Goal: Task Accomplishment & Management: Manage account settings

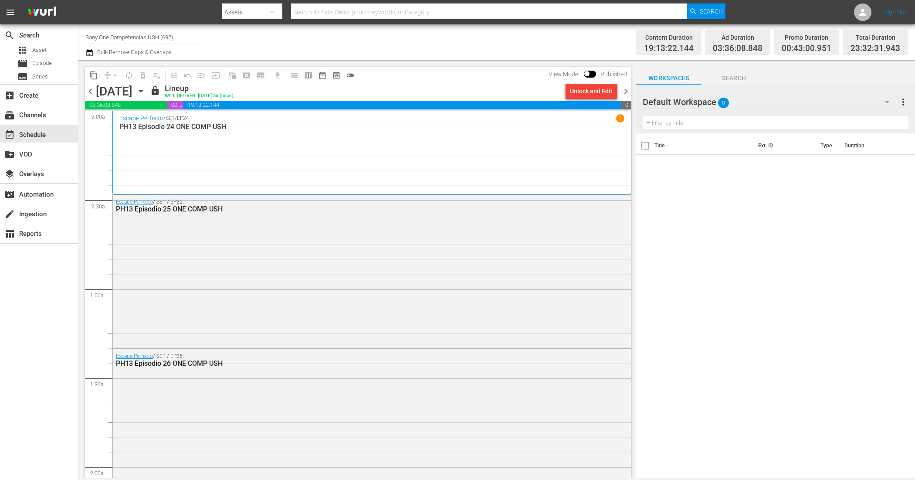
click at [628, 89] on span "chevron_right" at bounding box center [626, 91] width 11 height 11
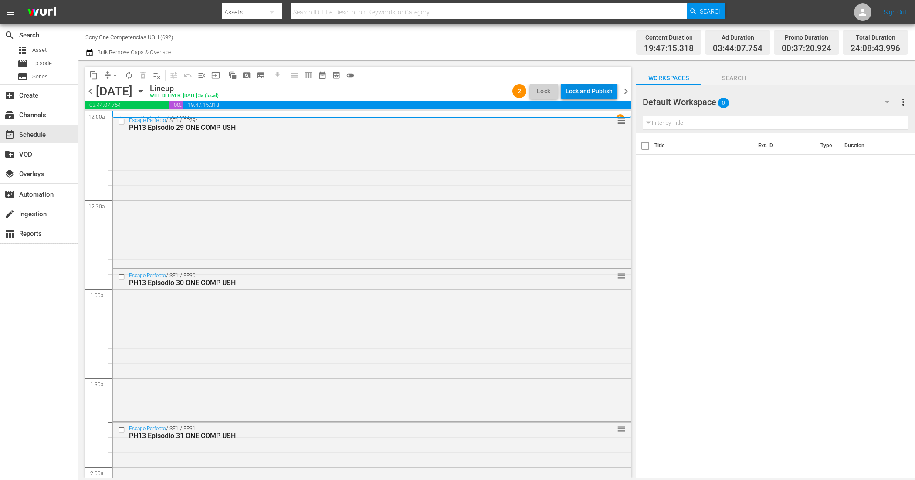
click at [591, 90] on div "Lock and Publish" at bounding box center [589, 91] width 47 height 16
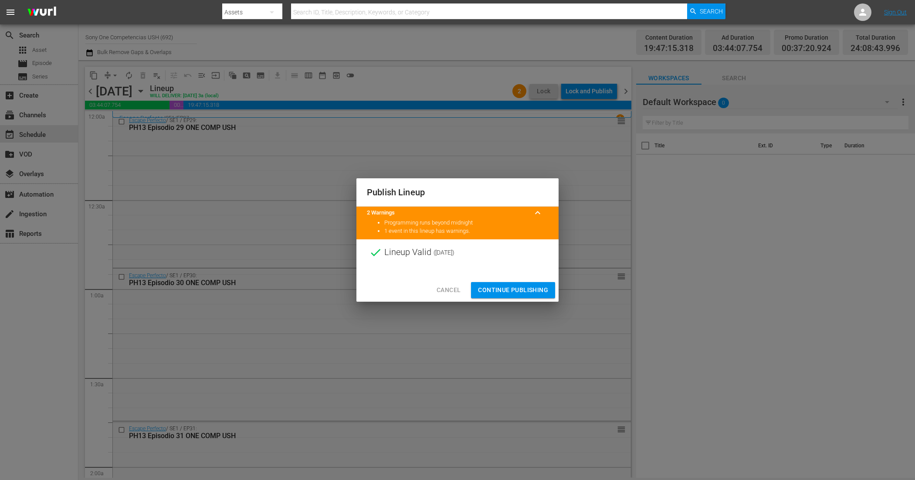
click at [489, 284] on button "Continue Publishing" at bounding box center [513, 290] width 84 height 16
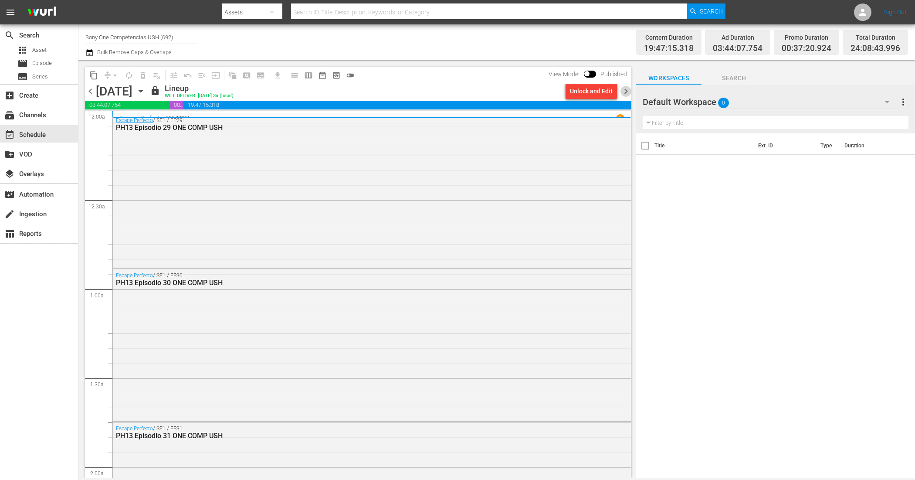
click at [625, 90] on span "chevron_right" at bounding box center [626, 91] width 11 height 11
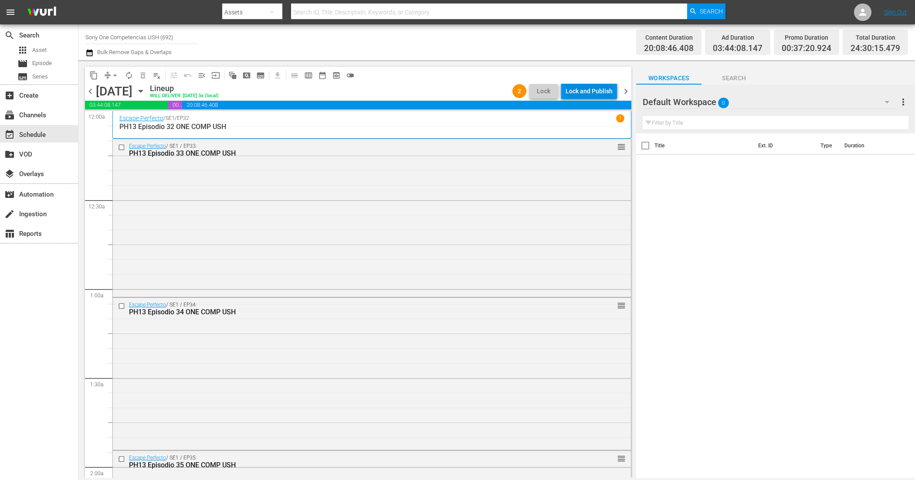
click at [583, 86] on div "Lock and Publish" at bounding box center [589, 91] width 47 height 16
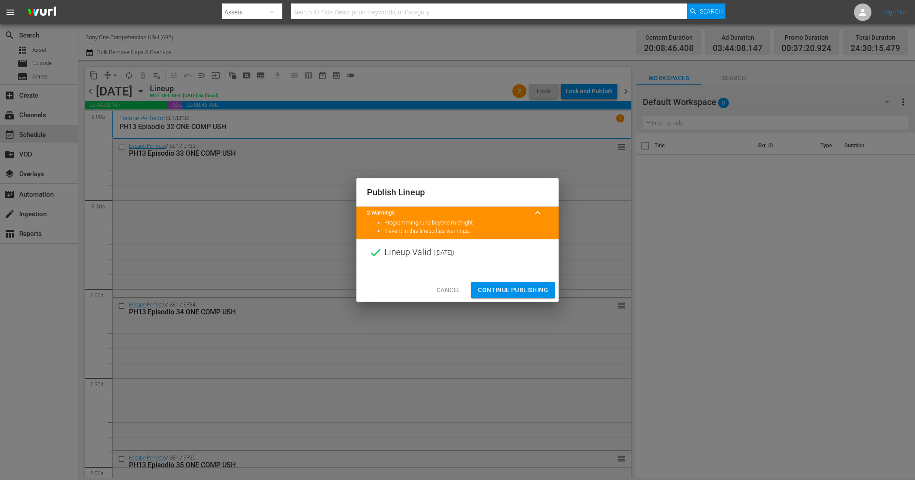
click at [489, 292] on span "Continue Publishing" at bounding box center [513, 290] width 70 height 11
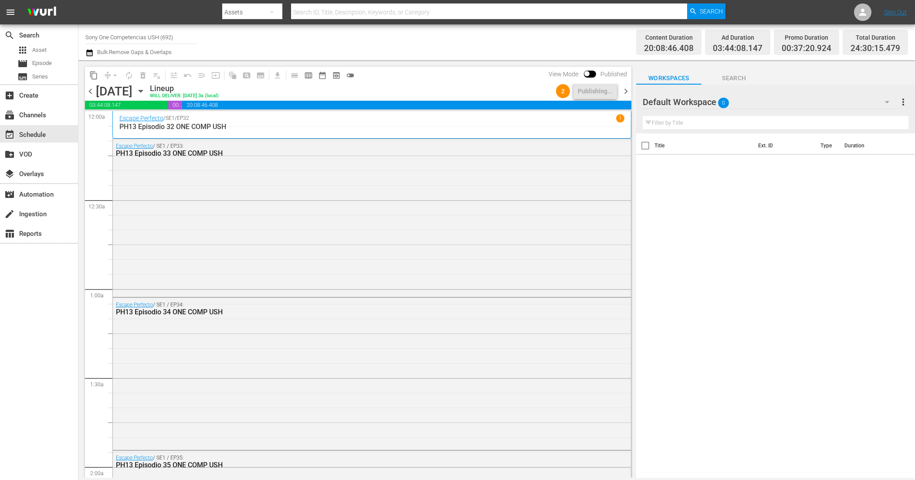
click at [627, 90] on span "chevron_right" at bounding box center [626, 91] width 11 height 11
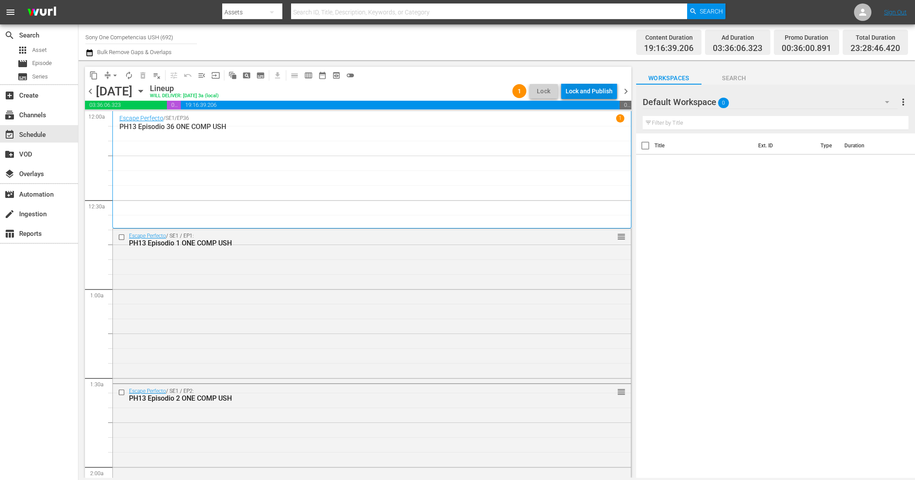
click at [584, 92] on div "Lock and Publish" at bounding box center [589, 91] width 47 height 16
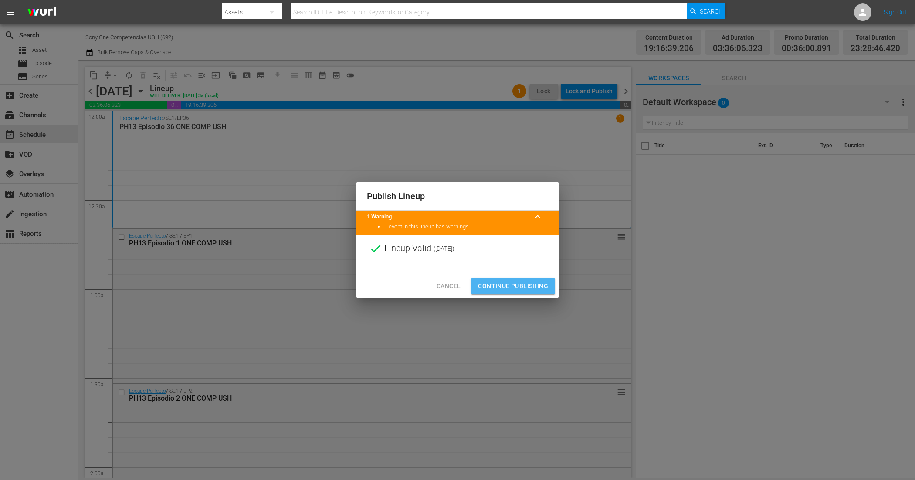
click at [526, 288] on span "Continue Publishing" at bounding box center [513, 286] width 70 height 11
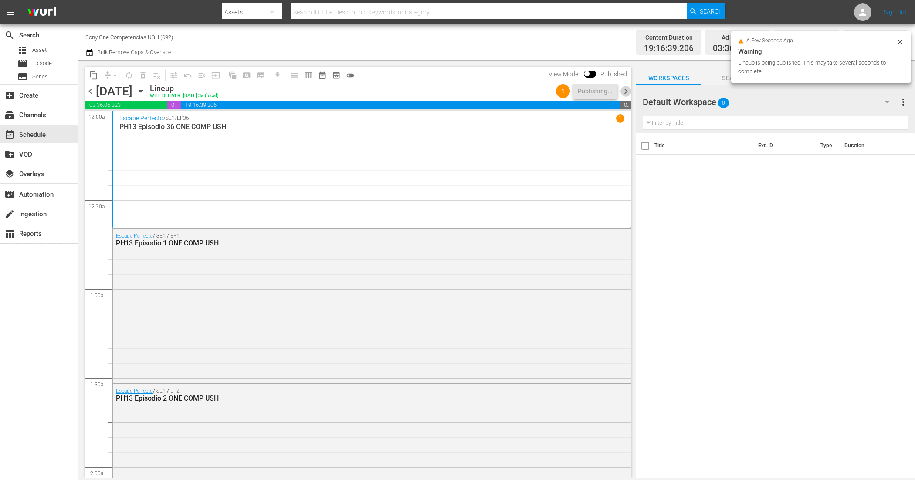
click at [624, 95] on span "chevron_right" at bounding box center [626, 91] width 11 height 11
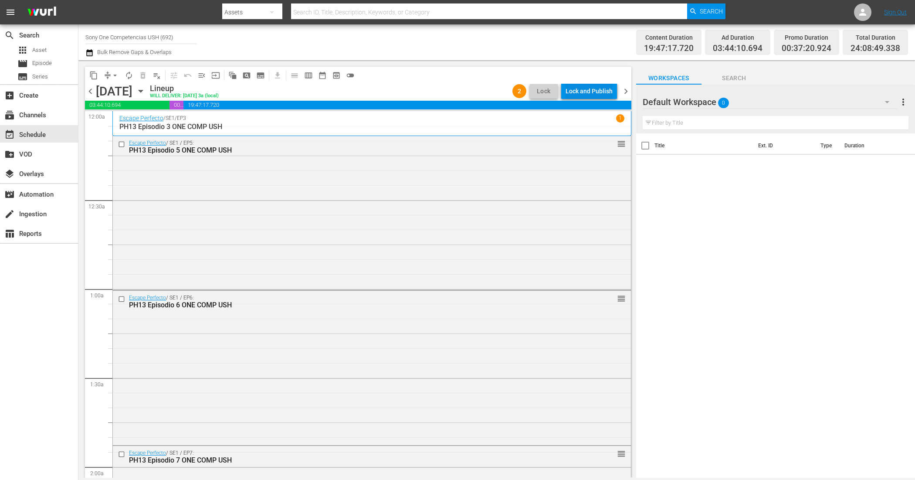
click at [571, 95] on div "Lock and Publish" at bounding box center [589, 91] width 47 height 16
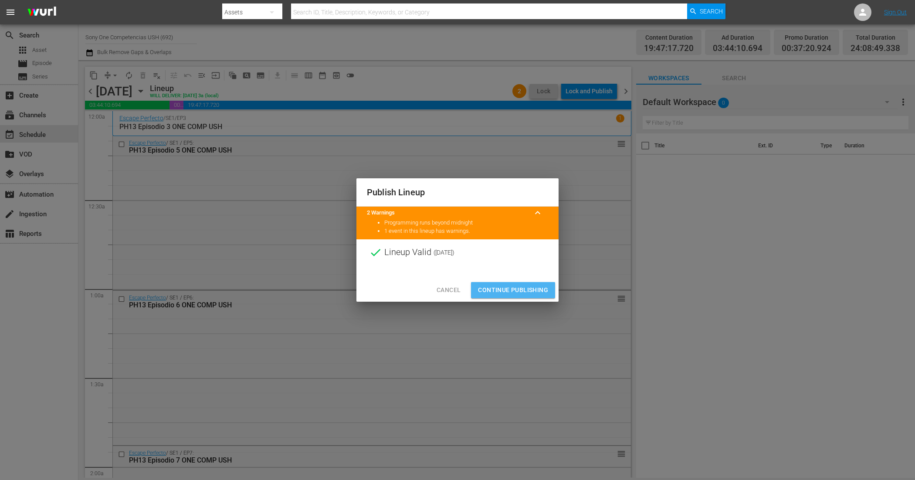
click at [517, 285] on span "Continue Publishing" at bounding box center [513, 290] width 70 height 11
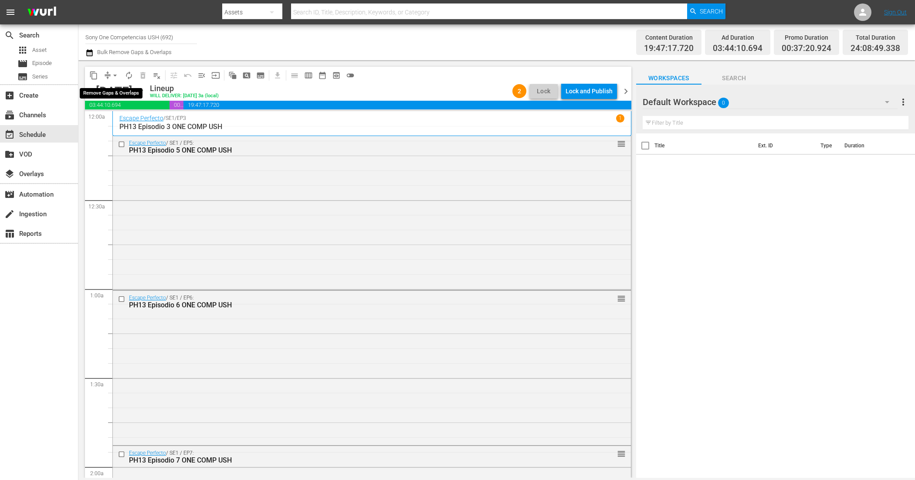
click at [112, 77] on span "arrow_drop_down" at bounding box center [115, 75] width 9 height 9
click at [138, 121] on li "Align to End of Previous Day" at bounding box center [116, 121] width 92 height 14
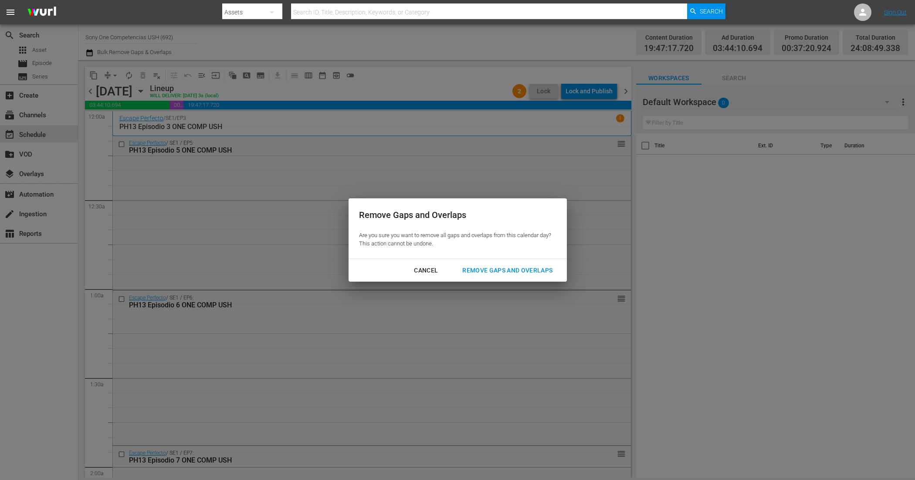
click at [529, 268] on div "Remove Gaps and Overlaps" at bounding box center [507, 270] width 104 height 11
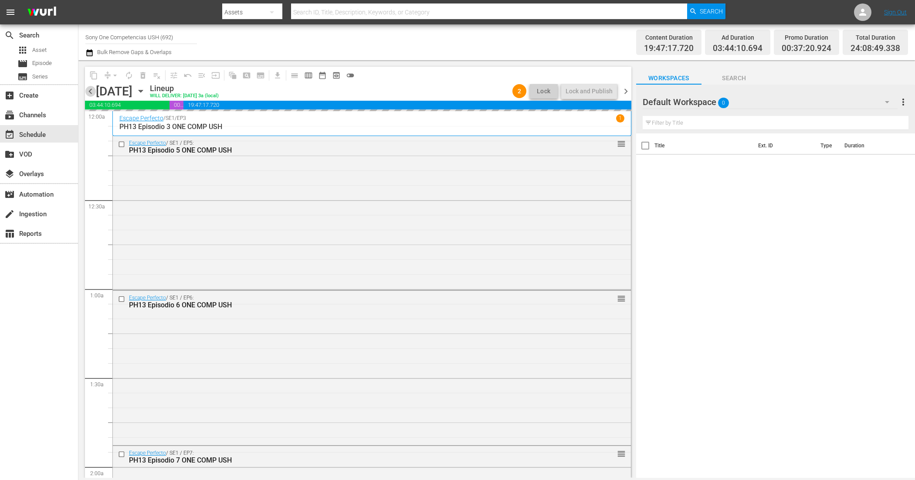
click at [92, 92] on span "chevron_left" at bounding box center [90, 91] width 11 height 11
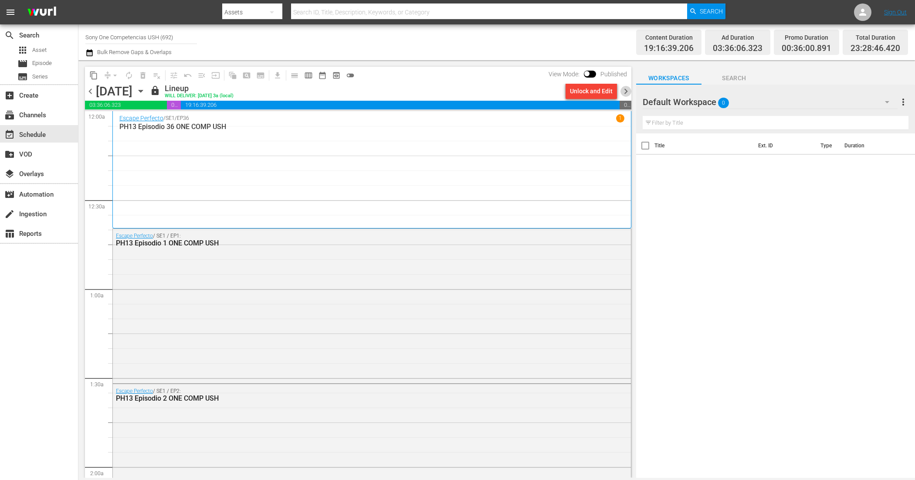
click at [628, 92] on span "chevron_right" at bounding box center [626, 91] width 11 height 11
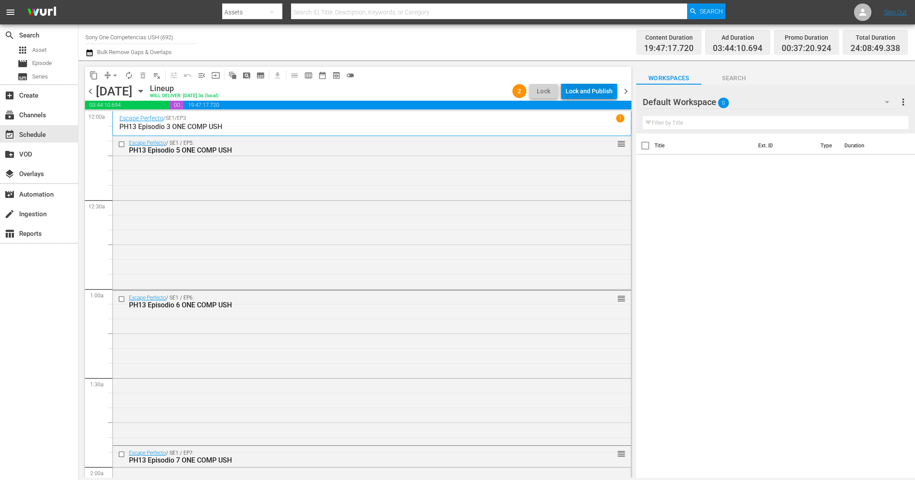
click at [582, 95] on div "Lock and Publish" at bounding box center [589, 91] width 47 height 16
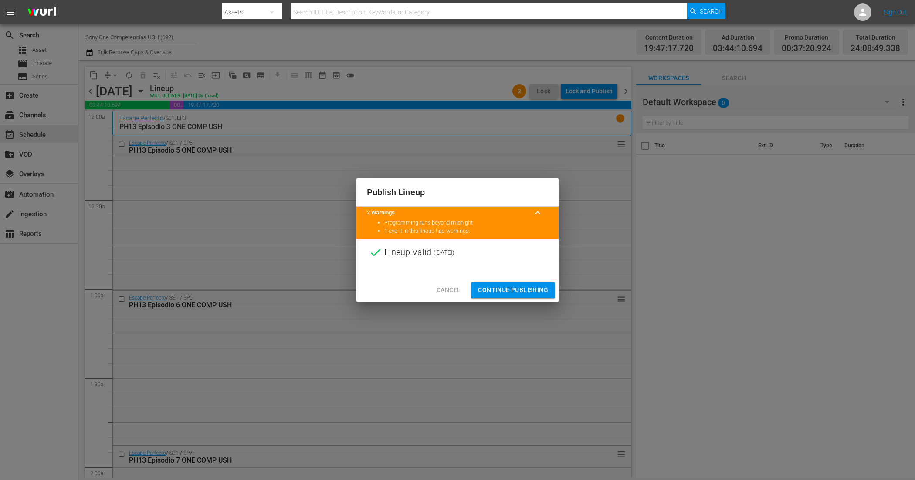
click at [482, 293] on span "Continue Publishing" at bounding box center [513, 290] width 70 height 11
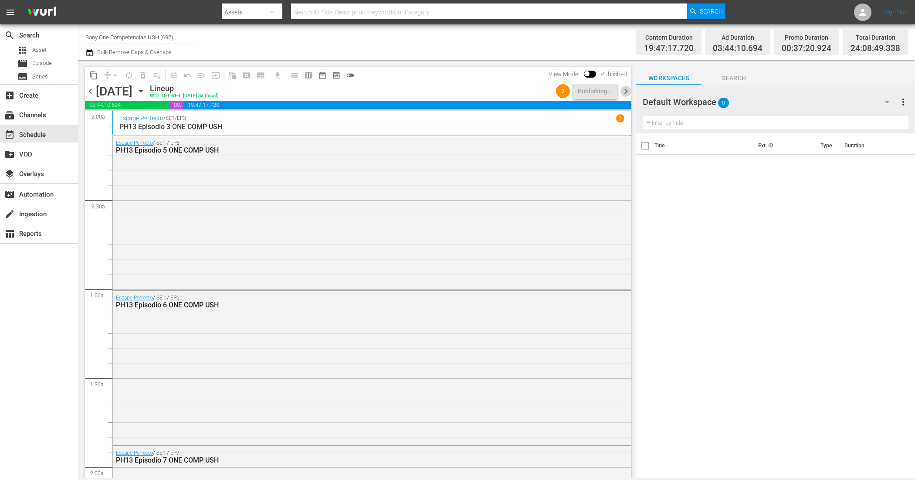
click at [625, 90] on span "chevron_right" at bounding box center [626, 91] width 11 height 11
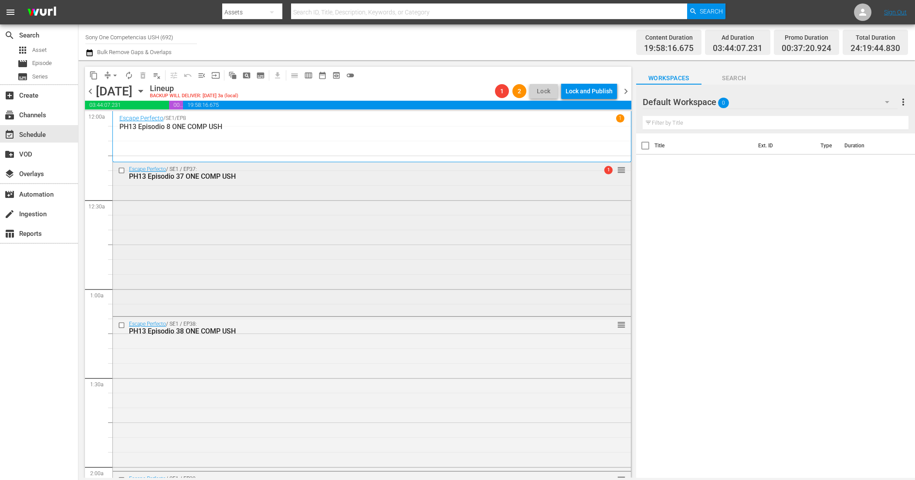
click at [604, 172] on span "1" at bounding box center [608, 170] width 8 height 8
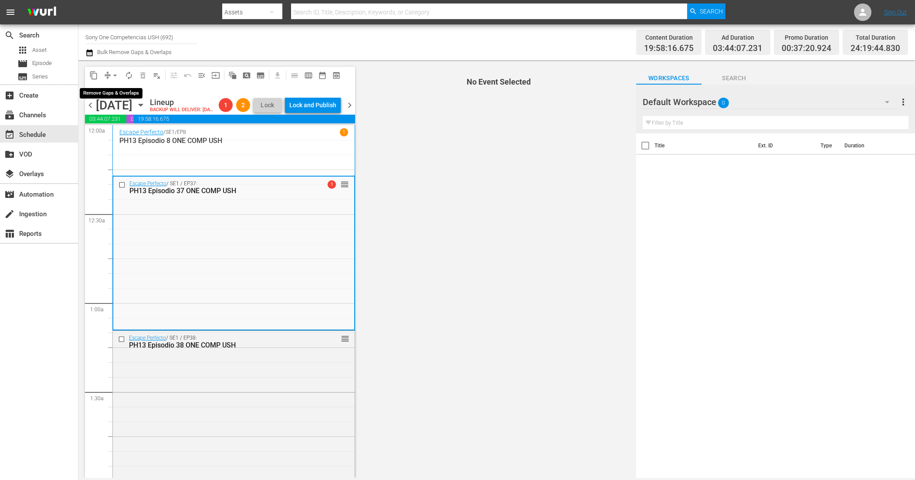
click at [114, 75] on span "arrow_drop_down" at bounding box center [115, 75] width 9 height 9
click at [129, 121] on li "Align to End of Previous Day" at bounding box center [116, 121] width 92 height 14
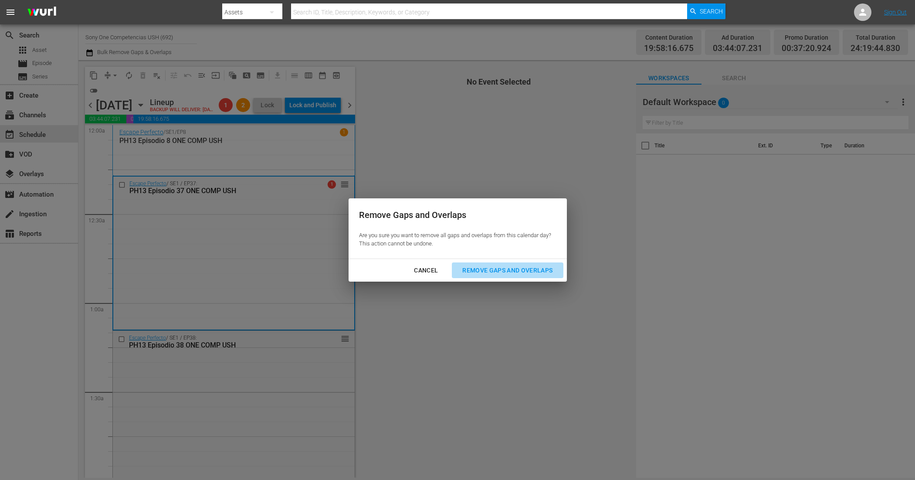
click at [520, 271] on div "Remove Gaps and Overlaps" at bounding box center [507, 270] width 104 height 11
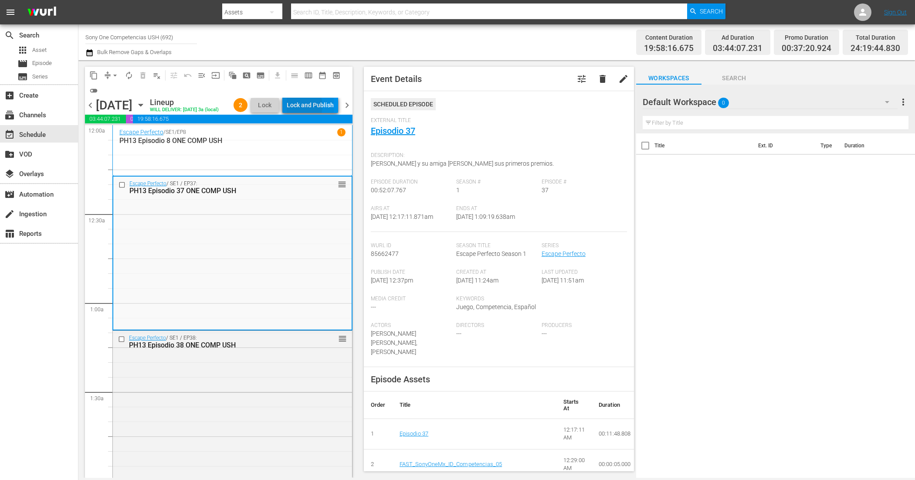
click at [306, 108] on div "Lock and Publish" at bounding box center [310, 105] width 47 height 16
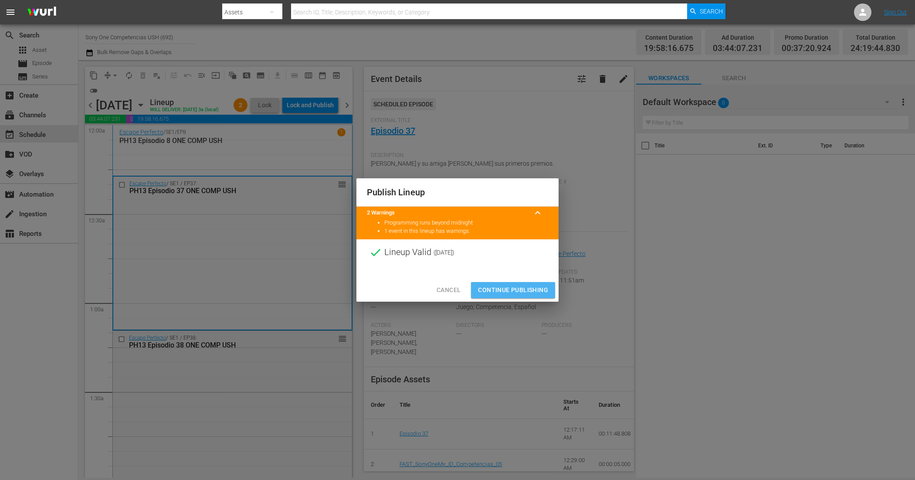
click at [517, 289] on span "Continue Publishing" at bounding box center [513, 290] width 70 height 11
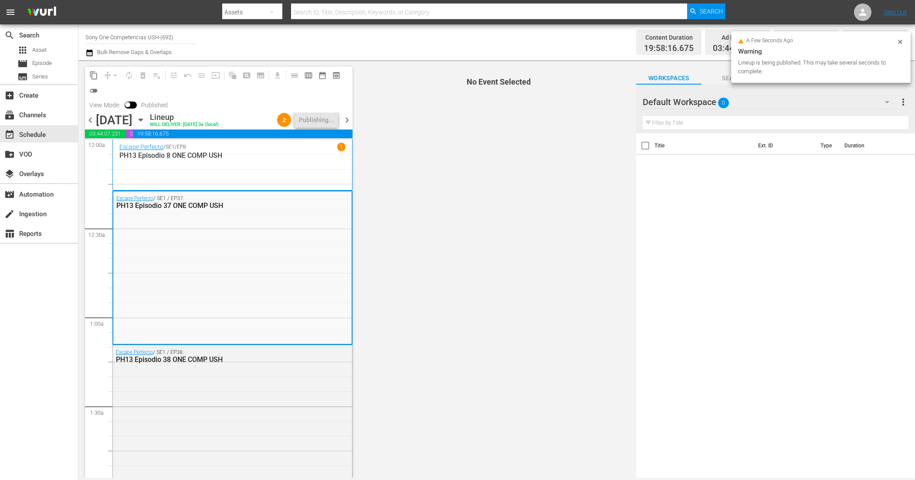
click at [350, 119] on span "chevron_right" at bounding box center [347, 120] width 11 height 11
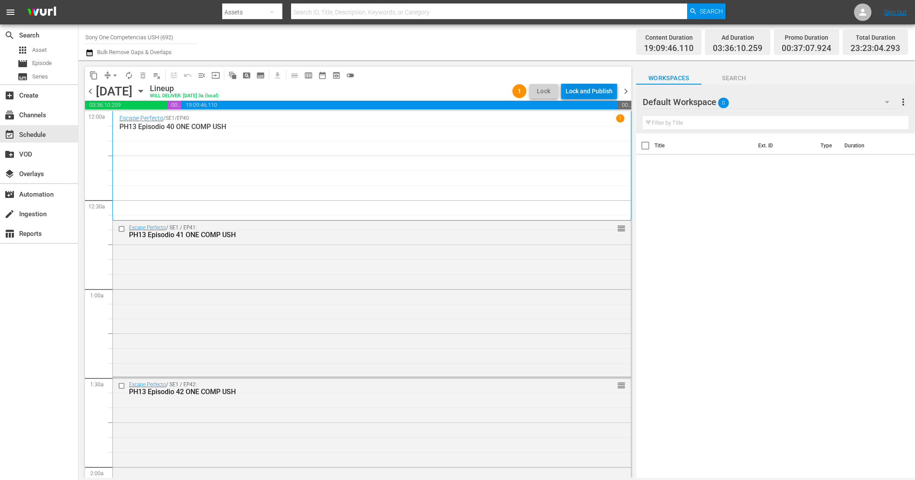
click at [591, 85] on div "Lock and Publish" at bounding box center [589, 91] width 47 height 16
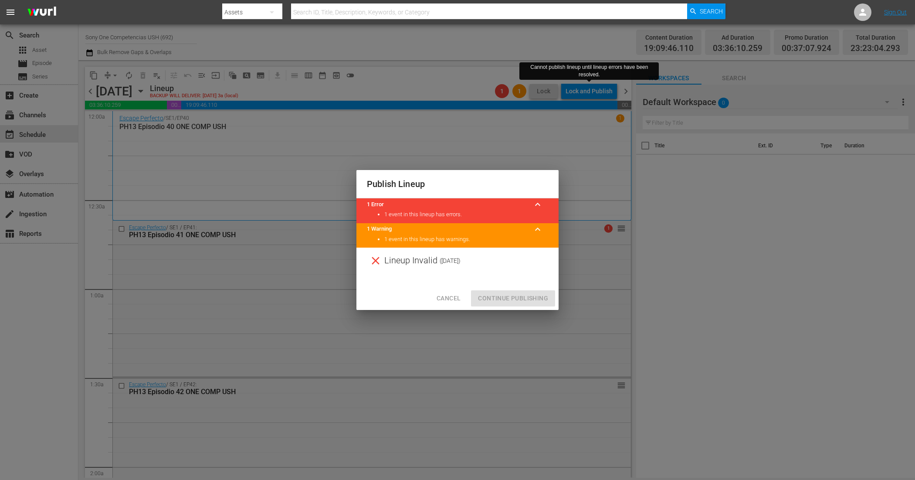
click at [451, 294] on span "Cancel" at bounding box center [449, 298] width 24 height 11
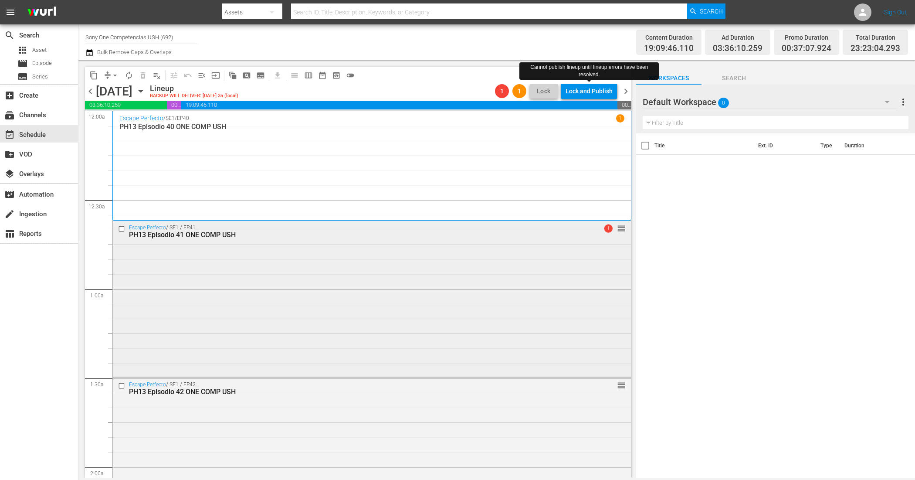
click at [547, 264] on div "Escape Perfecto / SE1 / EP41: PH13 Episodio 41 ONE COMP USH 1 reorder" at bounding box center [372, 298] width 518 height 154
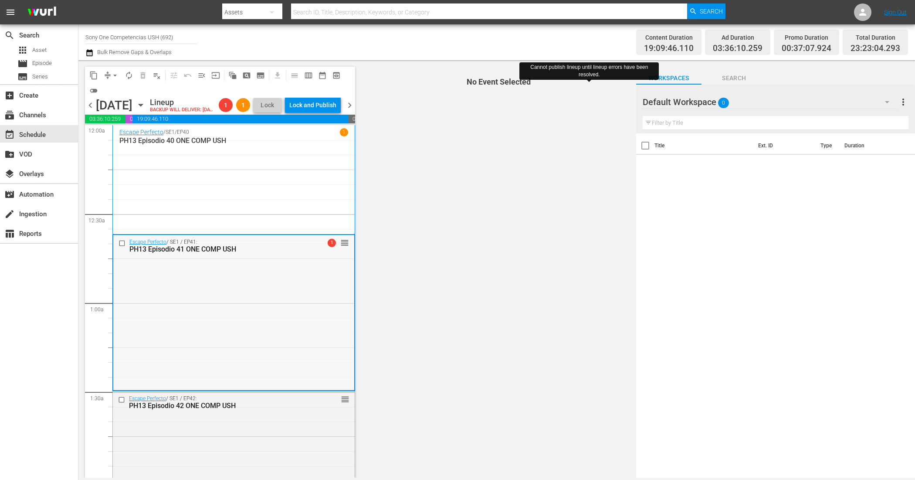
click at [328, 247] on span "1" at bounding box center [332, 243] width 8 height 8
click at [112, 71] on span "arrow_drop_down" at bounding box center [115, 75] width 9 height 9
click at [134, 118] on li "Align to End of Previous Day" at bounding box center [116, 121] width 92 height 14
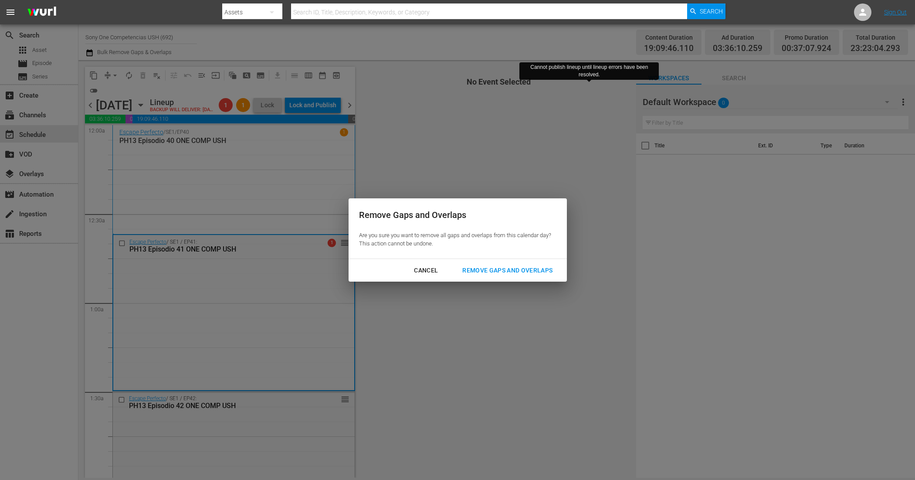
click at [506, 271] on div "Remove Gaps and Overlaps" at bounding box center [507, 270] width 104 height 11
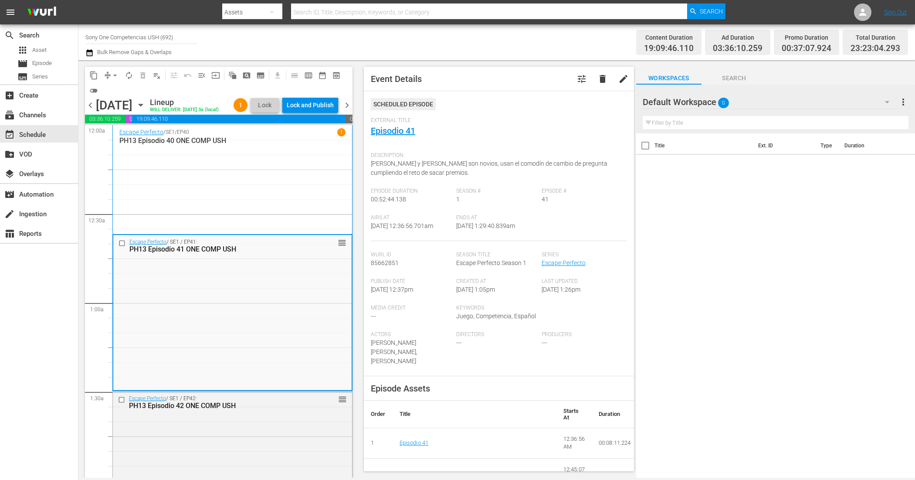
click at [221, 195] on div "Escape Perfecto / SE1 / EP40 1 PH13 Episodio 40 ONE COMP USH" at bounding box center [232, 179] width 226 height 103
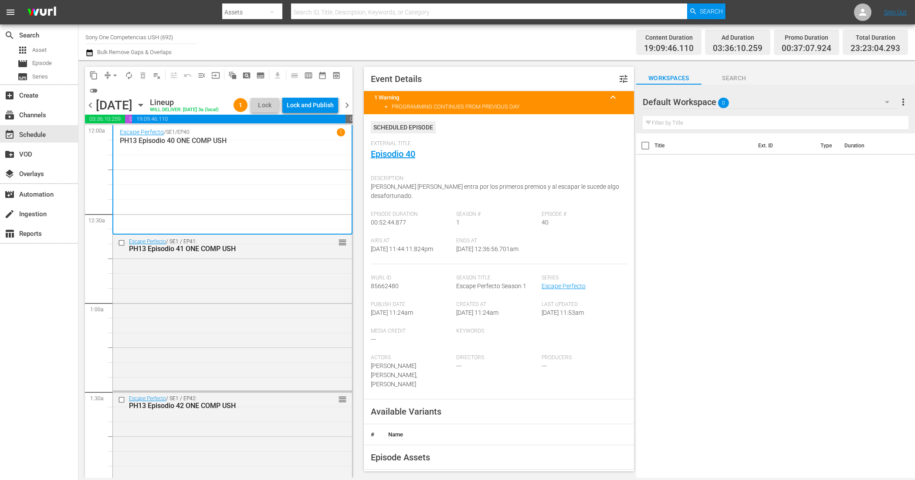
click at [88, 111] on span "chevron_left" at bounding box center [90, 105] width 11 height 11
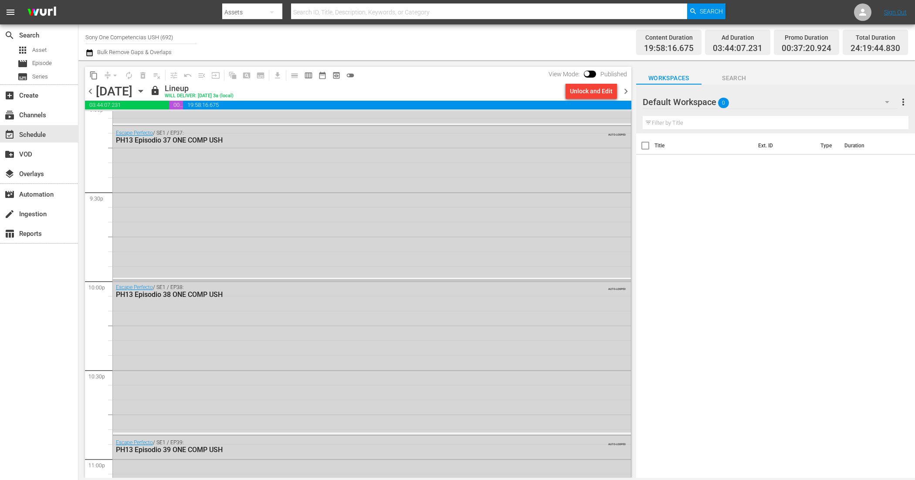
scroll to position [4010, 0]
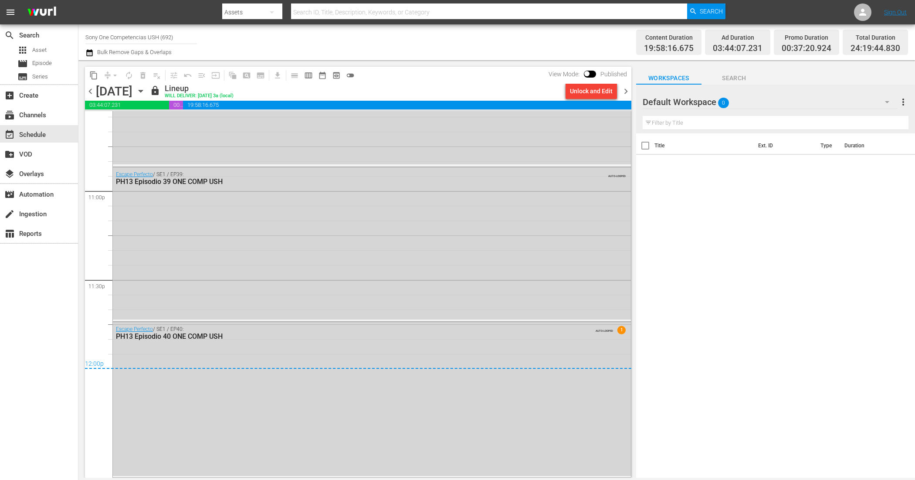
click at [628, 94] on span "chevron_right" at bounding box center [626, 91] width 11 height 11
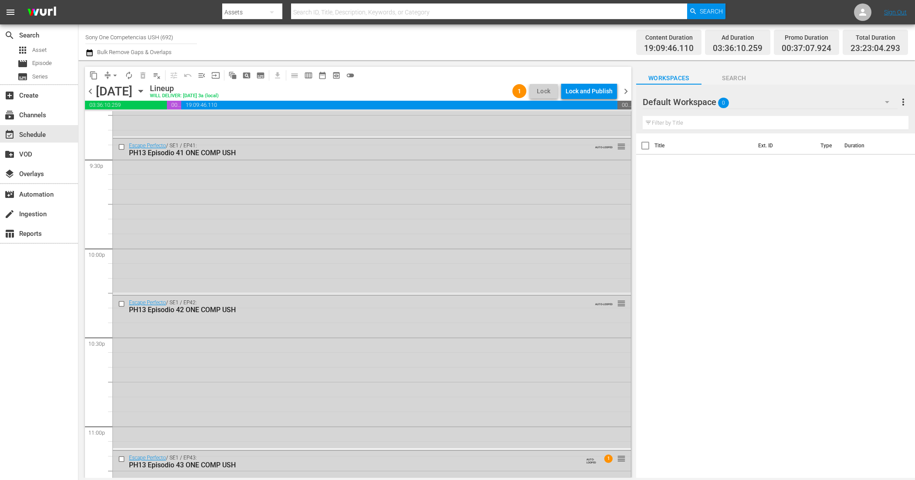
scroll to position [3900, 0]
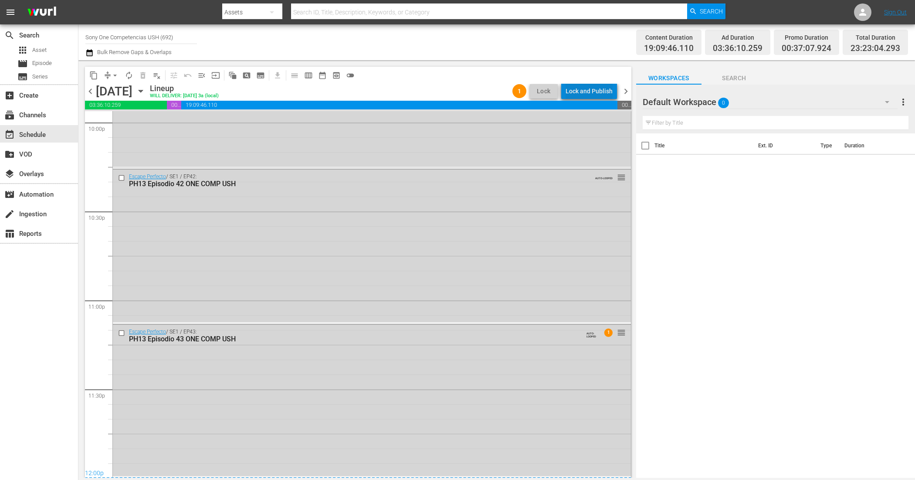
click at [596, 98] on div "Lock and Publish" at bounding box center [589, 91] width 47 height 16
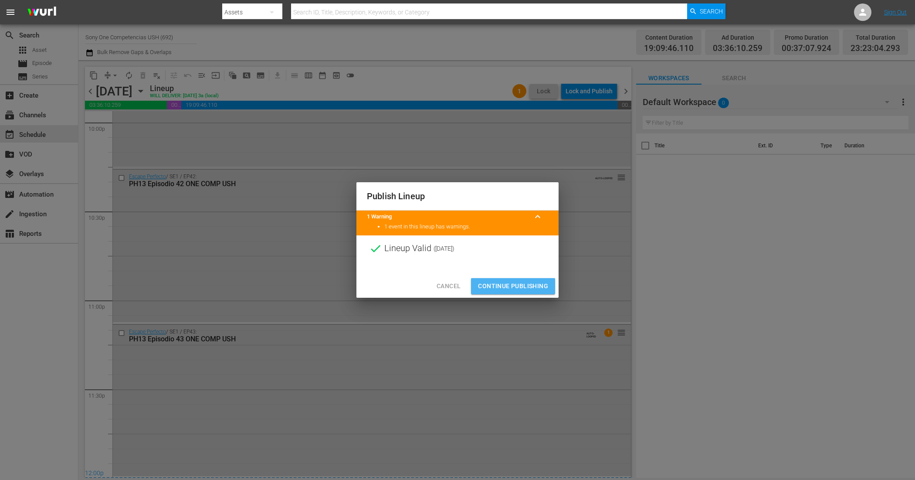
click at [526, 291] on span "Continue Publishing" at bounding box center [513, 286] width 70 height 11
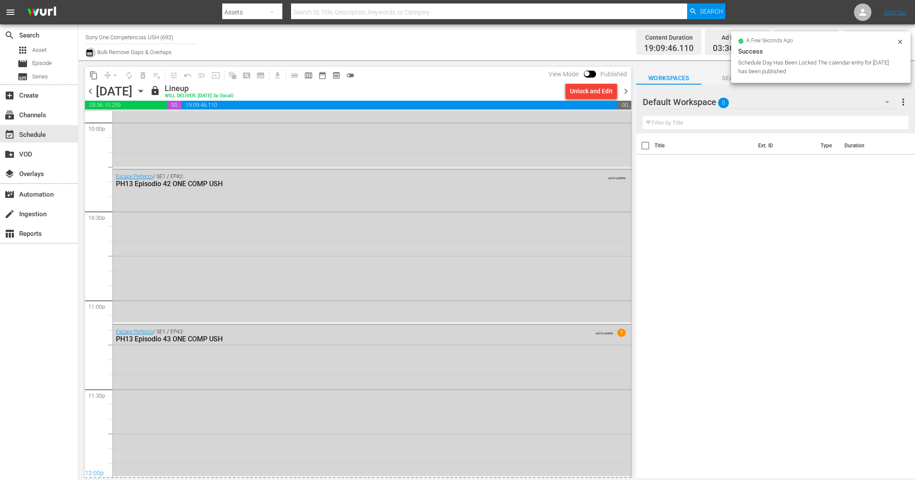
click at [88, 55] on icon "button" at bounding box center [89, 53] width 8 height 10
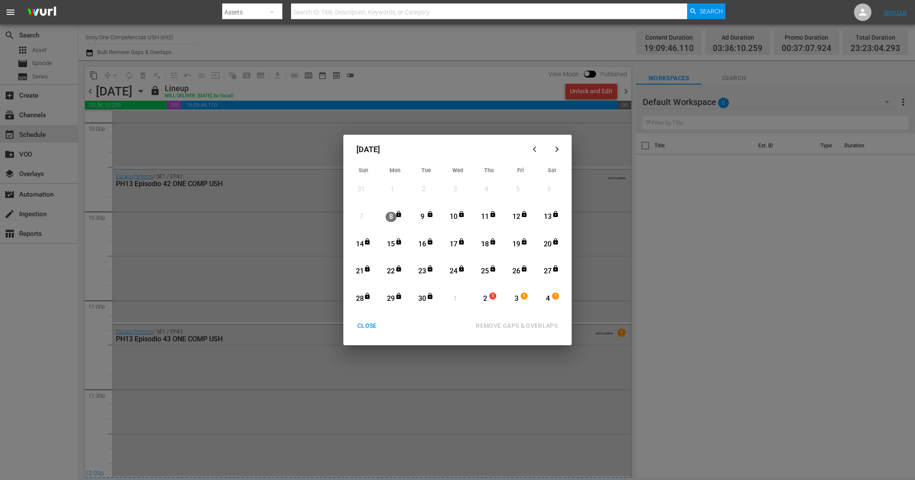
click at [373, 324] on div "CLOSE" at bounding box center [367, 325] width 34 height 11
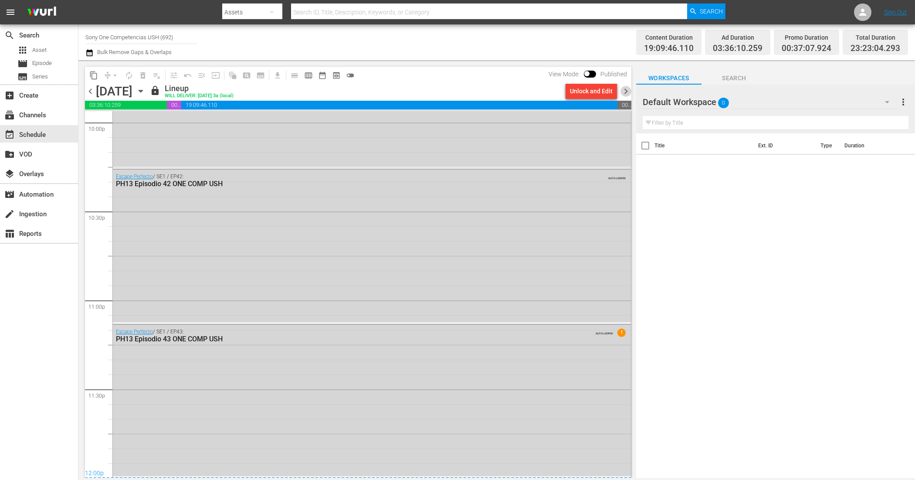
click at [625, 86] on span "chevron_right" at bounding box center [626, 91] width 11 height 11
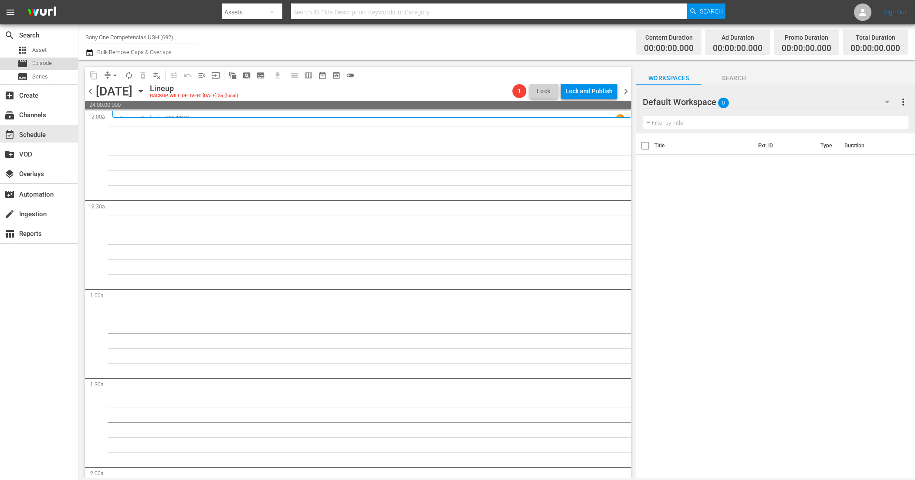
click at [37, 65] on span "Episode" at bounding box center [42, 63] width 20 height 9
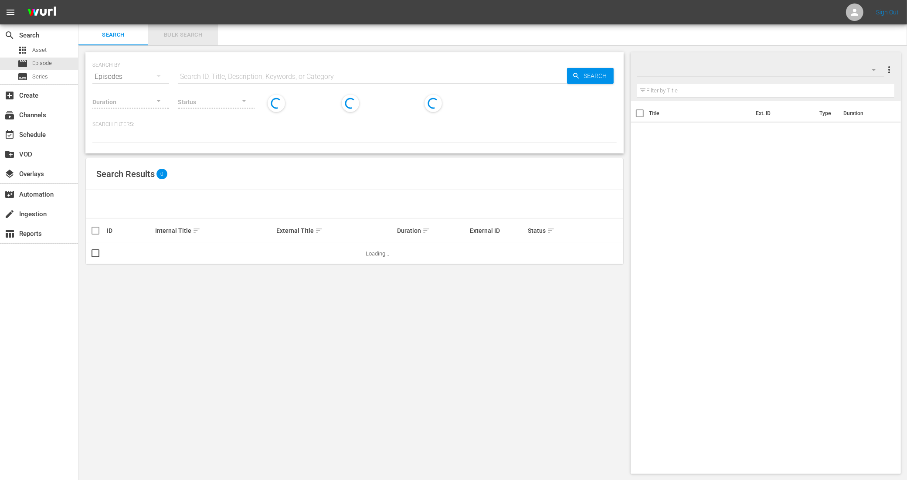
click at [195, 33] on span "Bulk Search" at bounding box center [182, 35] width 59 height 10
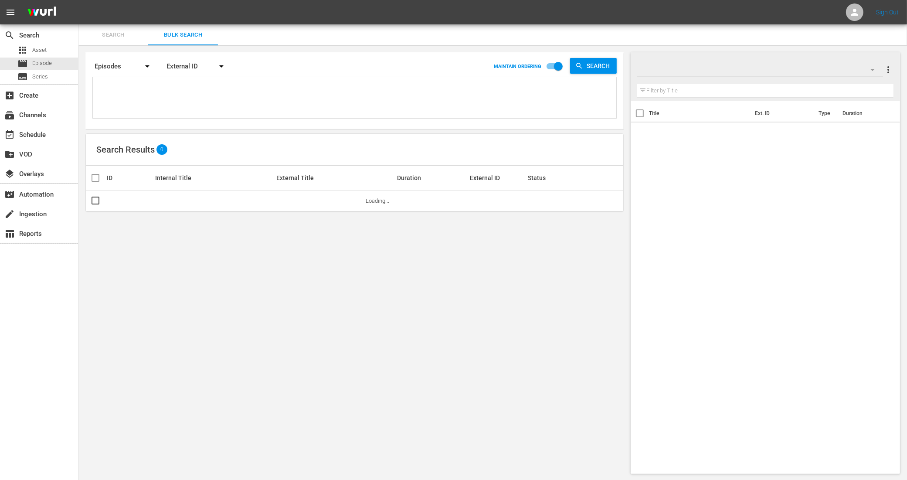
click at [124, 95] on textarea at bounding box center [355, 99] width 521 height 40
paste textarea "11288940_U0000648_LAT_v2 11288942_U0000649_LAT_v2 11288944_U0000650_LAT_v2 1128…"
type textarea "11288940_U0000648_LAT_v2 11288942_U0000649_LAT_v2 11288944_U0000650_LAT_v2 1128…"
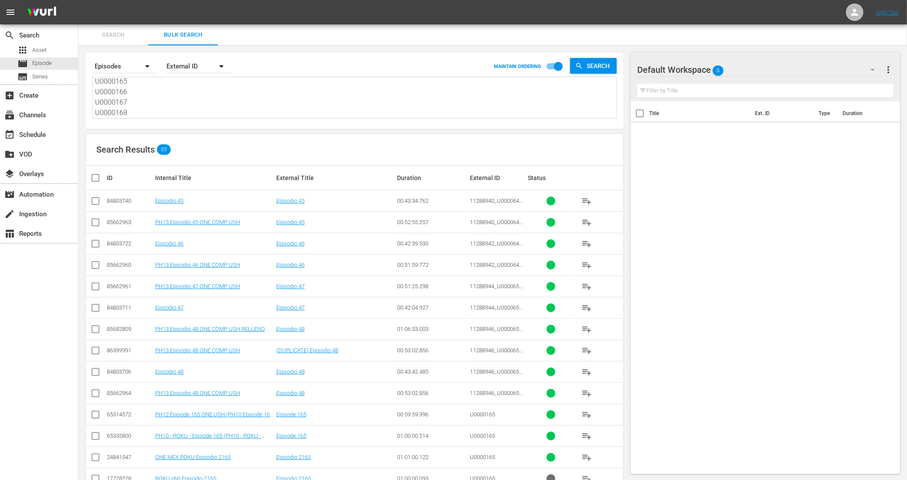
type textarea "11288940_U0000648_LAT_v2 11288942_U0000649_LAT_v2 11288944_U0000650_LAT_v2 1128…"
click at [98, 224] on input "checkbox" at bounding box center [95, 224] width 10 height 10
checkbox input "true"
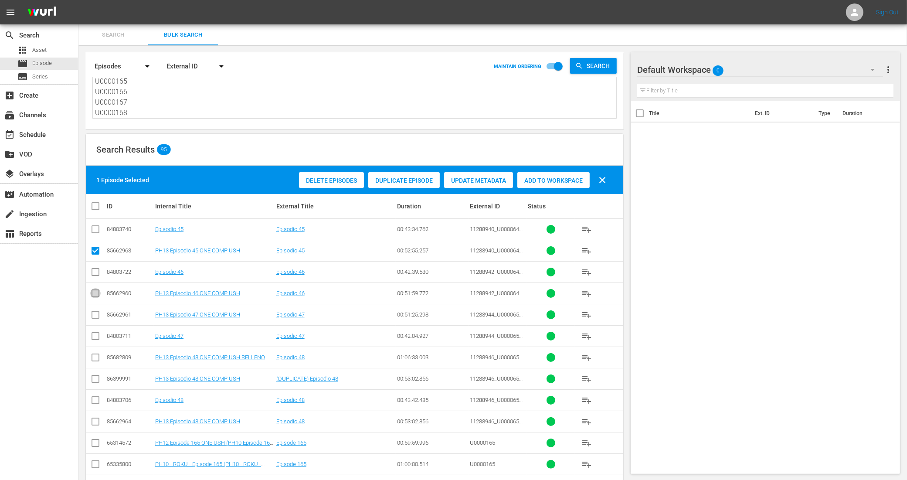
drag, startPoint x: 93, startPoint y: 294, endPoint x: 92, endPoint y: 299, distance: 5.2
click at [93, 294] on input "checkbox" at bounding box center [95, 295] width 10 height 10
checkbox input "true"
click at [95, 314] on input "checkbox" at bounding box center [95, 316] width 10 height 10
checkbox input "true"
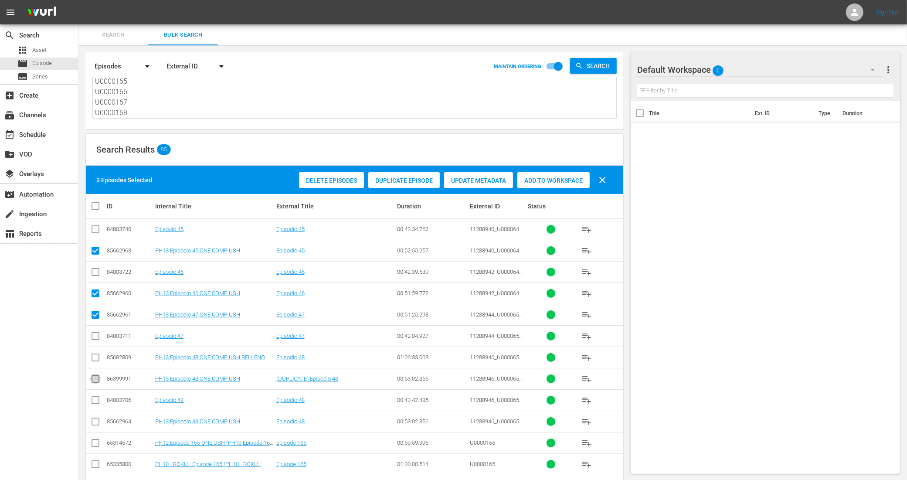
click at [94, 377] on input "checkbox" at bounding box center [95, 380] width 10 height 10
checkbox input "true"
drag, startPoint x: 124, startPoint y: 98, endPoint x: 33, endPoint y: 31, distance: 113.1
click at [78, 0] on div "search Search apps Asset movie Episode subtitles Series add_box Create subscrip…" at bounding box center [492, 0] width 828 height 0
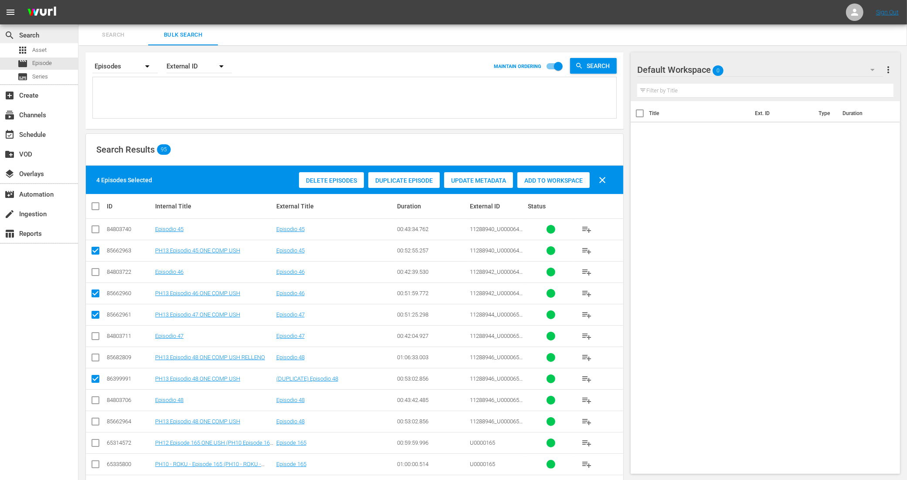
paste textarea "11288940_U0000648_LAT_v2 11288942_U0000649_LAT_v2 11288944_U0000650_LAT_v2 1128…"
type textarea "11288940_U0000648_LAT_v2 11288942_U0000649_LAT_v2 11288944_U0000650_LAT_v2 1128…"
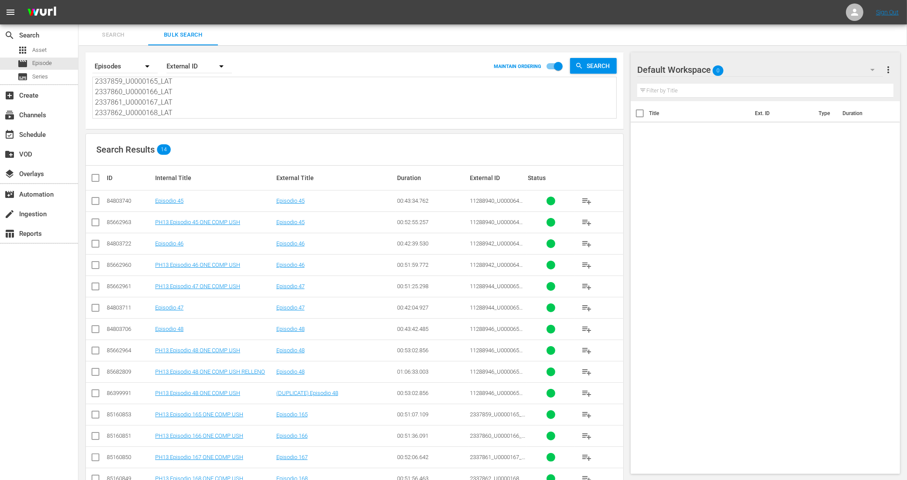
type textarea "11288940_U0000648_LAT_v2 11288942_U0000649_LAT_v2 11288944_U0000650_LAT_v2 1128…"
click at [97, 222] on input "checkbox" at bounding box center [95, 224] width 10 height 10
checkbox input "true"
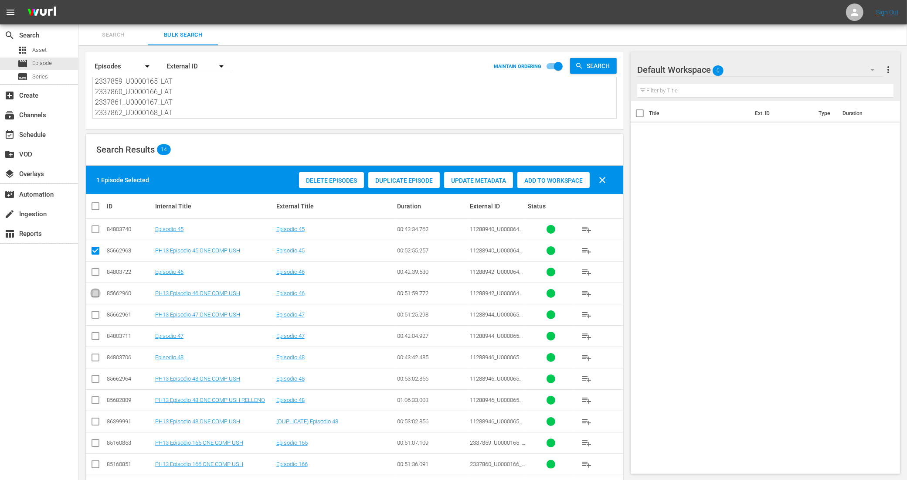
click at [96, 292] on input "checkbox" at bounding box center [95, 295] width 10 height 10
checkbox input "true"
click at [96, 313] on input "checkbox" at bounding box center [95, 316] width 10 height 10
checkbox input "true"
click at [98, 377] on input "checkbox" at bounding box center [95, 380] width 10 height 10
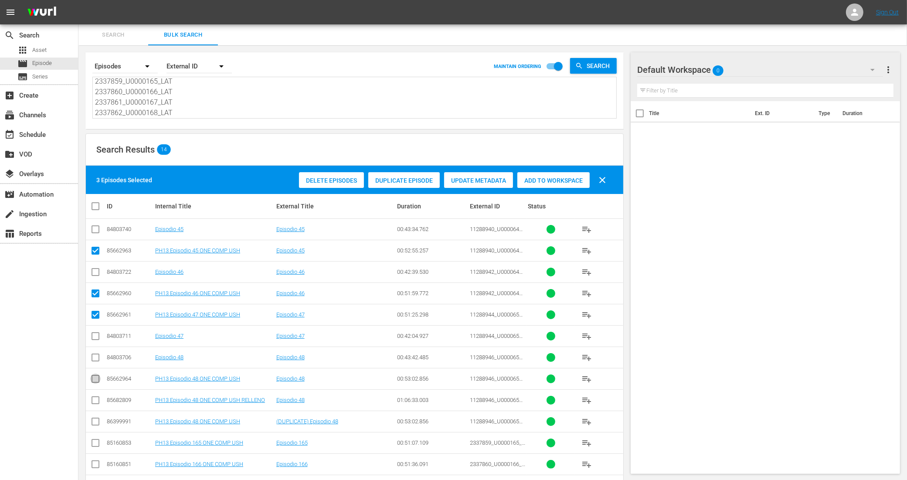
checkbox input "true"
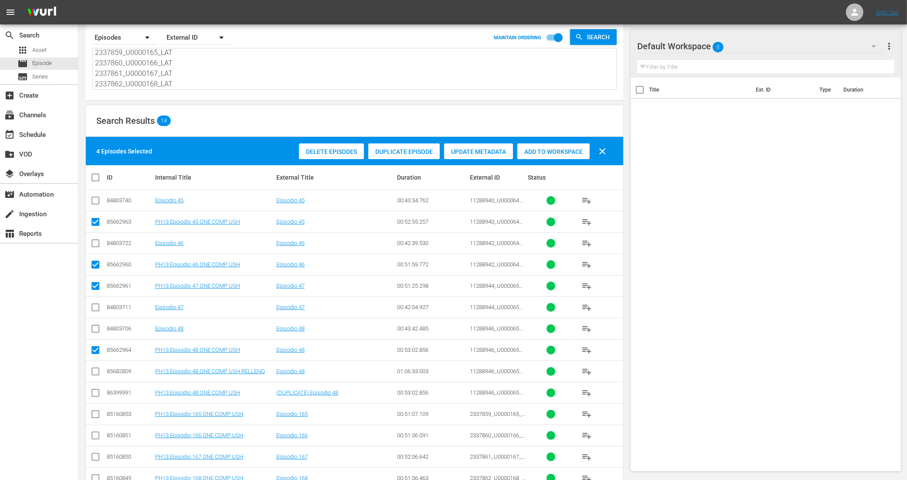
scroll to position [55, 0]
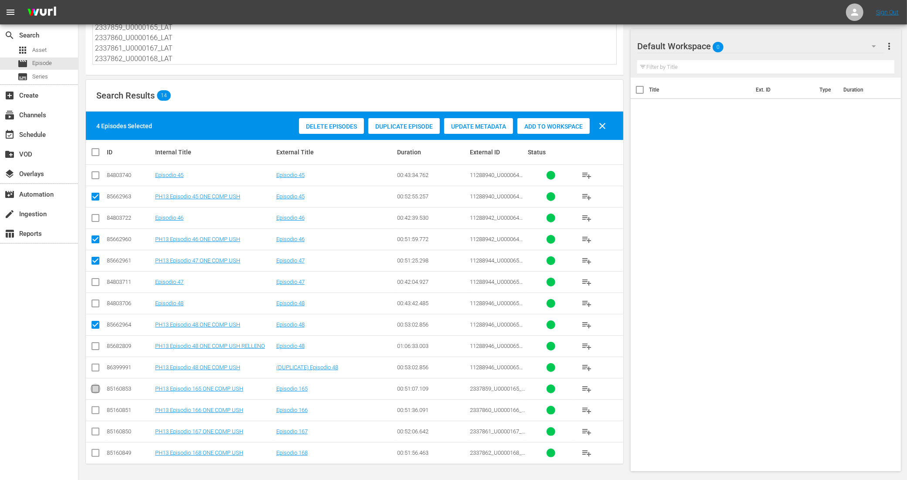
click at [97, 385] on input "checkbox" at bounding box center [95, 390] width 10 height 10
checkbox input "true"
click at [96, 411] on input "checkbox" at bounding box center [95, 412] width 10 height 10
checkbox input "true"
click at [95, 426] on icon at bounding box center [95, 431] width 10 height 10
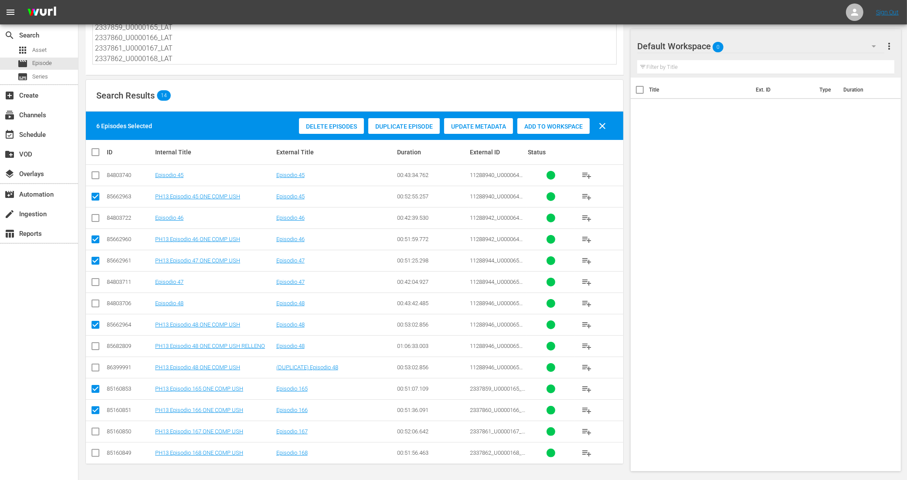
click at [98, 432] on input "checkbox" at bounding box center [95, 433] width 10 height 10
checkbox input "true"
click at [96, 451] on input "checkbox" at bounding box center [95, 454] width 10 height 10
checkbox input "true"
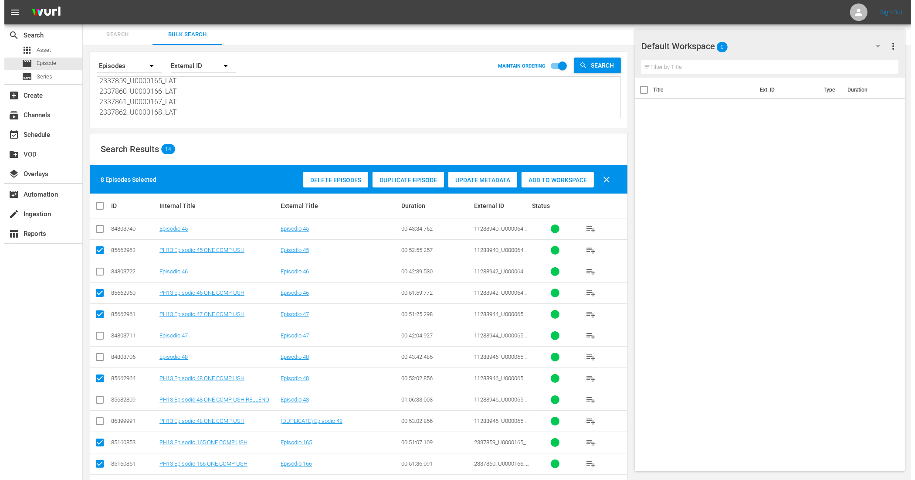
scroll to position [0, 0]
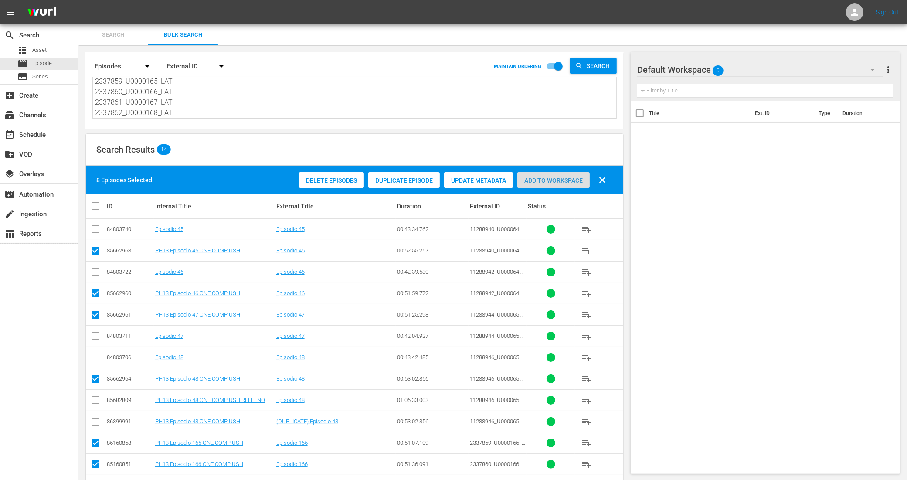
click at [571, 179] on span "Add to Workspace" at bounding box center [553, 180] width 72 height 7
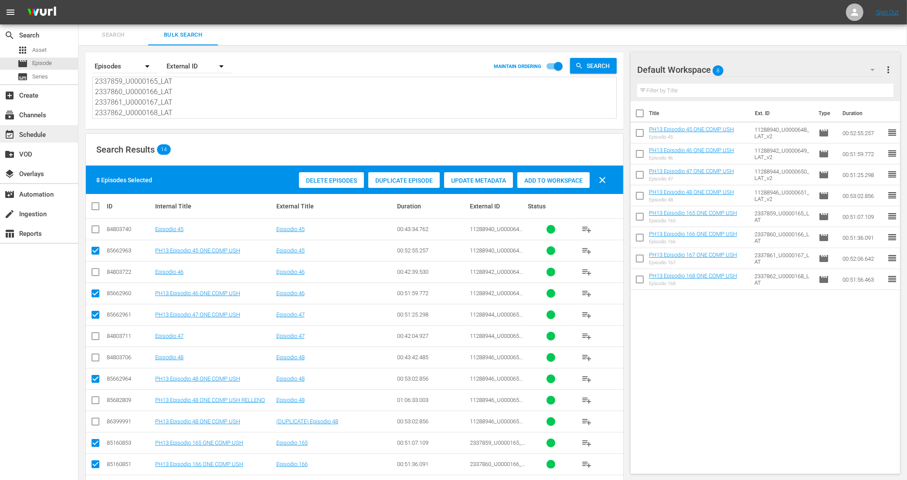
click at [42, 136] on div "event_available Schedule" at bounding box center [24, 133] width 49 height 8
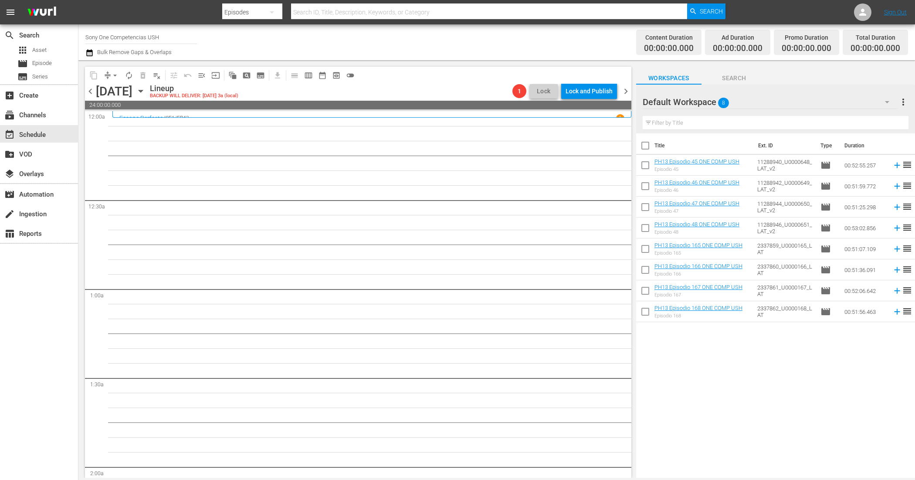
click at [645, 147] on input "checkbox" at bounding box center [645, 147] width 18 height 18
checkbox input "true"
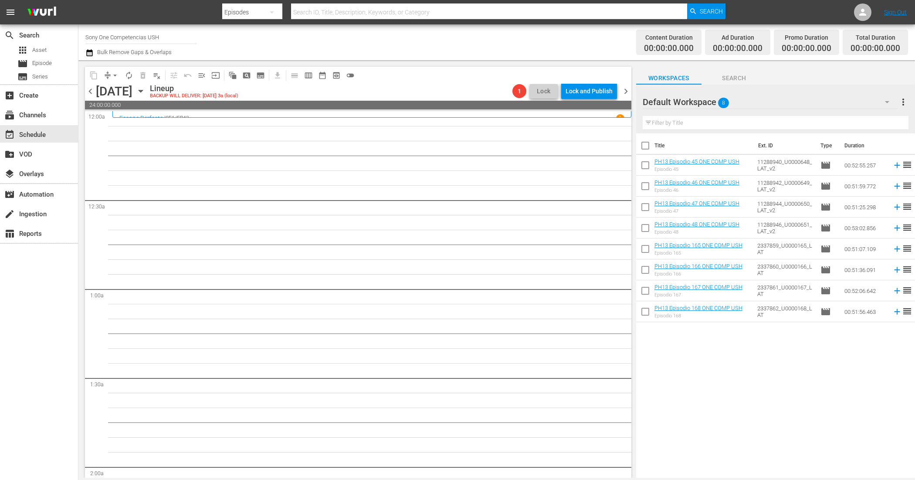
checkbox input "true"
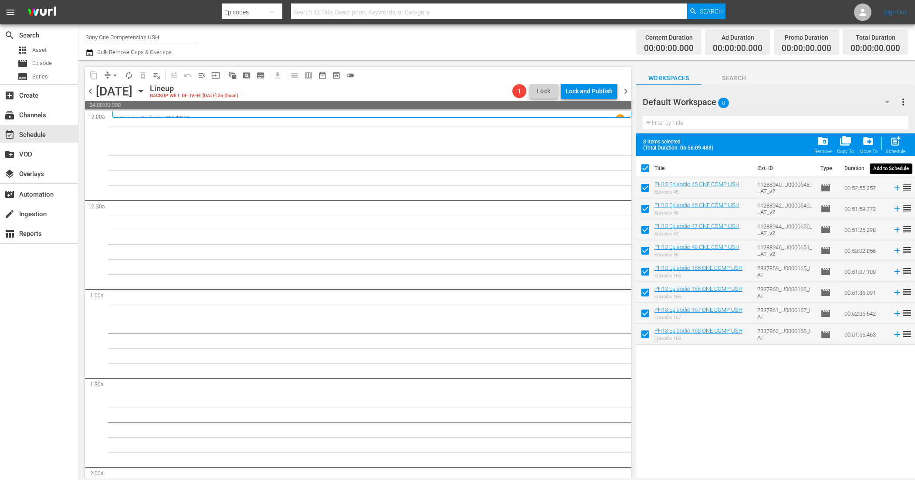
click at [892, 149] on div "post_add Schedule" at bounding box center [896, 144] width 20 height 19
checkbox input "false"
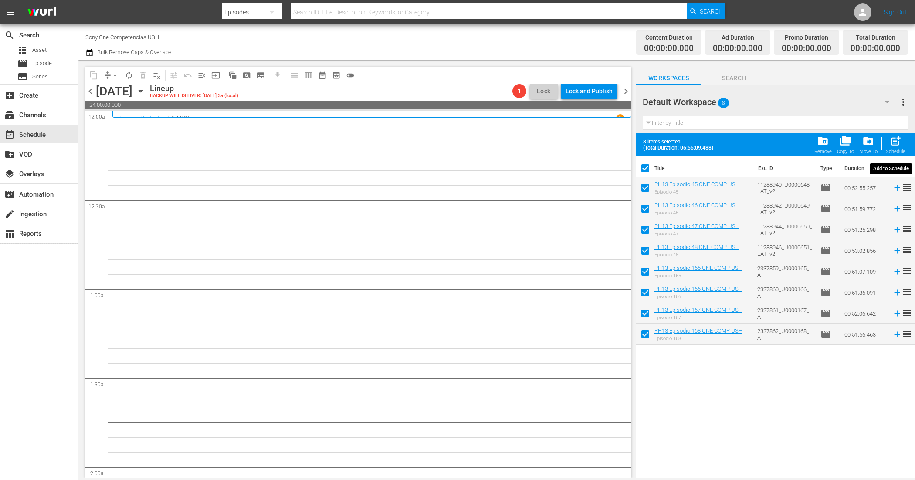
checkbox input "false"
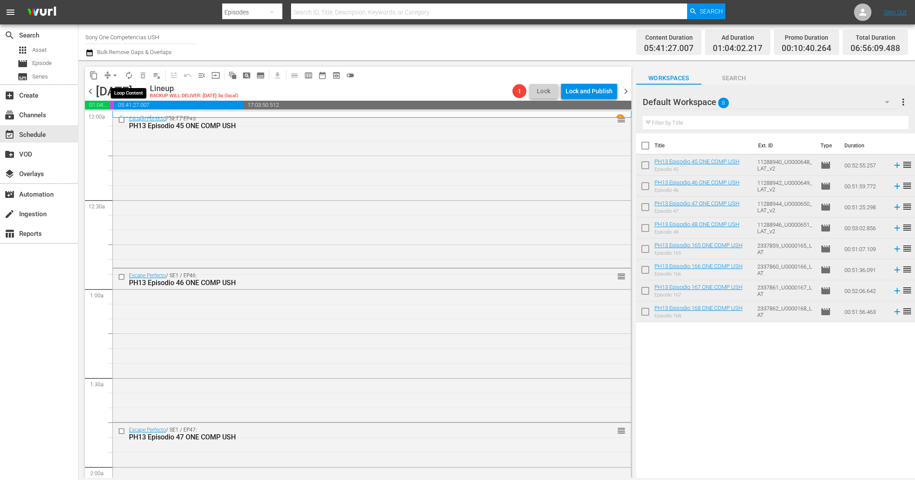
click at [131, 75] on span "autorenew_outlined" at bounding box center [129, 75] width 9 height 9
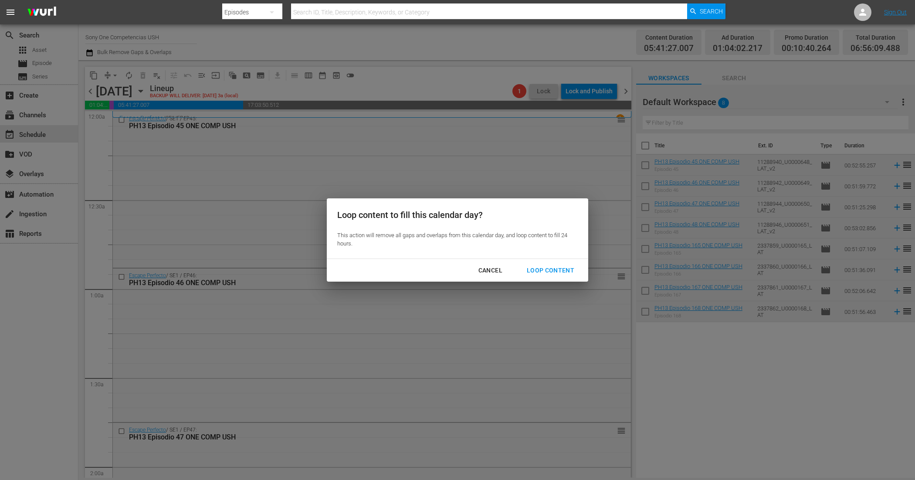
click at [560, 266] on div "Loop Content" at bounding box center [550, 270] width 61 height 11
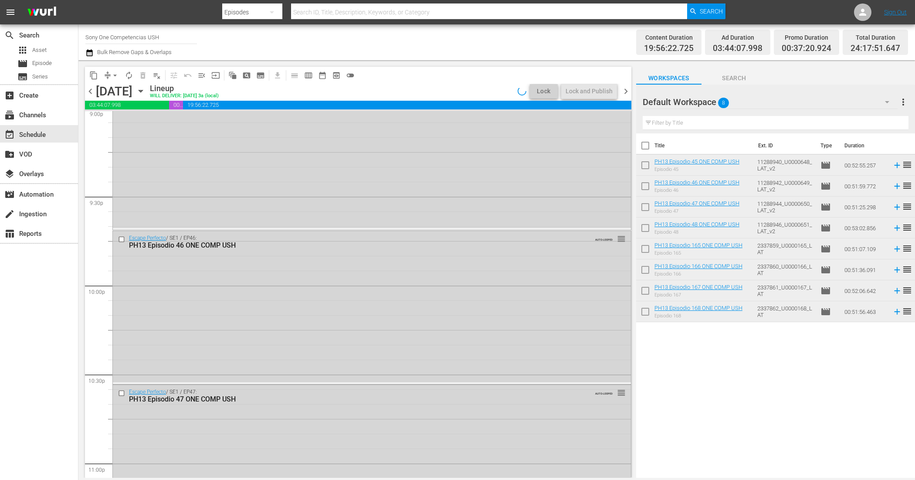
scroll to position [3953, 0]
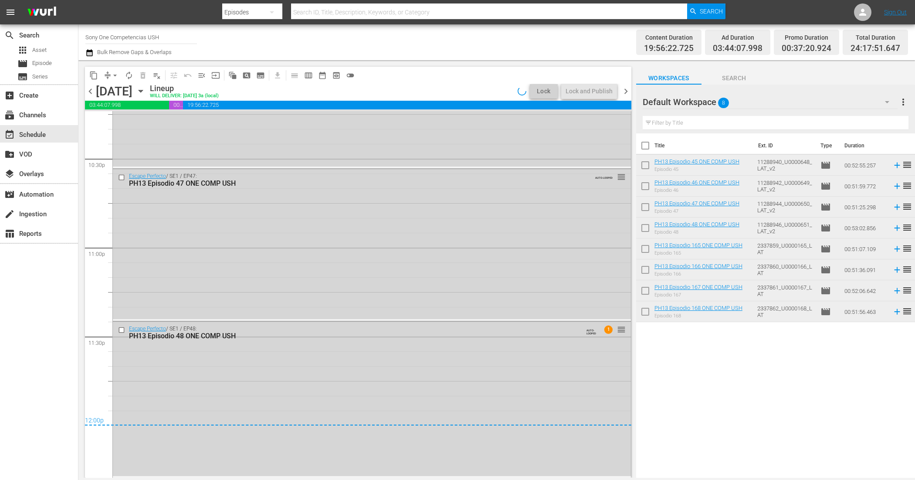
click at [648, 147] on input "checkbox" at bounding box center [645, 147] width 18 height 18
checkbox input "true"
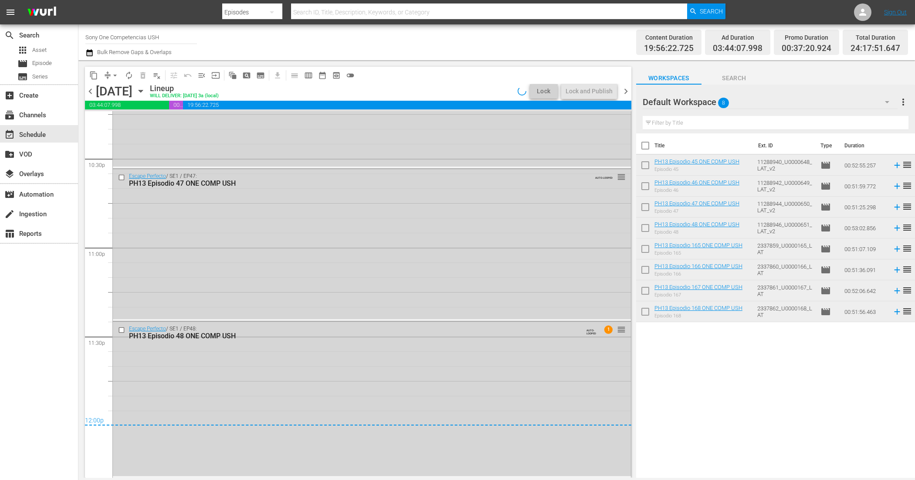
checkbox input "true"
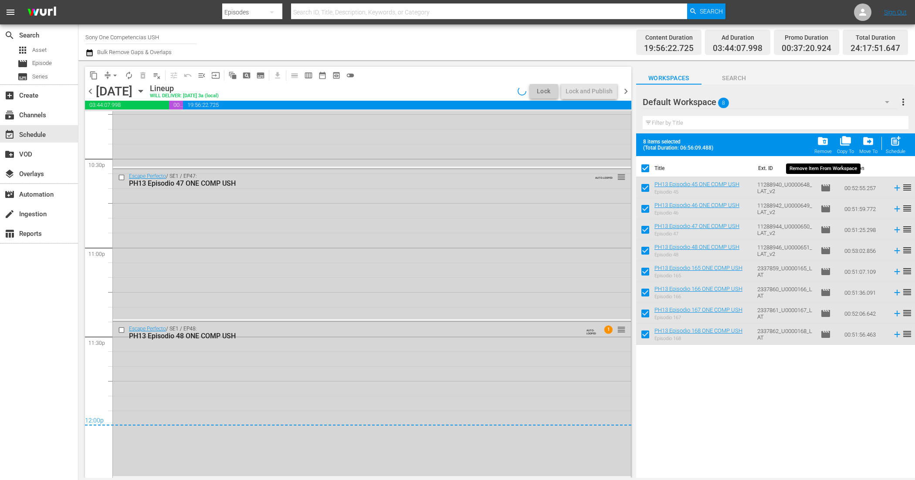
click at [828, 142] on span "folder_delete" at bounding box center [823, 141] width 12 height 12
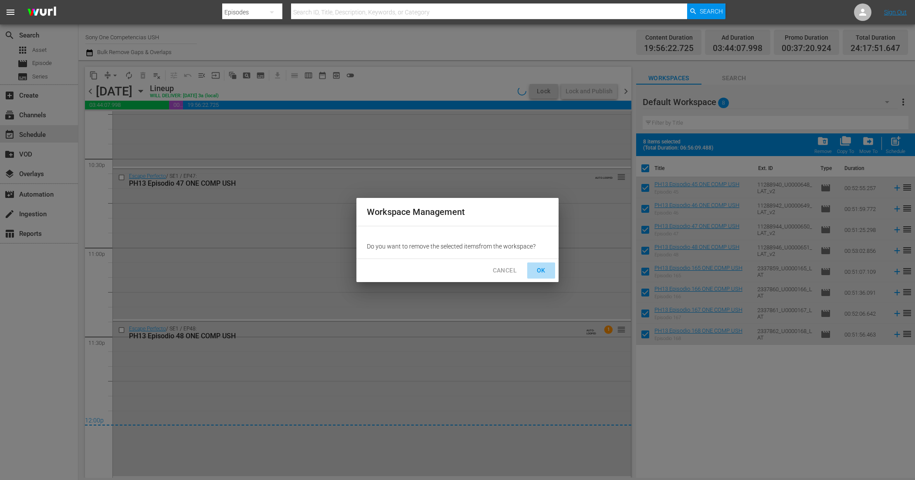
click at [547, 271] on span "OK" at bounding box center [541, 270] width 14 height 11
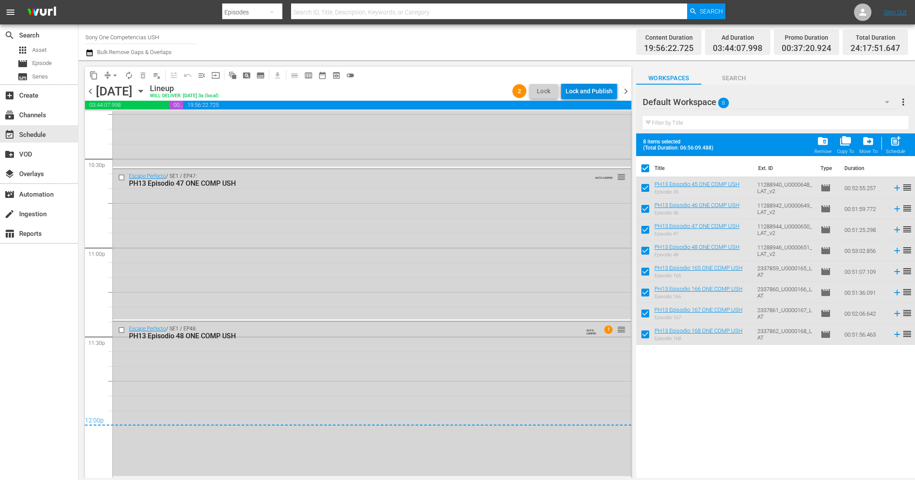
click at [594, 93] on div "Lock and Publish" at bounding box center [589, 91] width 47 height 16
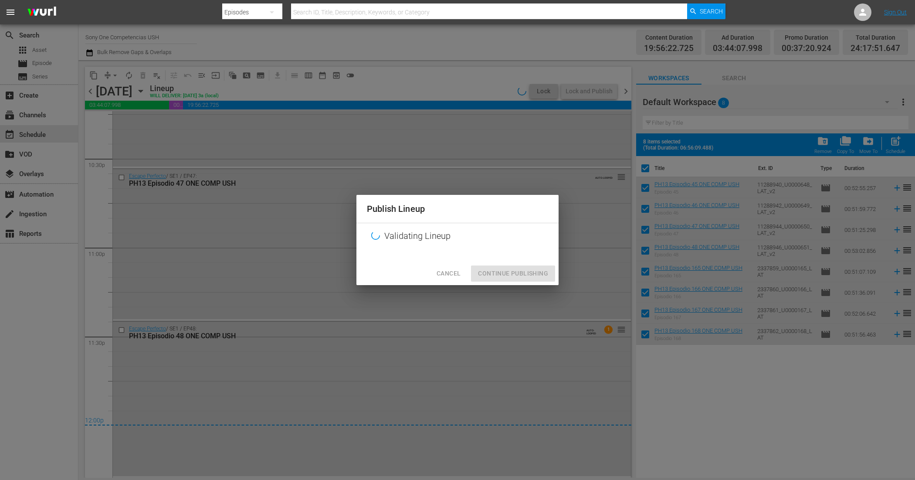
checkbox input "false"
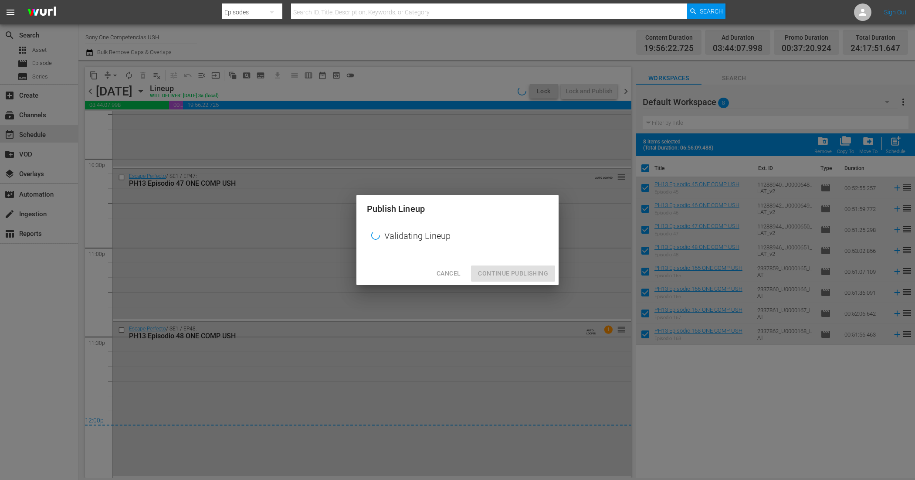
checkbox input "false"
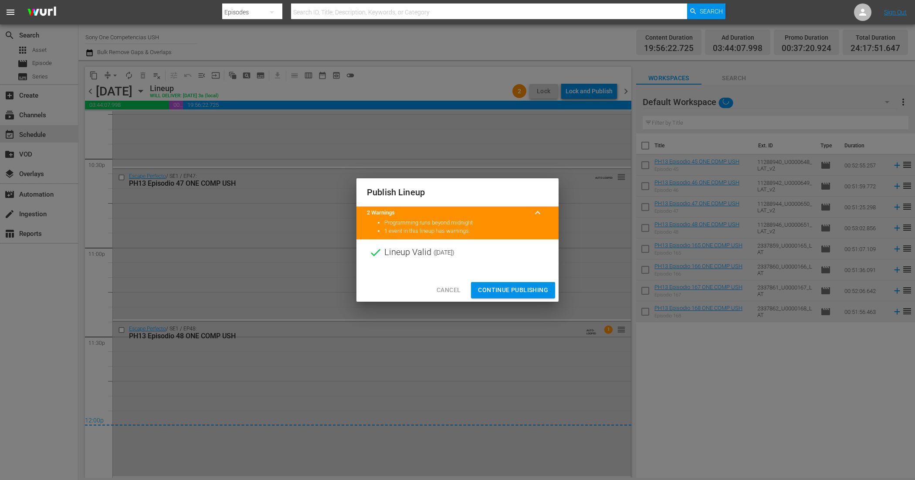
click at [508, 291] on span "Continue Publishing" at bounding box center [513, 290] width 70 height 11
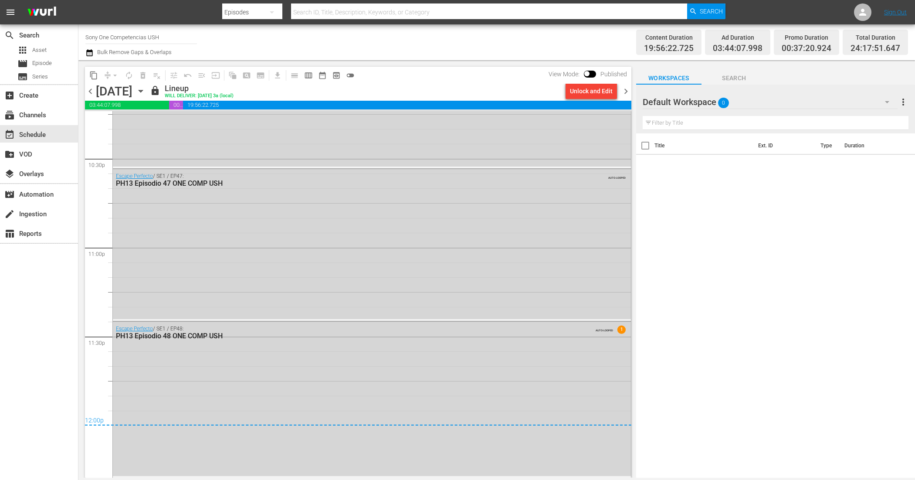
click at [631, 91] on span "chevron_right" at bounding box center [626, 91] width 11 height 11
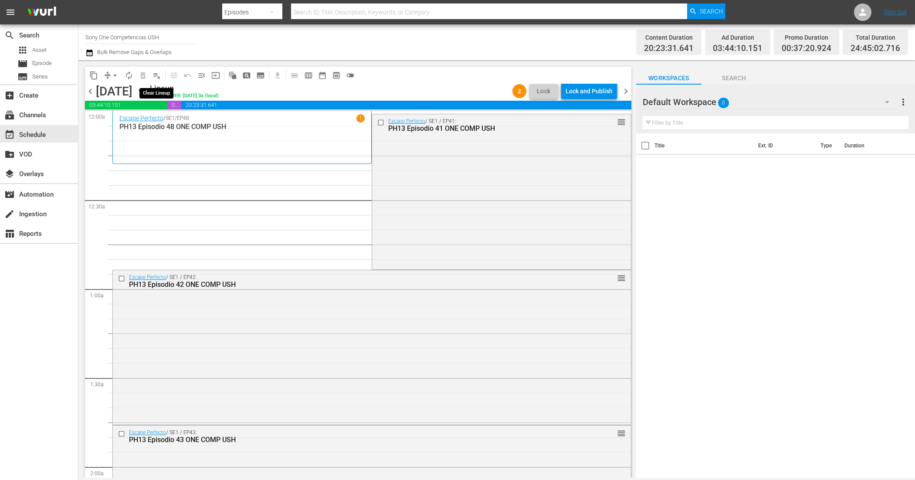
click at [154, 71] on span "playlist_remove_outlined" at bounding box center [157, 75] width 9 height 9
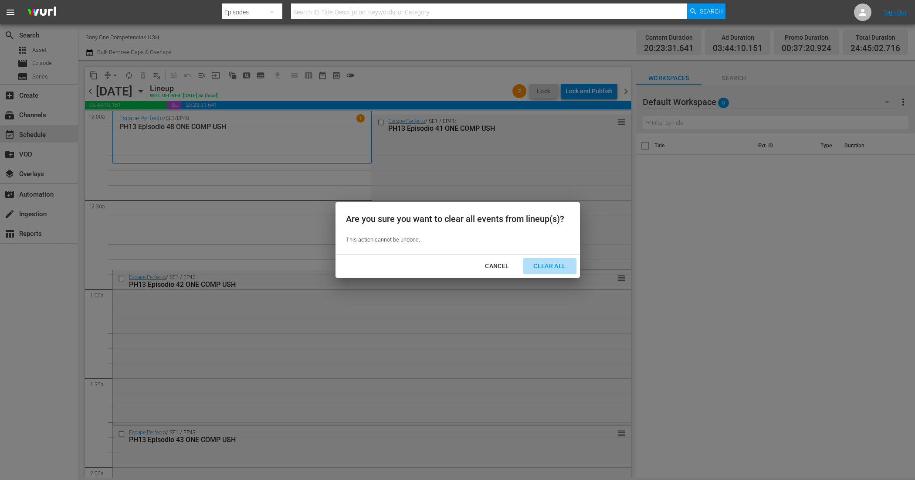
click at [548, 263] on div "Clear All" at bounding box center [549, 266] width 46 height 11
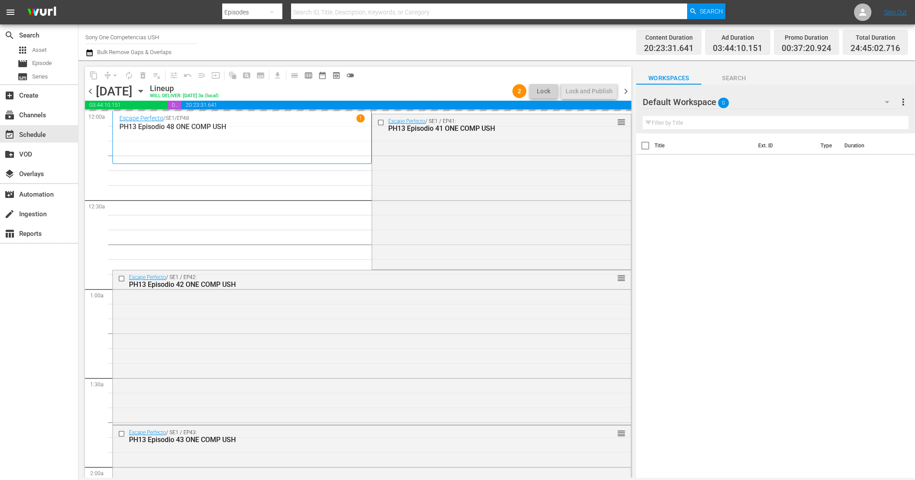
drag, startPoint x: 628, startPoint y: 89, endPoint x: 619, endPoint y: 95, distance: 10.2
click at [628, 89] on span "chevron_right" at bounding box center [626, 91] width 11 height 11
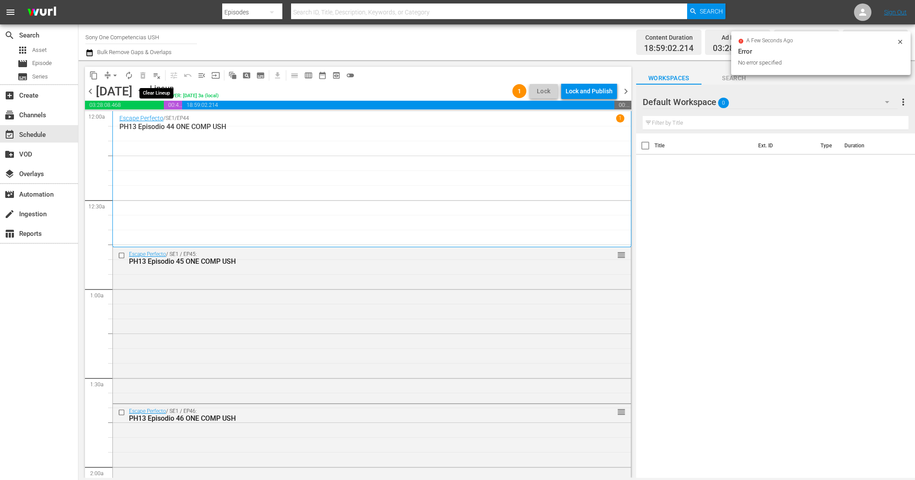
click at [155, 75] on span "playlist_remove_outlined" at bounding box center [157, 75] width 9 height 9
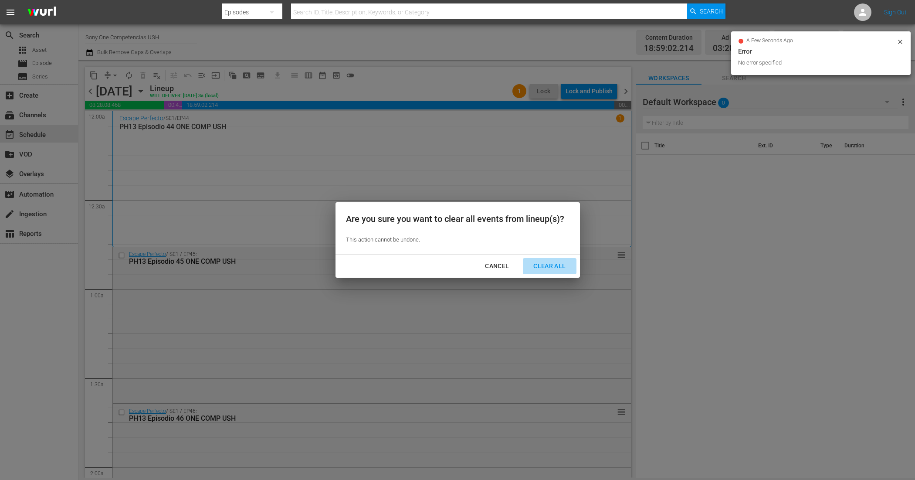
click at [566, 265] on div "Clear All" at bounding box center [549, 266] width 46 height 11
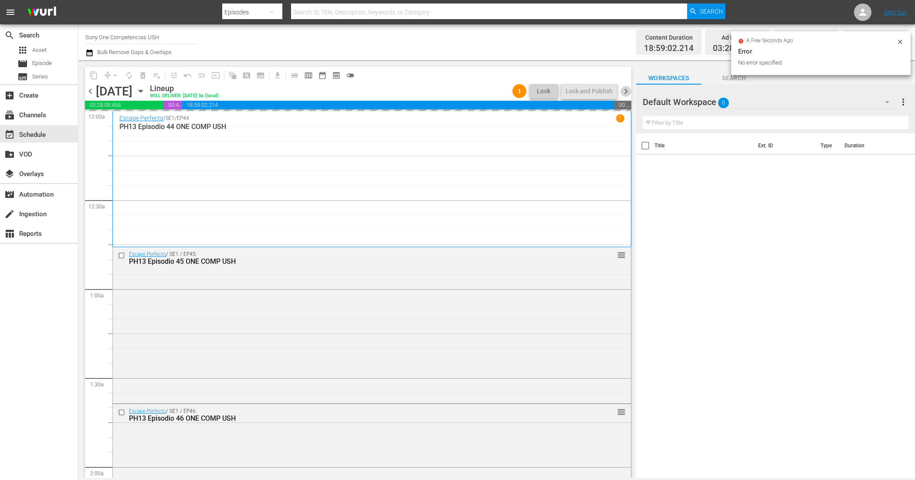
click at [625, 94] on span "chevron_right" at bounding box center [626, 91] width 11 height 11
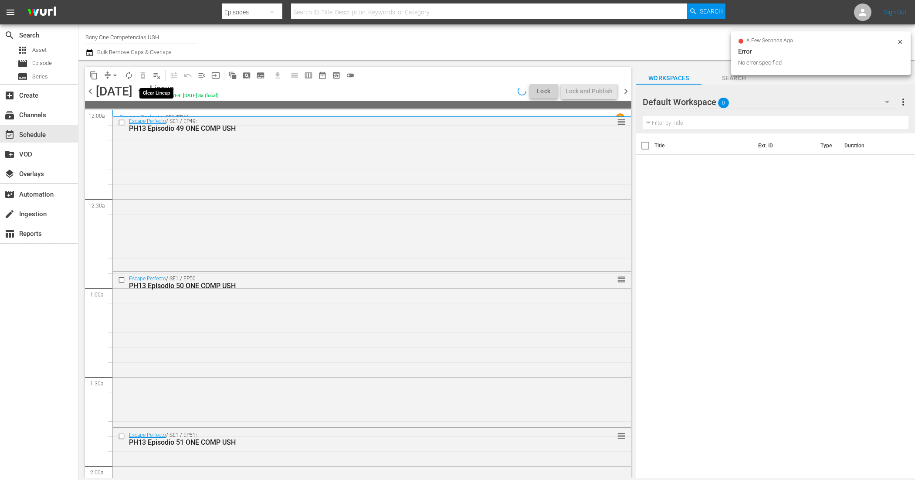
click at [156, 75] on span "playlist_remove_outlined" at bounding box center [157, 75] width 9 height 9
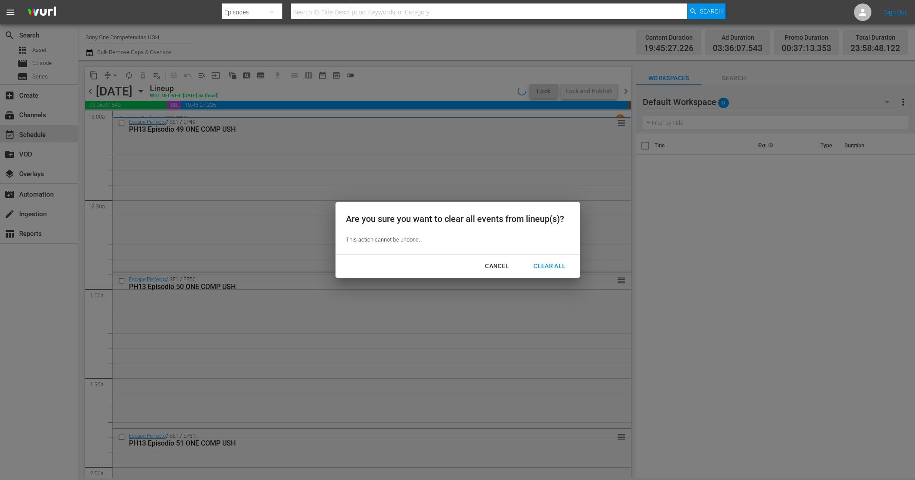
click at [532, 264] on div "Clear All" at bounding box center [549, 266] width 46 height 11
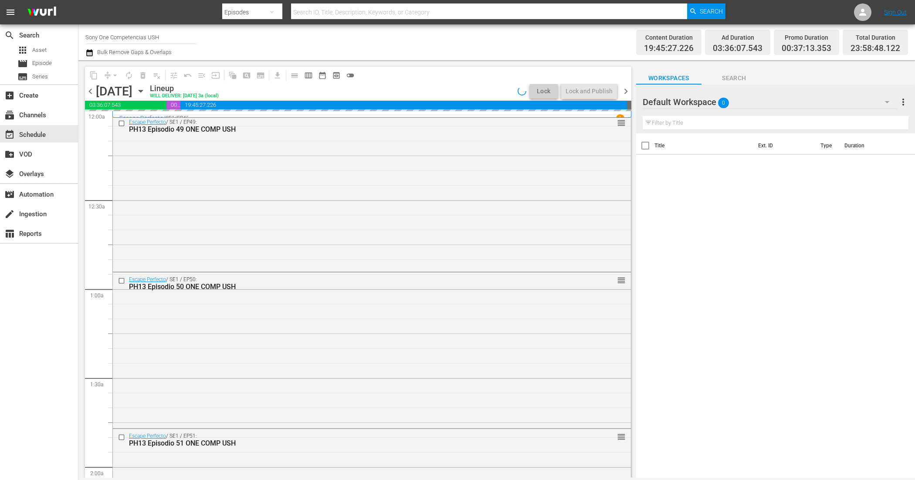
click at [626, 92] on span "chevron_right" at bounding box center [626, 91] width 11 height 11
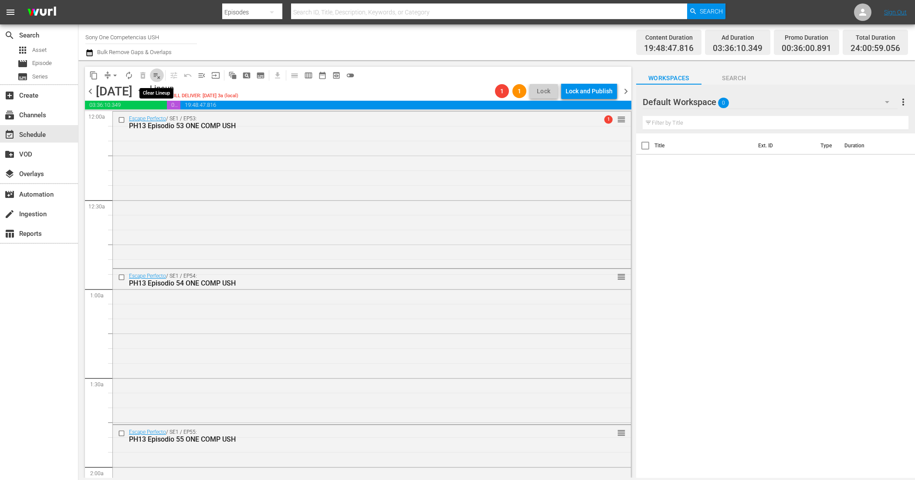
click at [155, 73] on span "playlist_remove_outlined" at bounding box center [157, 75] width 9 height 9
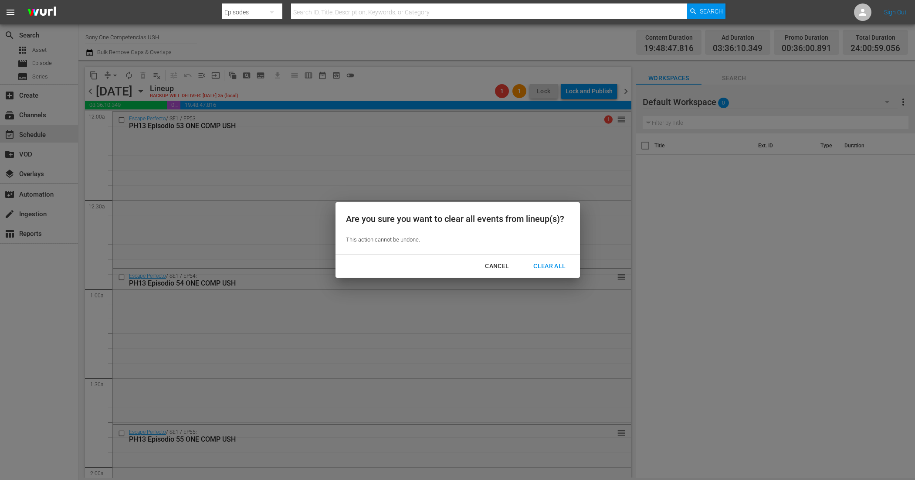
click at [544, 265] on div "Clear All" at bounding box center [549, 266] width 46 height 11
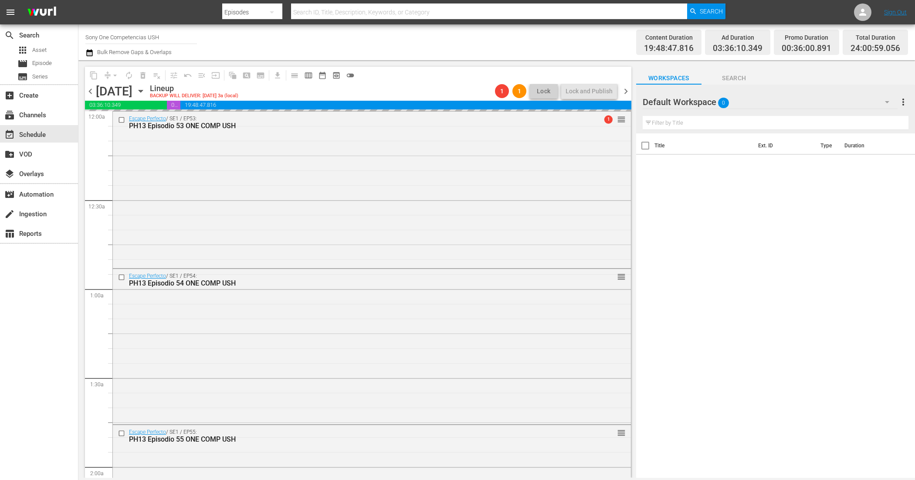
click at [624, 92] on span "chevron_right" at bounding box center [626, 91] width 11 height 11
click at [154, 73] on span "playlist_remove_outlined" at bounding box center [157, 75] width 9 height 9
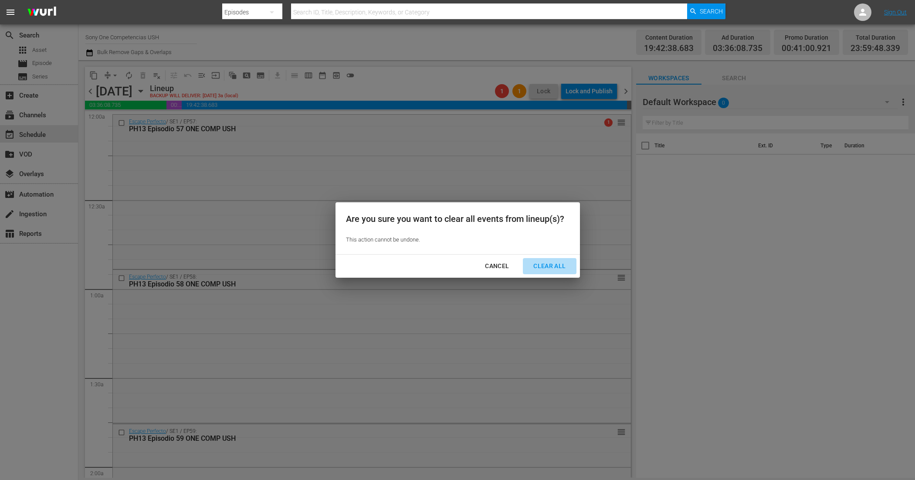
click at [541, 261] on div "Clear All" at bounding box center [549, 266] width 46 height 11
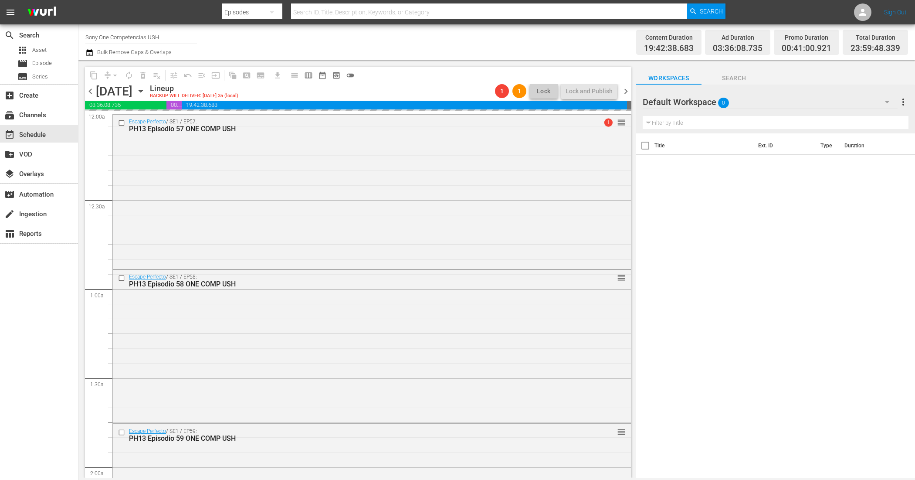
click at [630, 92] on span "chevron_right" at bounding box center [626, 91] width 11 height 11
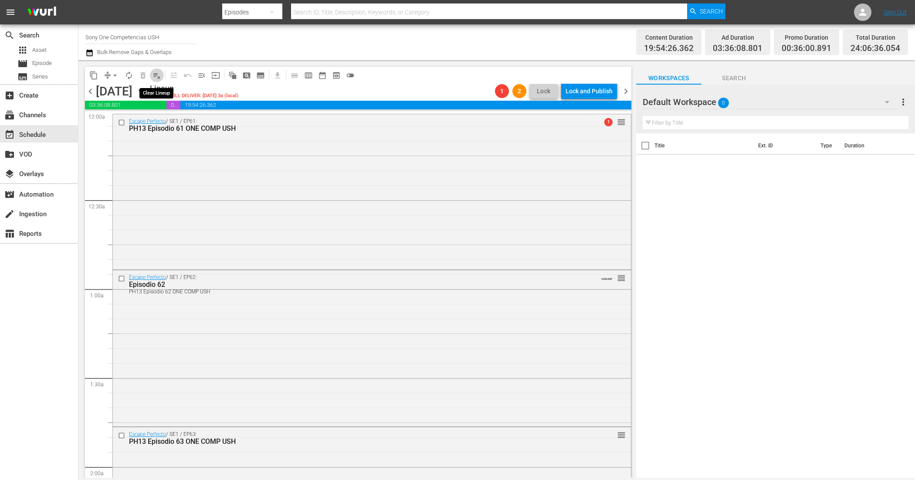
click at [159, 78] on span "playlist_remove_outlined" at bounding box center [157, 75] width 9 height 9
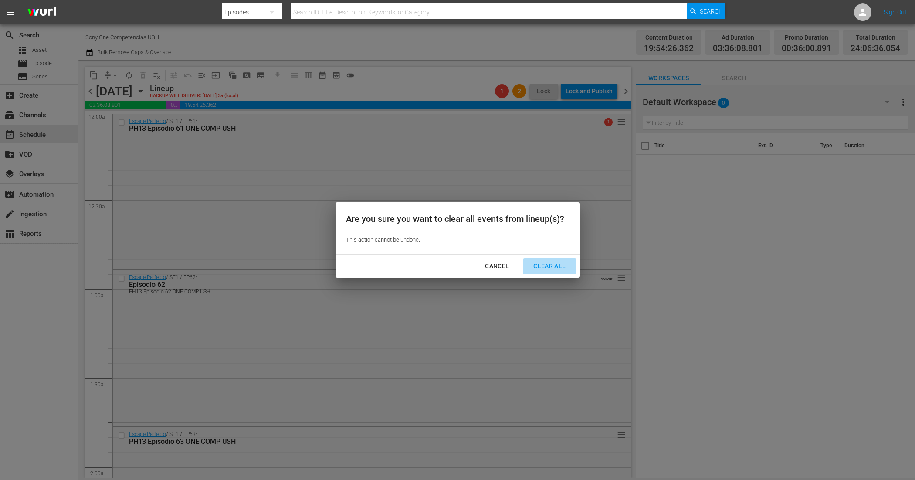
click at [552, 264] on div "Clear All" at bounding box center [549, 266] width 46 height 11
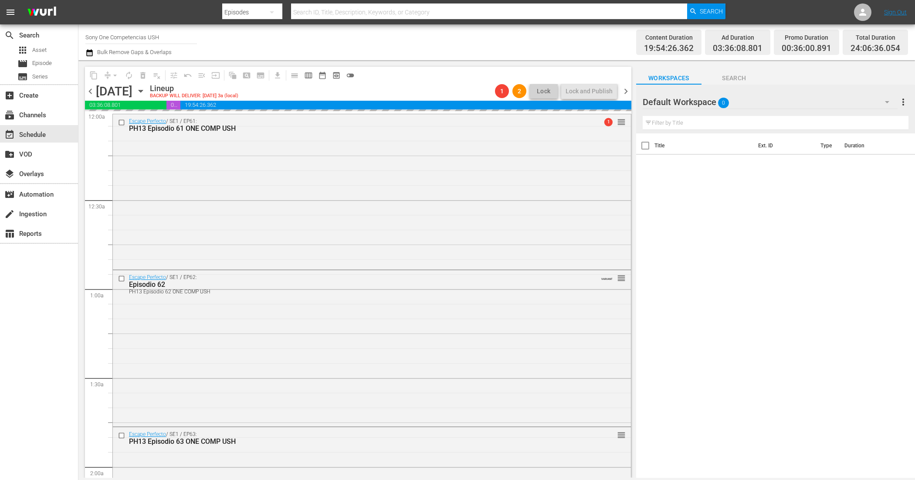
click at [624, 92] on span "chevron_right" at bounding box center [626, 91] width 11 height 11
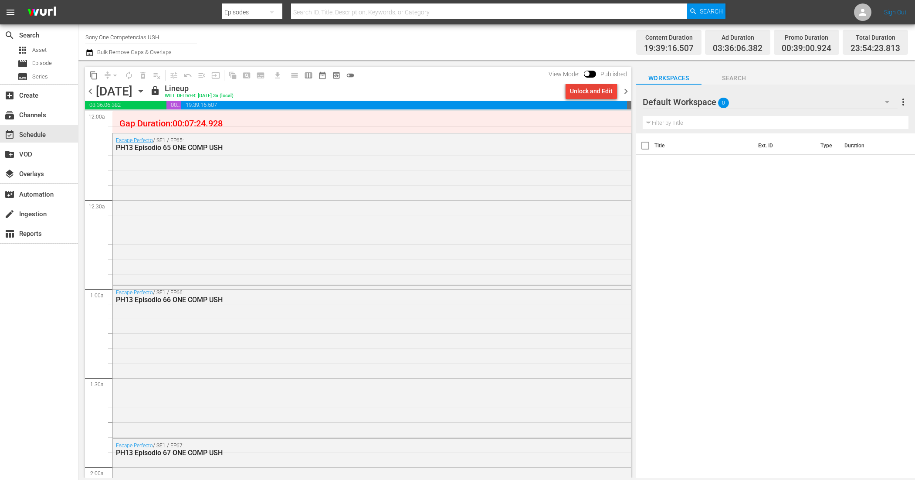
click at [591, 85] on div "Unlock and Edit" at bounding box center [591, 91] width 43 height 16
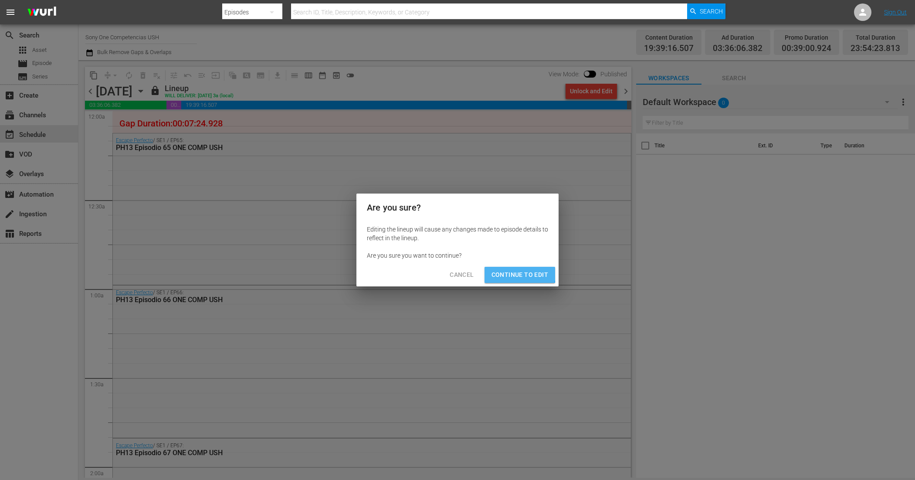
click at [519, 272] on span "Continue to Edit" at bounding box center [520, 274] width 57 height 11
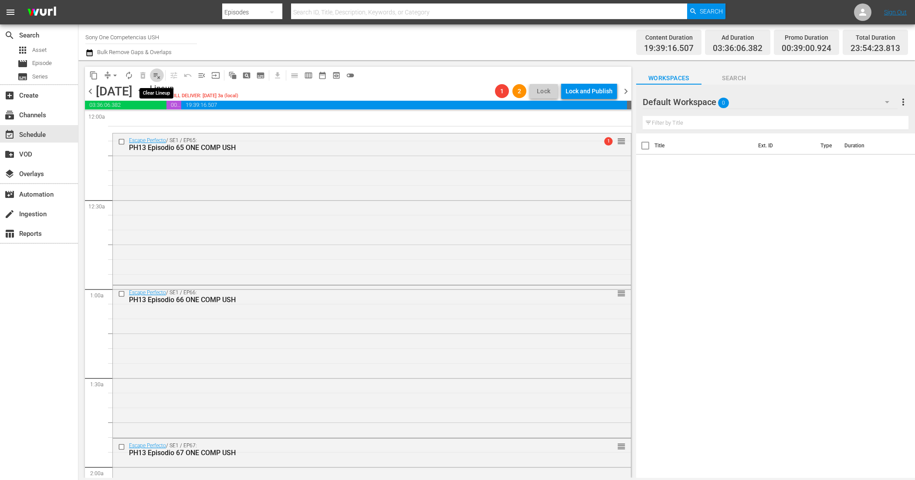
click at [156, 74] on span "playlist_remove_outlined" at bounding box center [157, 75] width 9 height 9
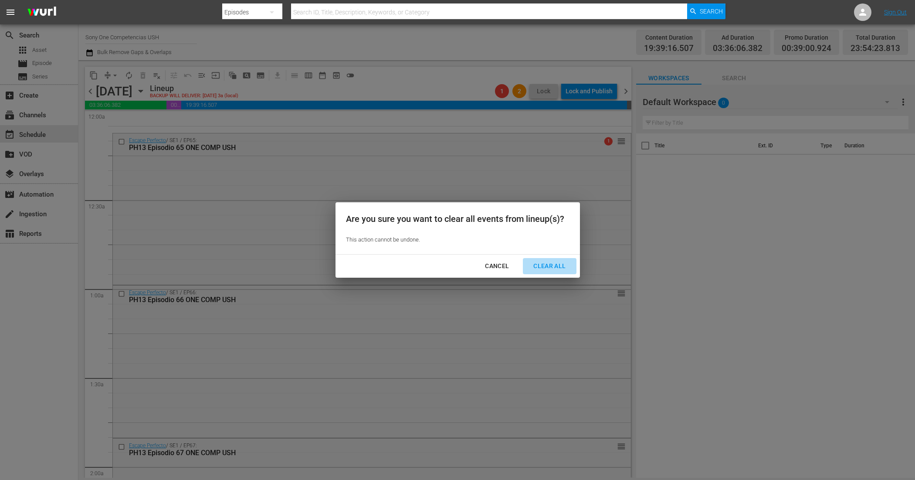
click at [542, 261] on div "Clear All" at bounding box center [549, 266] width 46 height 11
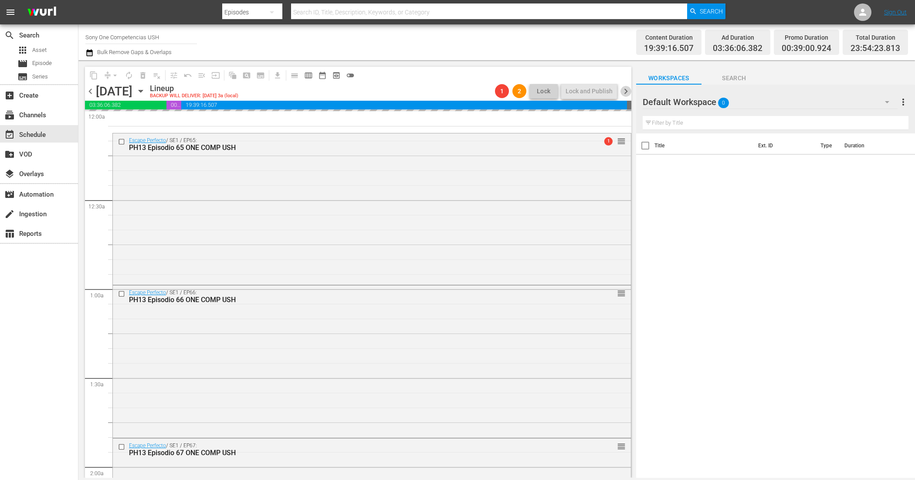
click at [624, 91] on span "chevron_right" at bounding box center [626, 91] width 11 height 11
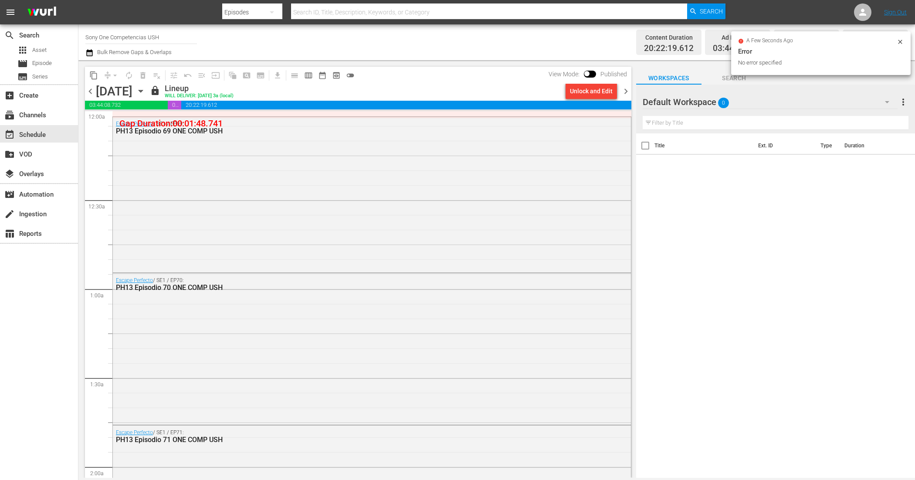
click at [585, 91] on div "Unlock and Edit" at bounding box center [591, 91] width 43 height 16
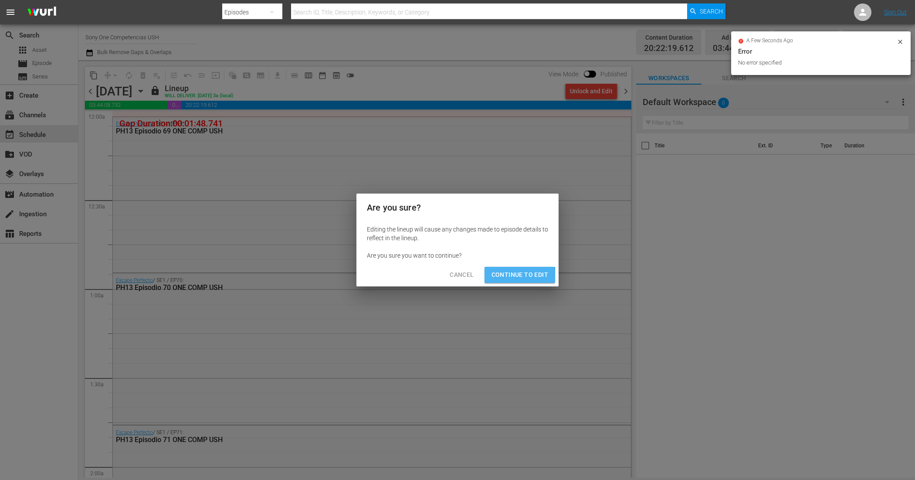
click at [500, 278] on span "Continue to Edit" at bounding box center [520, 274] width 57 height 11
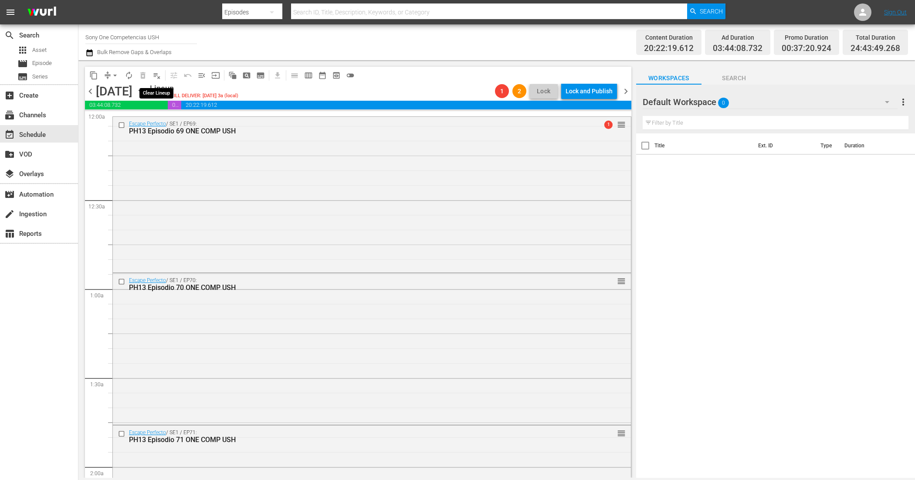
click at [158, 72] on span "playlist_remove_outlined" at bounding box center [157, 75] width 9 height 9
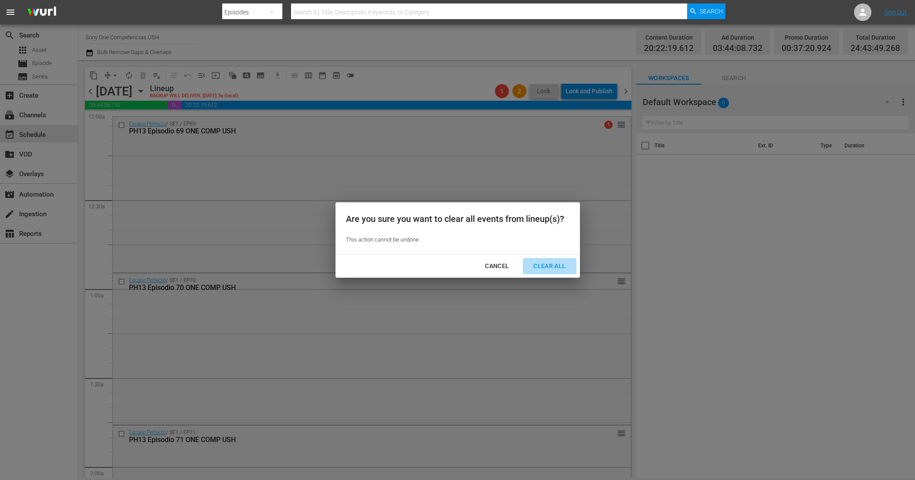
click at [552, 264] on div "Clear All" at bounding box center [549, 266] width 46 height 11
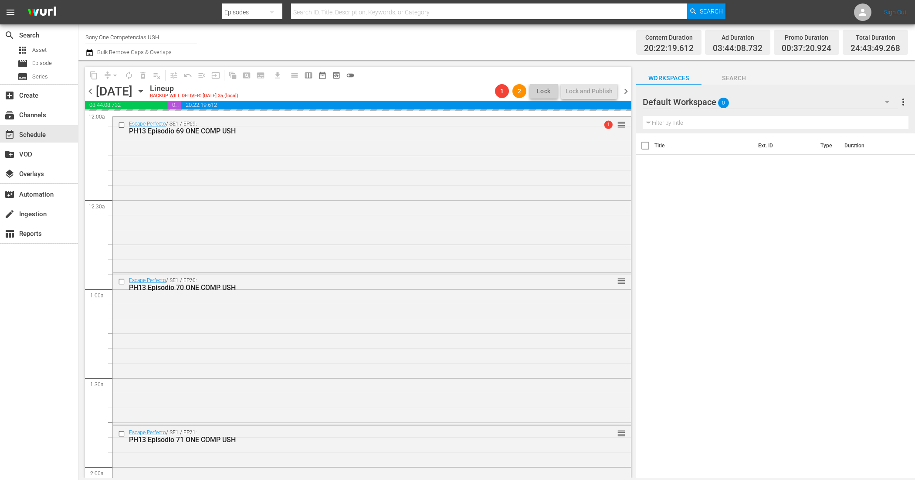
click at [626, 88] on span "chevron_right" at bounding box center [626, 91] width 11 height 11
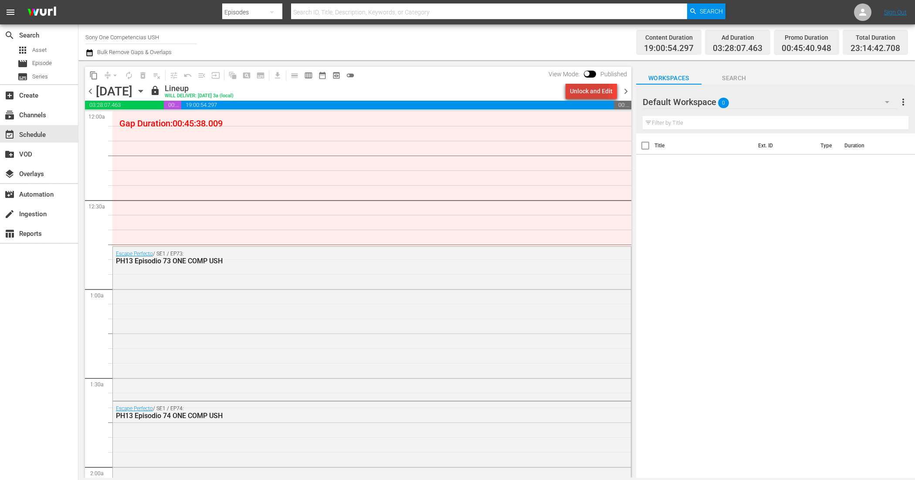
click at [582, 90] on div "Unlock and Edit" at bounding box center [591, 91] width 43 height 16
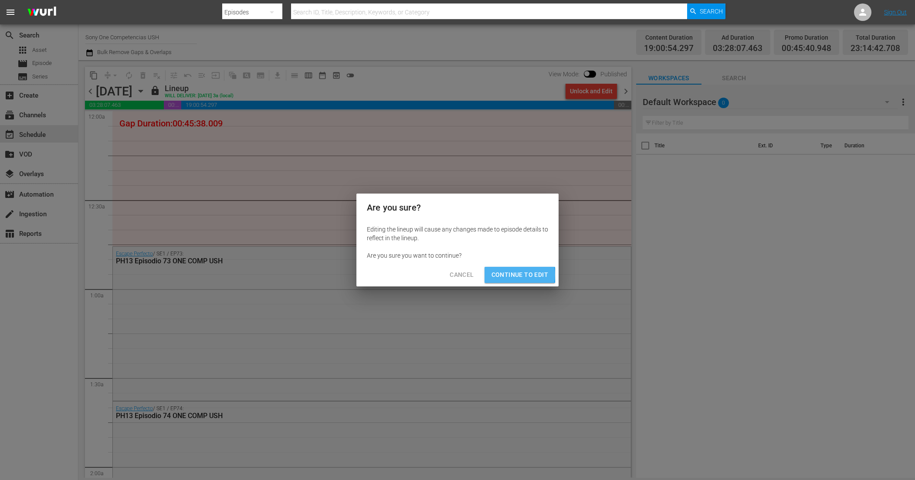
click at [513, 275] on span "Continue to Edit" at bounding box center [520, 274] width 57 height 11
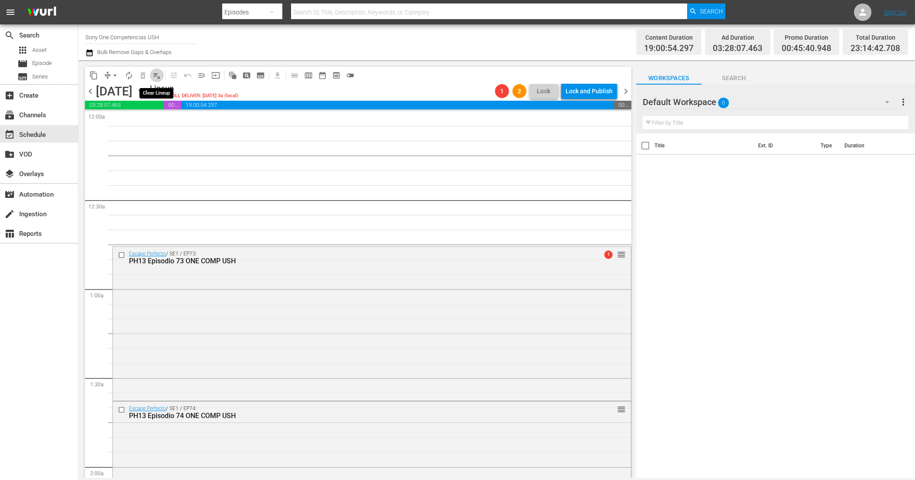
click at [160, 77] on span "playlist_remove_outlined" at bounding box center [157, 75] width 9 height 9
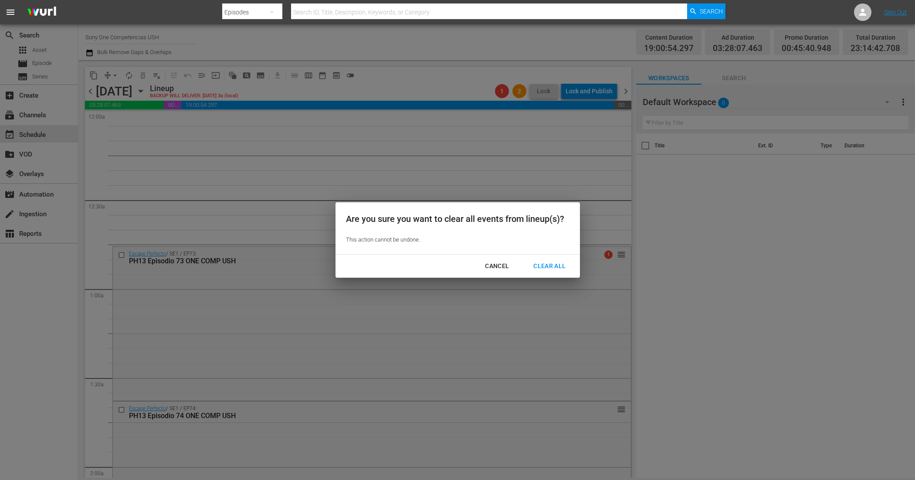
click at [545, 265] on div "Clear All" at bounding box center [549, 266] width 46 height 11
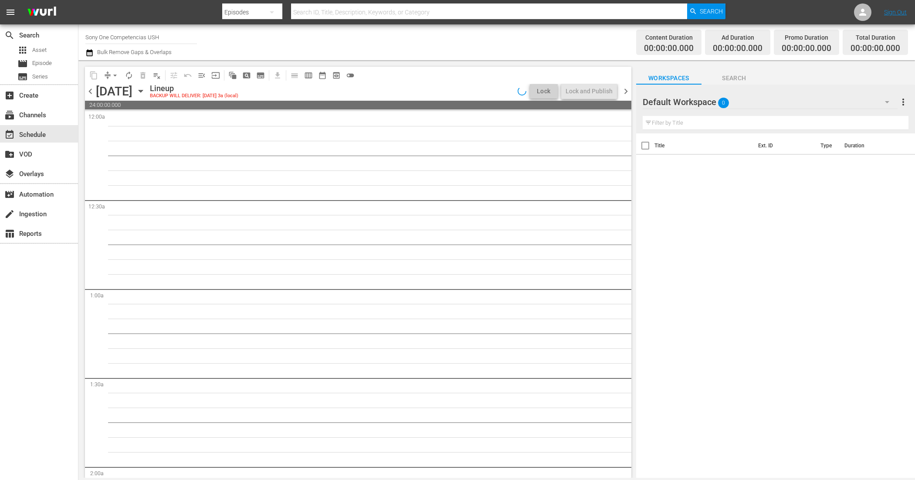
click at [627, 88] on span "chevron_right" at bounding box center [626, 91] width 11 height 11
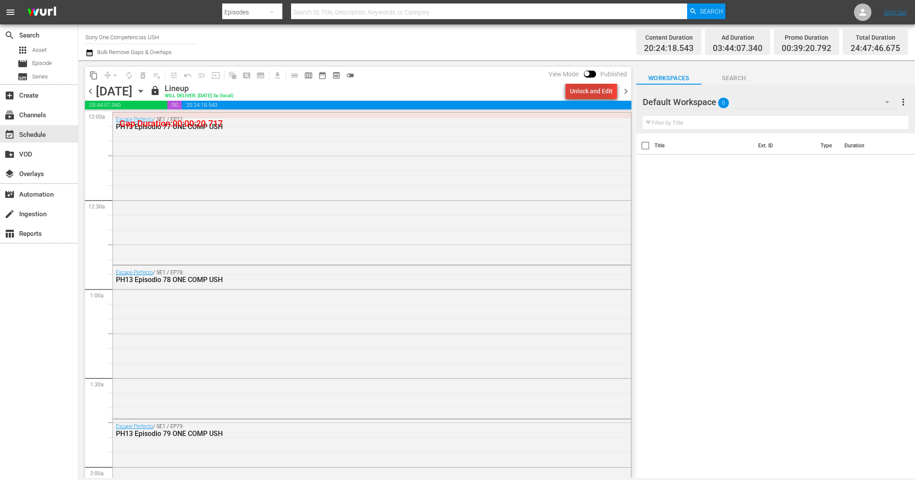
click at [583, 90] on div "Unlock and Edit" at bounding box center [591, 91] width 43 height 16
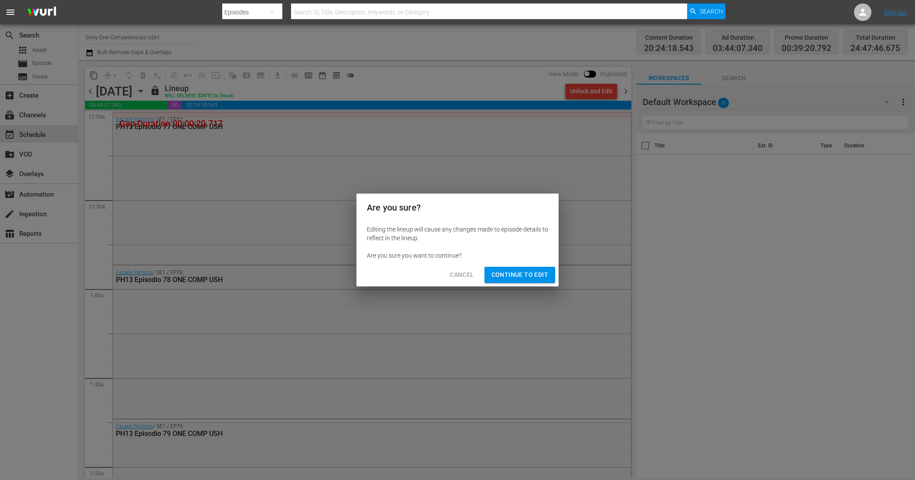
click at [545, 272] on span "Continue to Edit" at bounding box center [520, 274] width 57 height 11
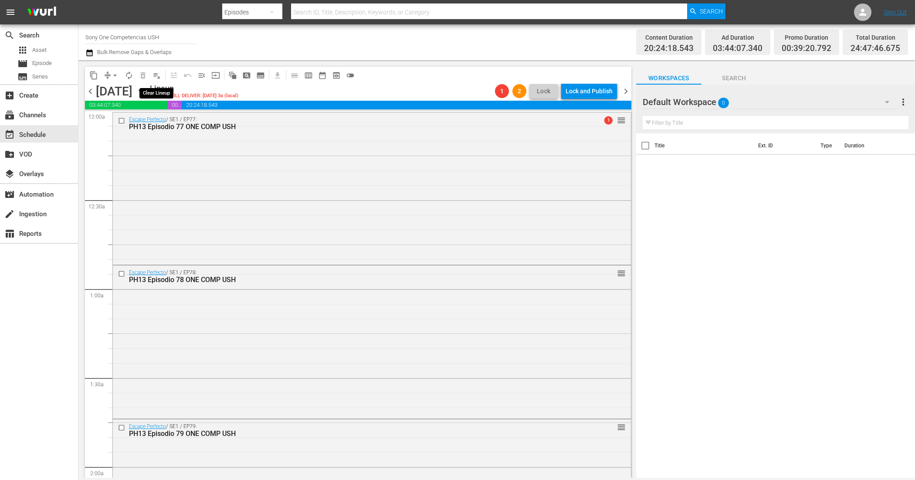
click at [158, 76] on span "playlist_remove_outlined" at bounding box center [157, 75] width 9 height 9
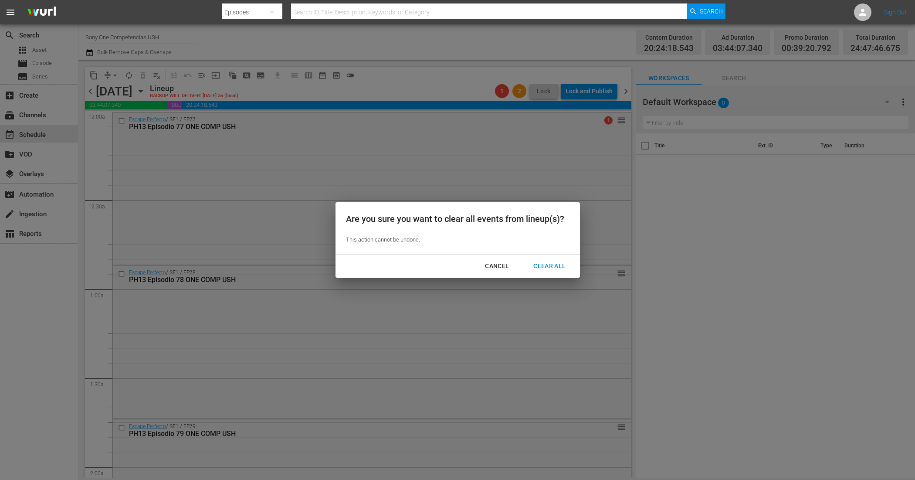
click at [554, 265] on div "Clear All" at bounding box center [549, 266] width 46 height 11
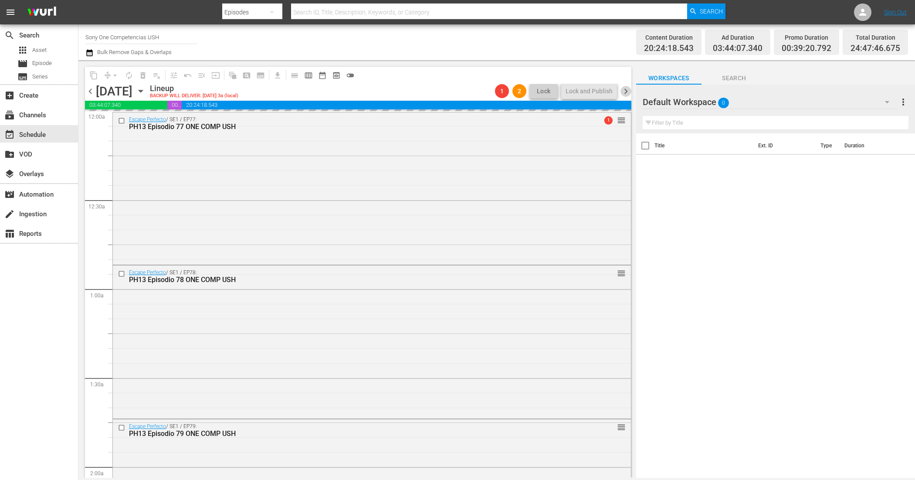
click at [627, 92] on span "chevron_right" at bounding box center [626, 91] width 11 height 11
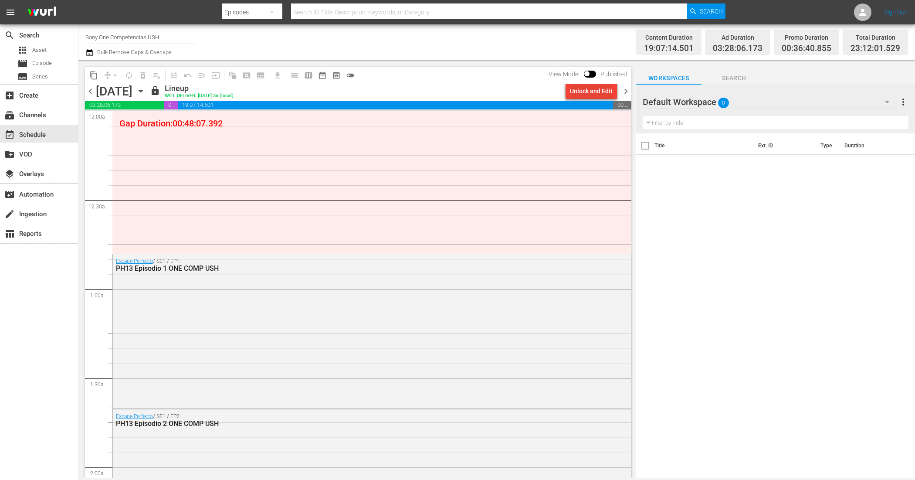
click at [578, 92] on div "Unlock and Edit" at bounding box center [591, 91] width 43 height 16
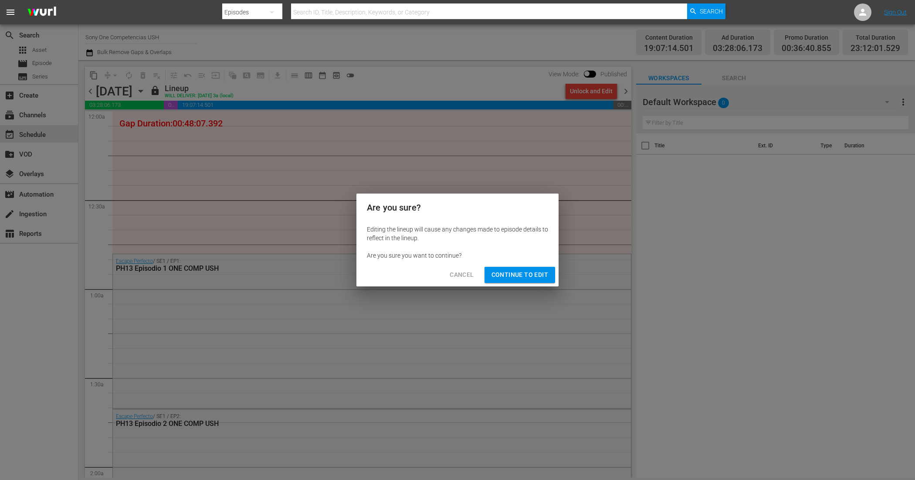
click at [534, 276] on span "Continue to Edit" at bounding box center [520, 274] width 57 height 11
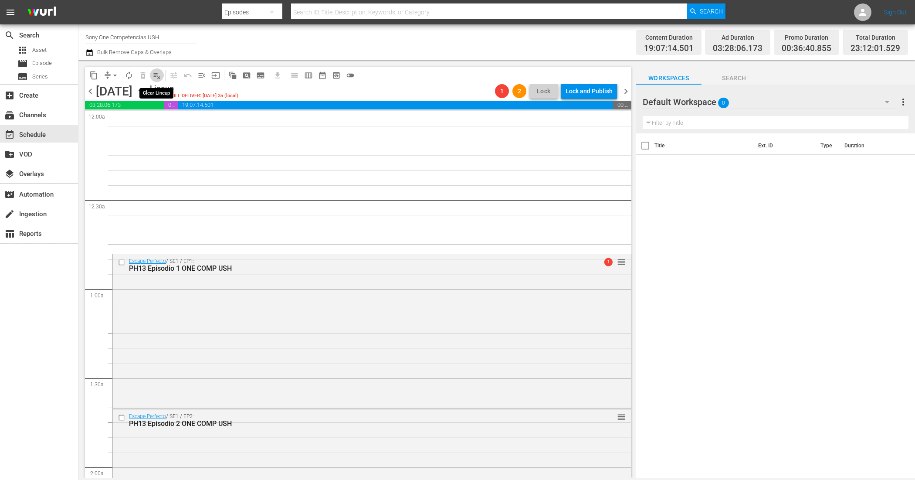
click at [158, 78] on span "playlist_remove_outlined" at bounding box center [157, 75] width 9 height 9
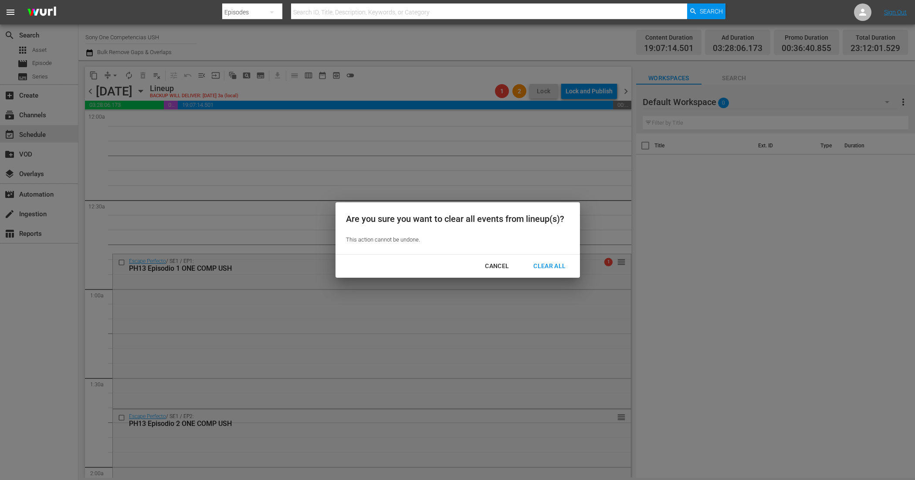
click at [550, 269] on div "Clear All" at bounding box center [549, 266] width 46 height 11
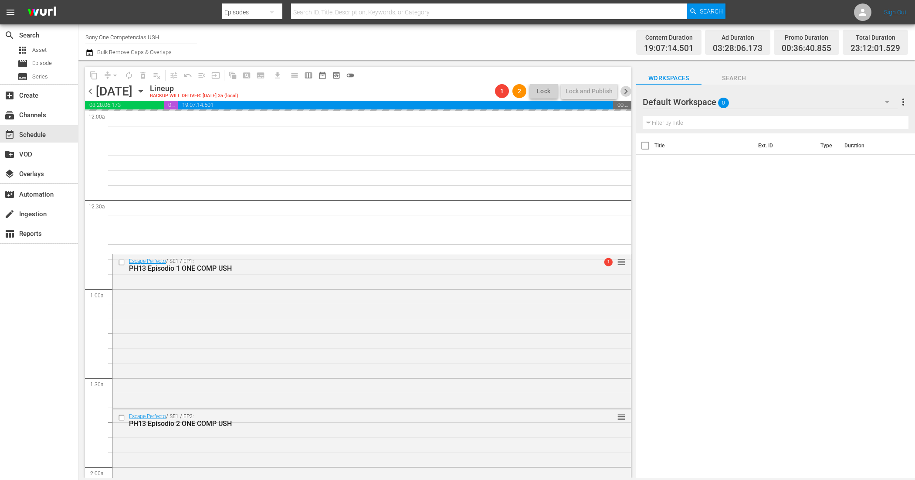
click at [628, 91] on span "chevron_right" at bounding box center [626, 91] width 11 height 11
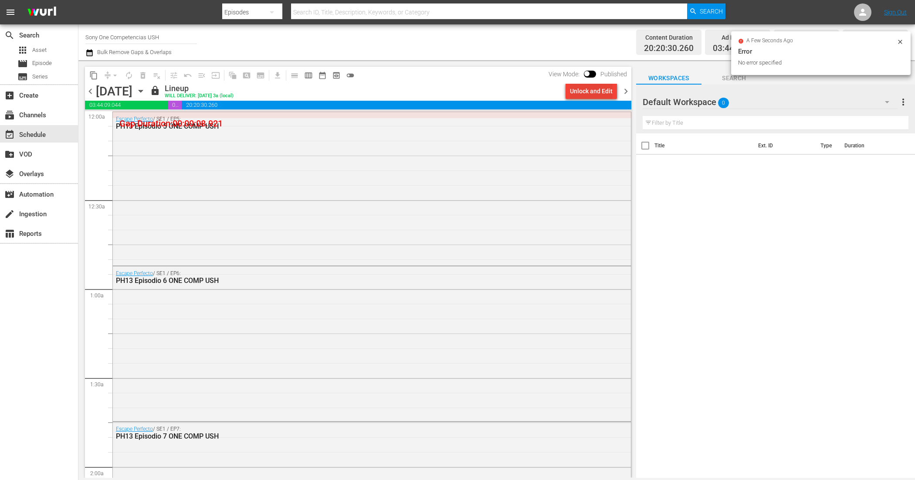
click at [585, 93] on div "Unlock and Edit" at bounding box center [591, 91] width 43 height 16
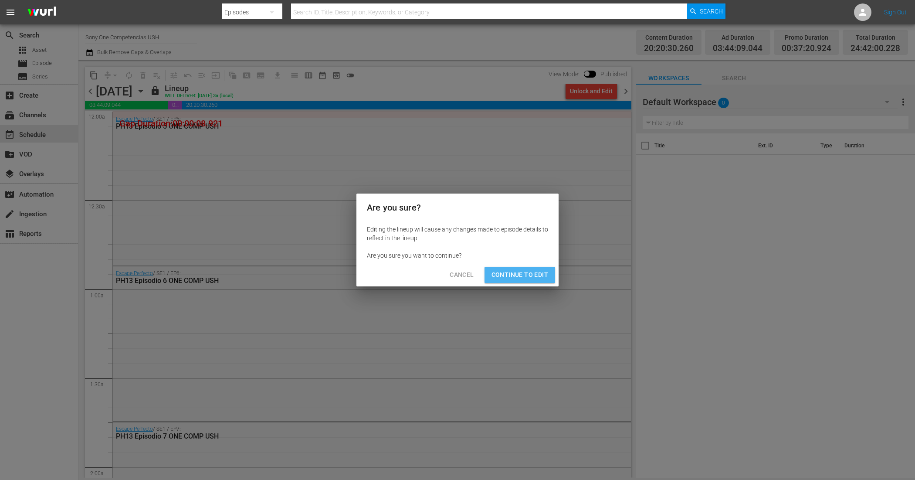
click at [535, 270] on span "Continue to Edit" at bounding box center [520, 274] width 57 height 11
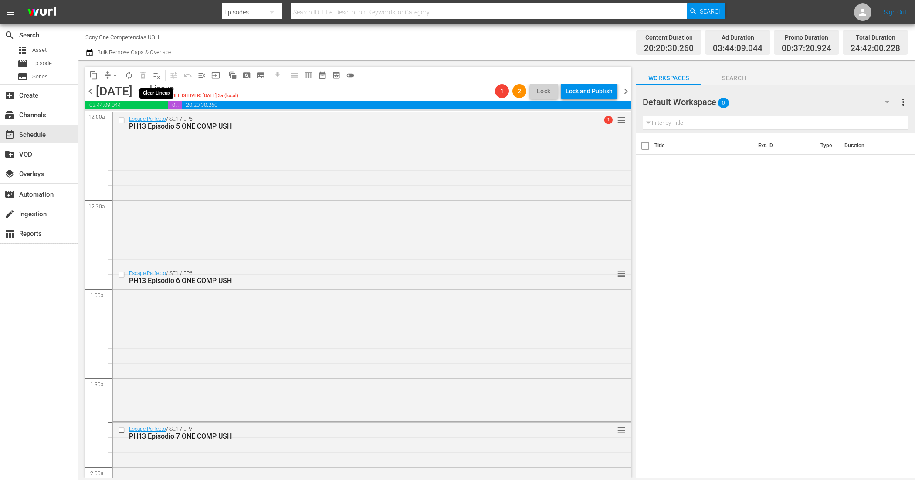
click at [154, 73] on span "playlist_remove_outlined" at bounding box center [157, 75] width 9 height 9
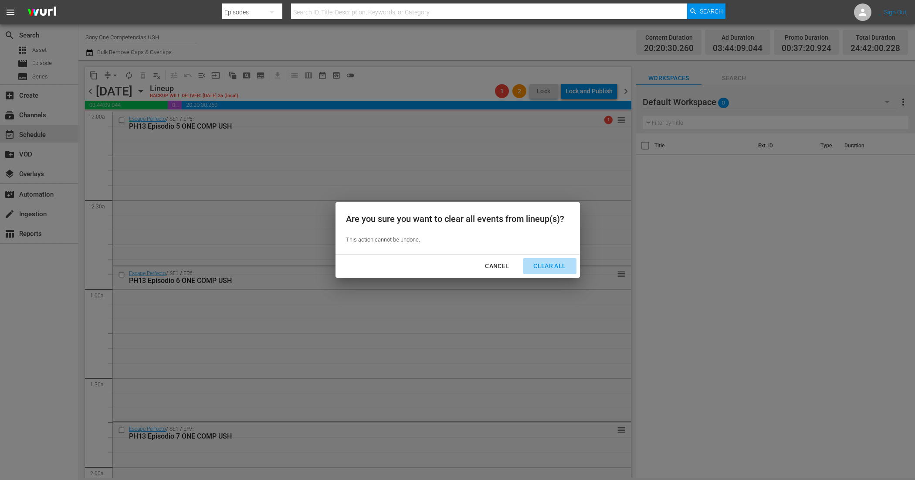
click at [561, 267] on div "Clear All" at bounding box center [549, 266] width 46 height 11
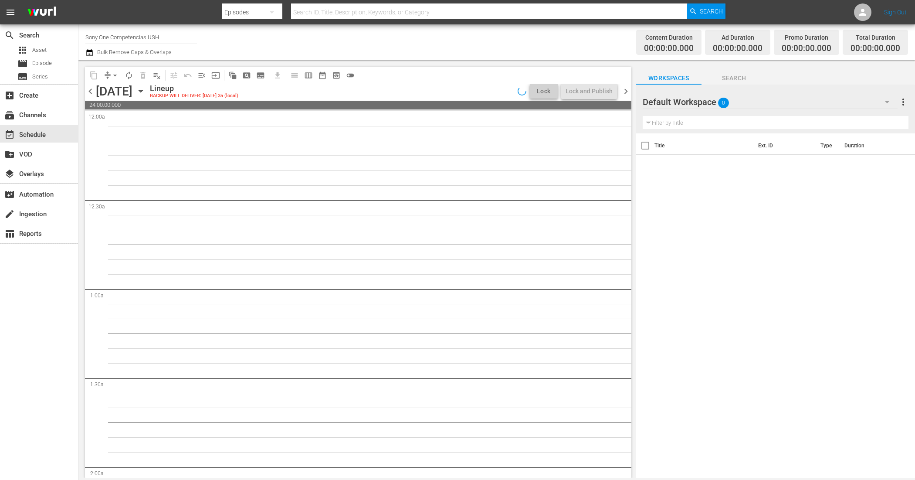
click at [630, 90] on span "chevron_right" at bounding box center [626, 91] width 11 height 11
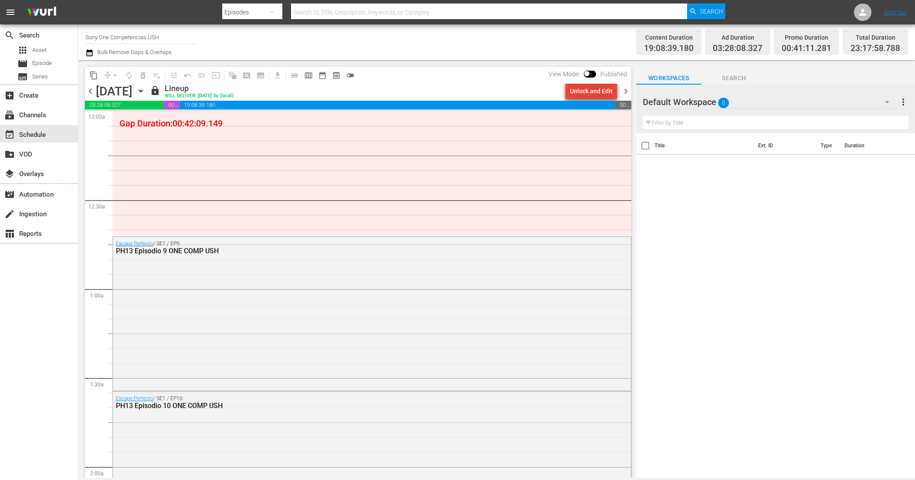
click at [578, 92] on div "Unlock and Edit" at bounding box center [591, 91] width 43 height 16
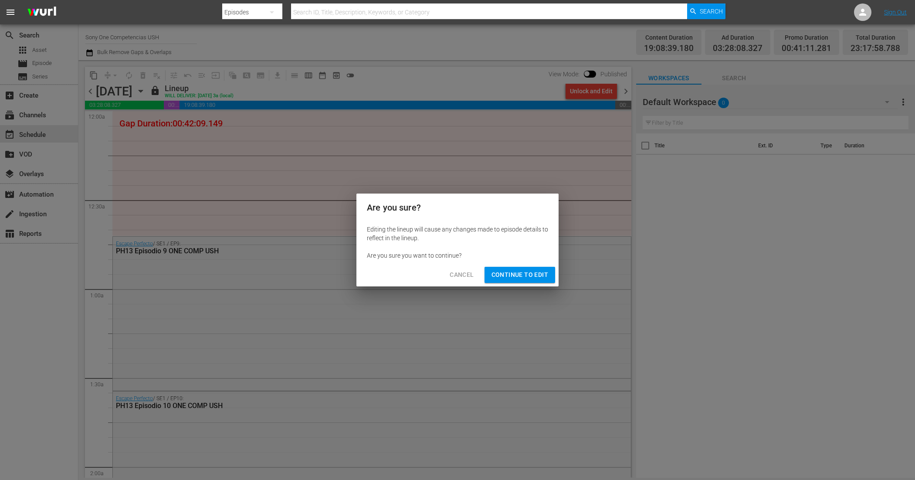
click at [535, 278] on span "Continue to Edit" at bounding box center [520, 274] width 57 height 11
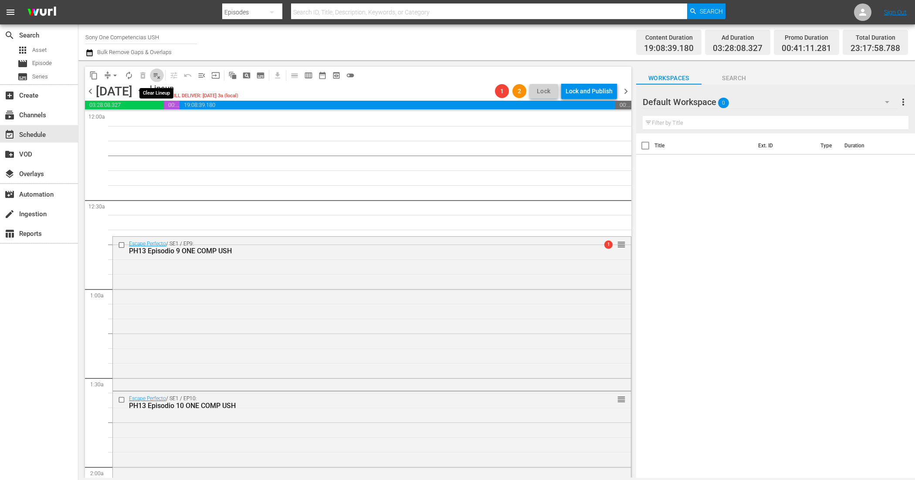
click at [160, 79] on button "playlist_remove_outlined" at bounding box center [157, 75] width 14 height 14
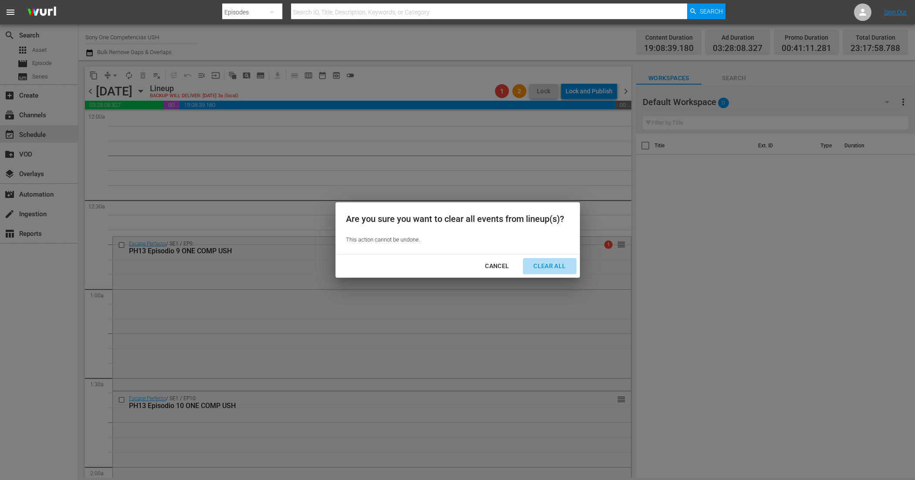
click at [556, 261] on div "Clear All" at bounding box center [549, 266] width 46 height 11
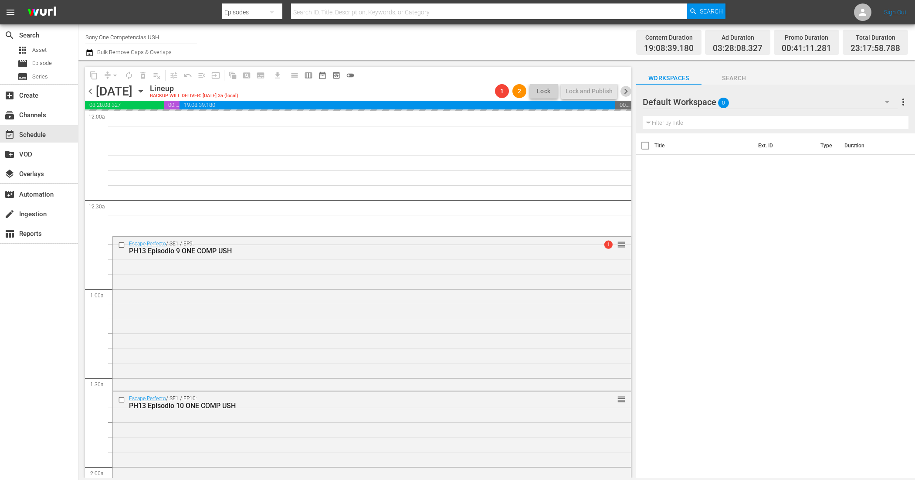
click at [626, 90] on span "chevron_right" at bounding box center [626, 91] width 11 height 11
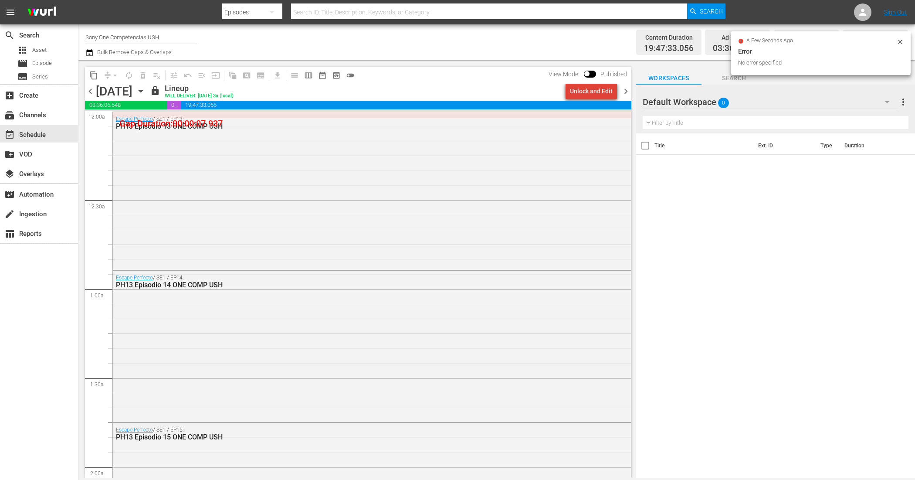
click at [605, 92] on div "Unlock and Edit" at bounding box center [591, 91] width 43 height 16
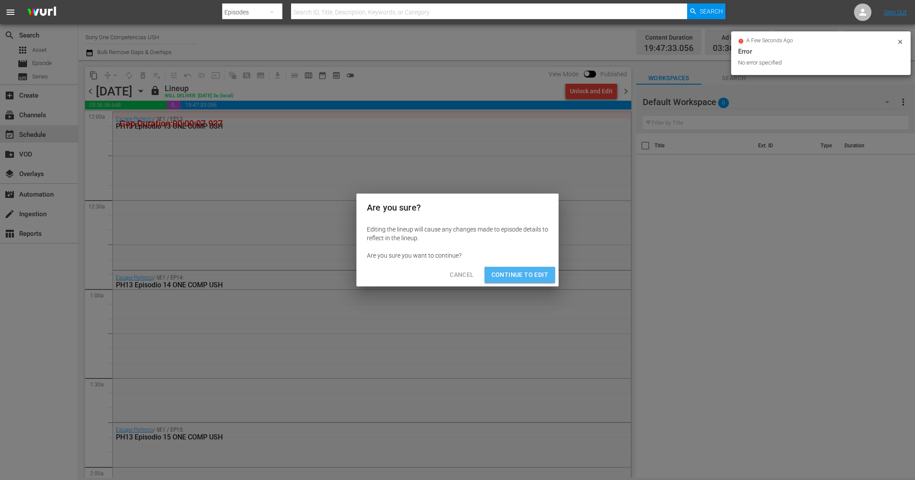
click at [532, 278] on span "Continue to Edit" at bounding box center [520, 274] width 57 height 11
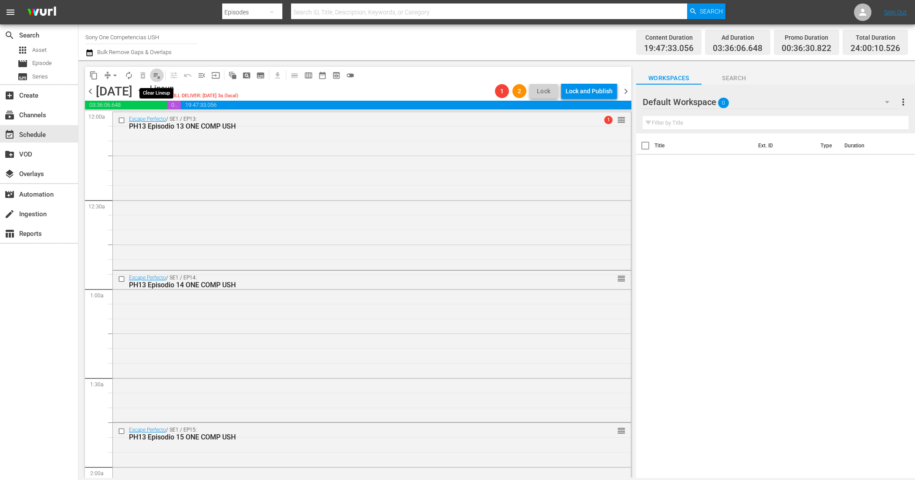
click at [154, 75] on span "playlist_remove_outlined" at bounding box center [157, 75] width 9 height 9
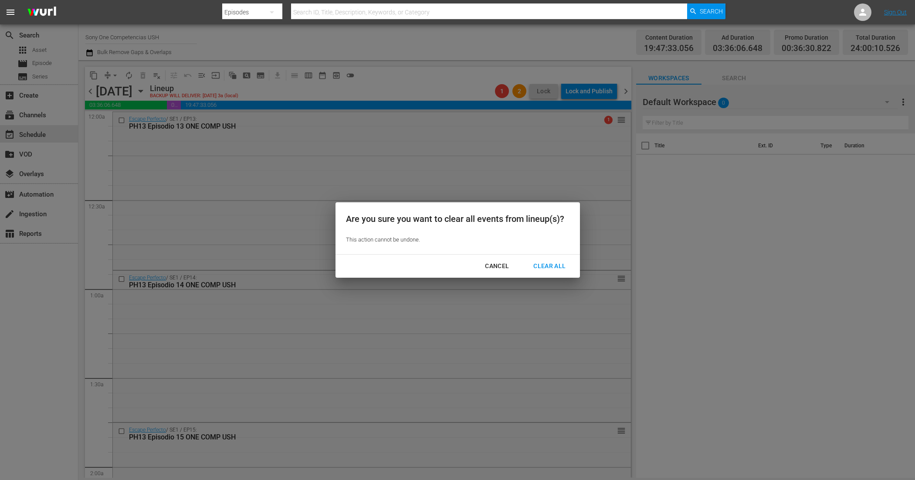
click at [544, 261] on div "Clear All" at bounding box center [549, 266] width 46 height 11
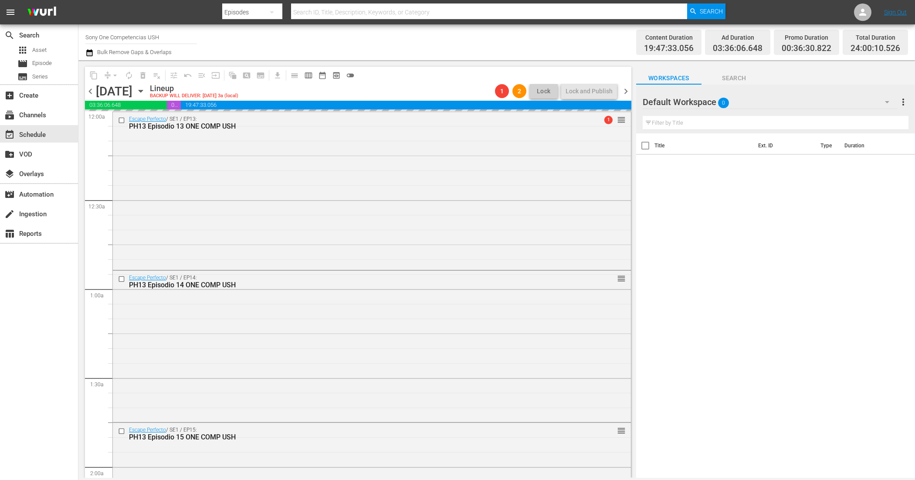
click at [146, 88] on icon "button" at bounding box center [141, 91] width 10 height 10
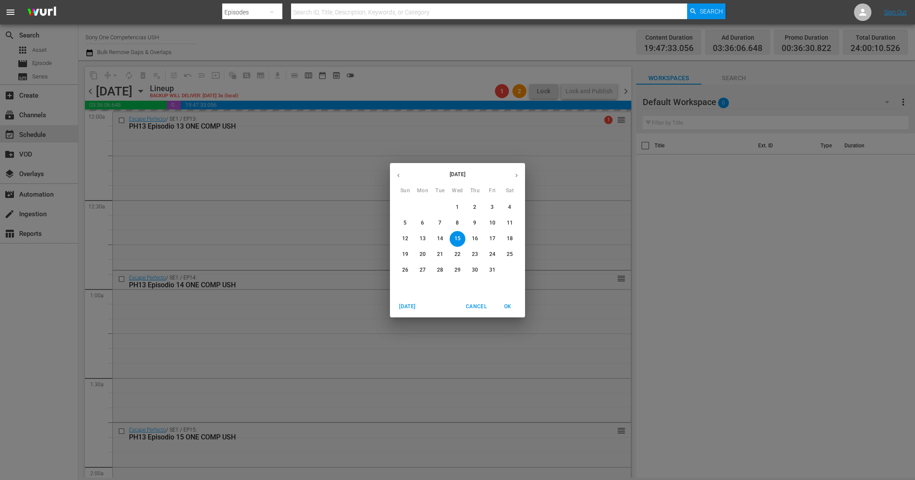
click at [460, 205] on span "1" at bounding box center [458, 207] width 16 height 7
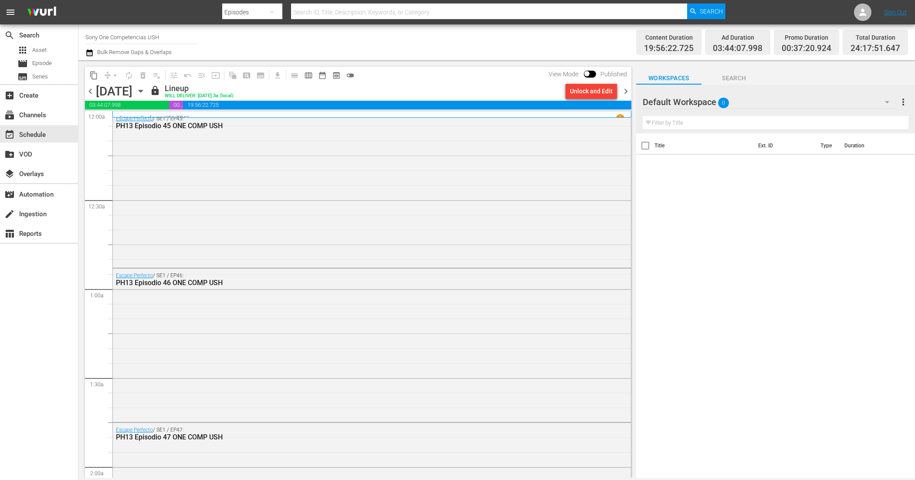
click at [626, 91] on span "chevron_right" at bounding box center [626, 91] width 11 height 11
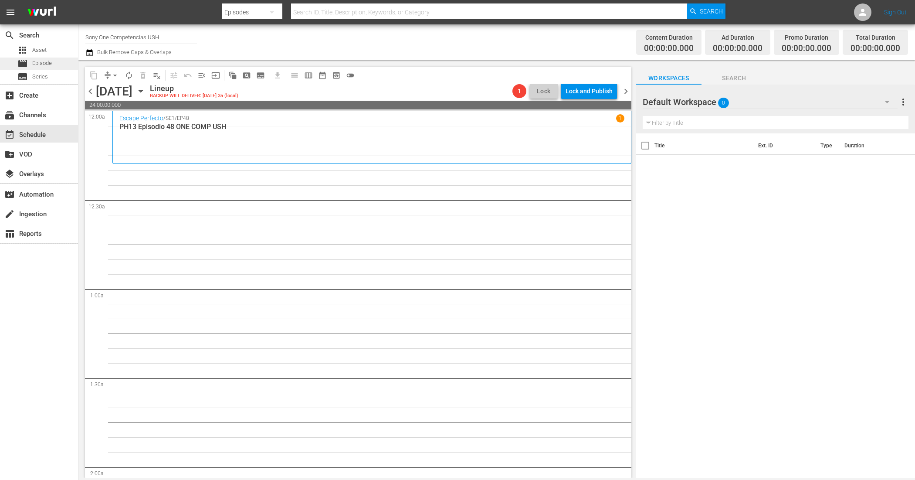
click at [45, 62] on span "Episode" at bounding box center [42, 63] width 20 height 9
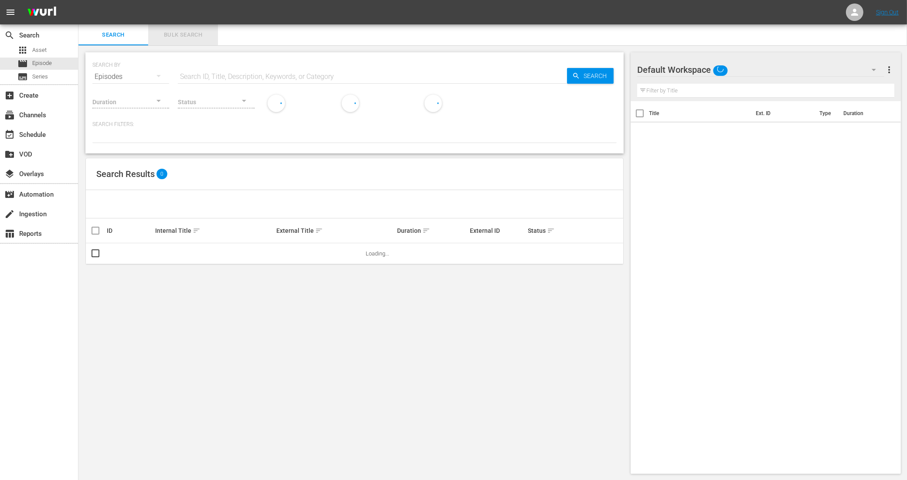
click at [182, 33] on span "Bulk Search" at bounding box center [182, 35] width 59 height 10
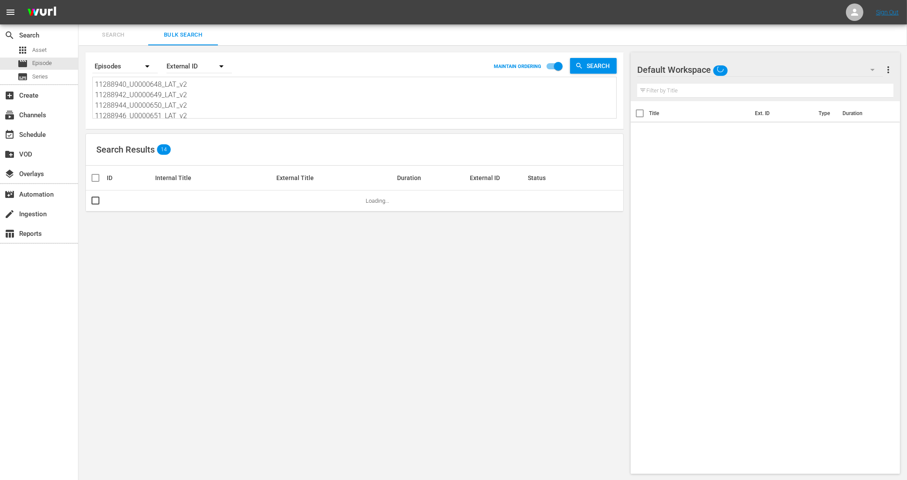
scroll to position [64, 0]
drag, startPoint x: 101, startPoint y: 84, endPoint x: 251, endPoint y: 153, distance: 166.1
click at [251, 153] on div "Search By Episodes Order By External ID MAINTAIN ORDERING Search 11288940_U0000…" at bounding box center [354, 262] width 552 height 435
type textarea "1"
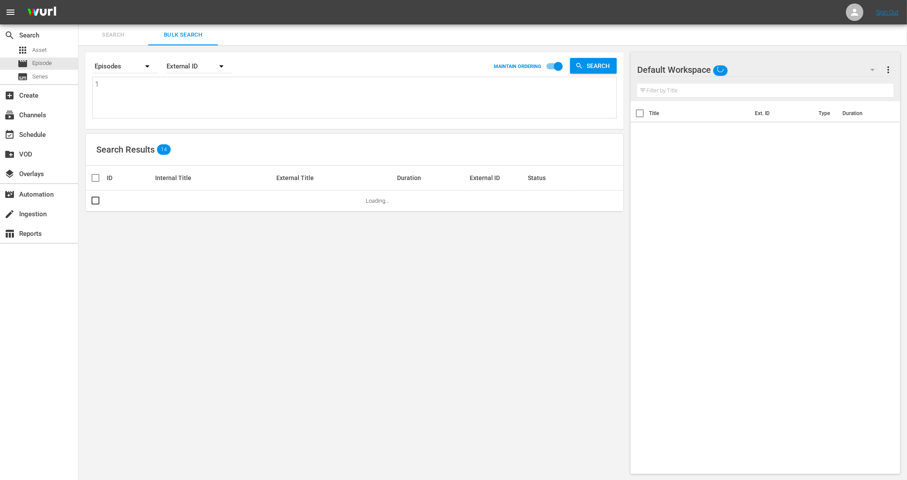
scroll to position [0, 0]
paste textarea "11288948_U0000652_LAT_v2 11288950_U0000653_LAT_v2 11288952_U0000654_LAT_v2 1128…"
type textarea "11288948_U0000652_LAT_v2 11288950_U0000653_LAT_v2 11288952_U0000654_LAT_v2 1128…"
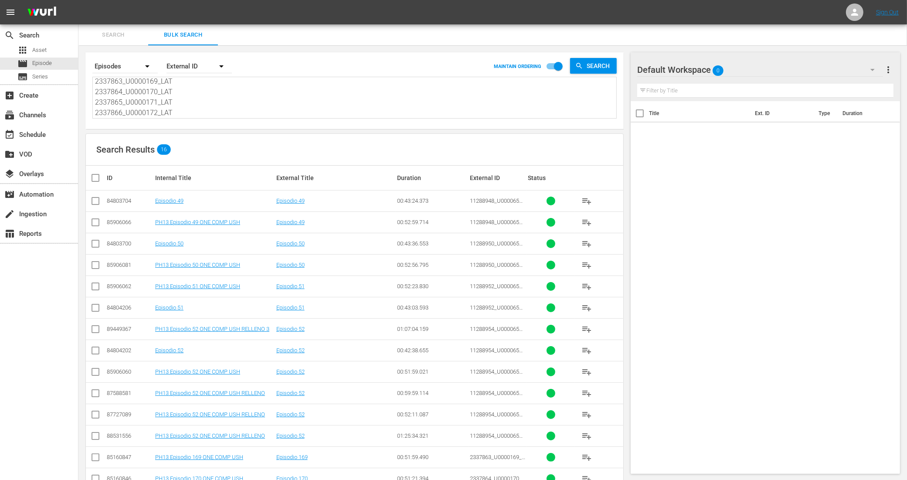
type textarea "11288948_U0000652_LAT_v2 11288950_U0000653_LAT_v2 11288952_U0000654_LAT_v2 1128…"
click at [96, 221] on input "checkbox" at bounding box center [95, 224] width 10 height 10
checkbox input "true"
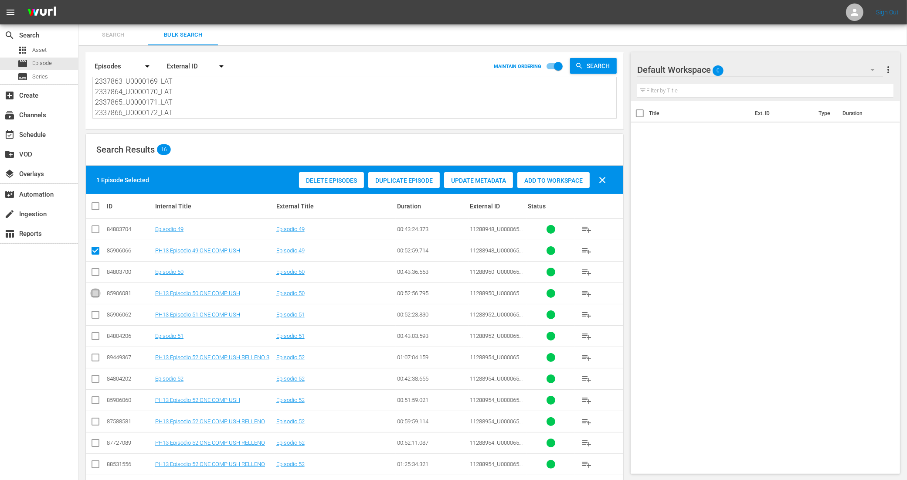
click at [98, 292] on input "checkbox" at bounding box center [95, 295] width 10 height 10
checkbox input "true"
click at [95, 315] on input "checkbox" at bounding box center [95, 316] width 10 height 10
checkbox input "true"
click at [96, 401] on input "checkbox" at bounding box center [95, 402] width 10 height 10
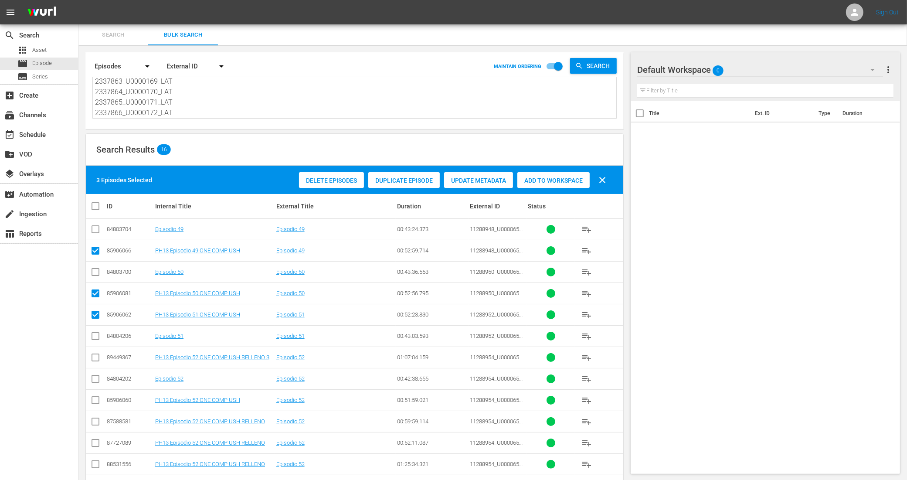
checkbox input "true"
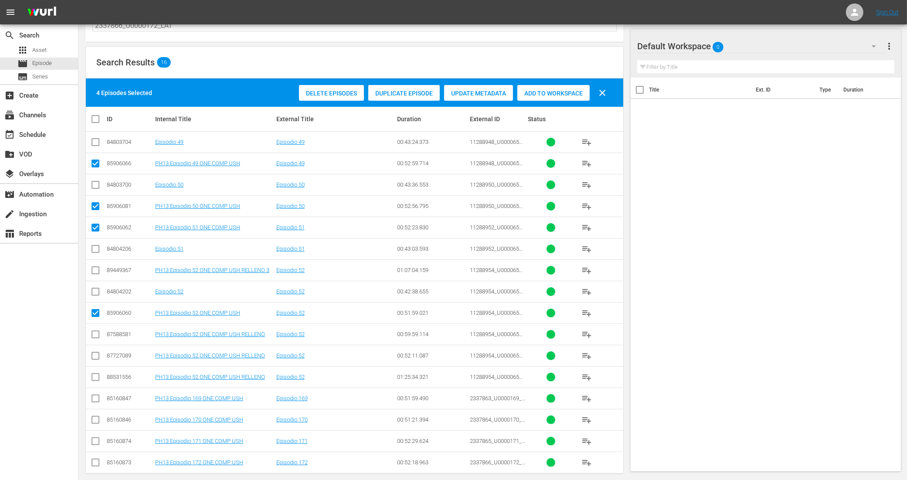
scroll to position [98, 0]
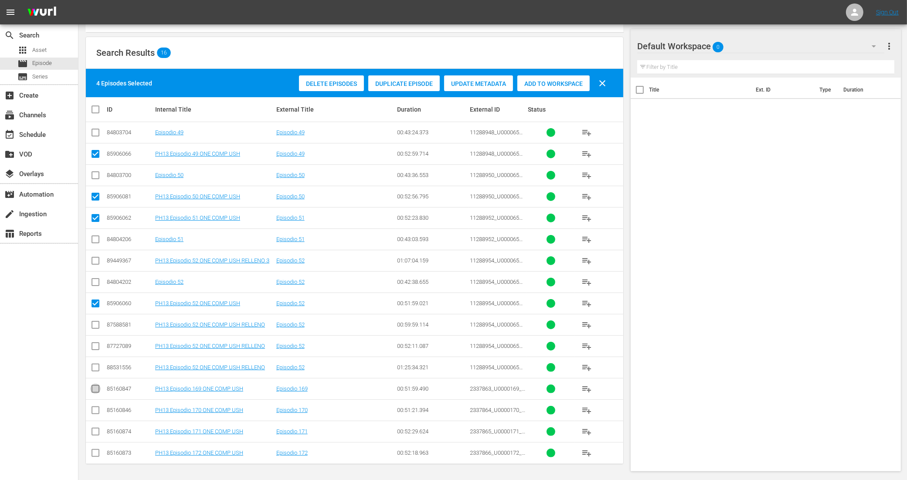
click at [97, 389] on input "checkbox" at bounding box center [95, 390] width 10 height 10
checkbox input "true"
click at [96, 410] on input "checkbox" at bounding box center [95, 412] width 10 height 10
checkbox input "true"
click at [97, 430] on input "checkbox" at bounding box center [95, 433] width 10 height 10
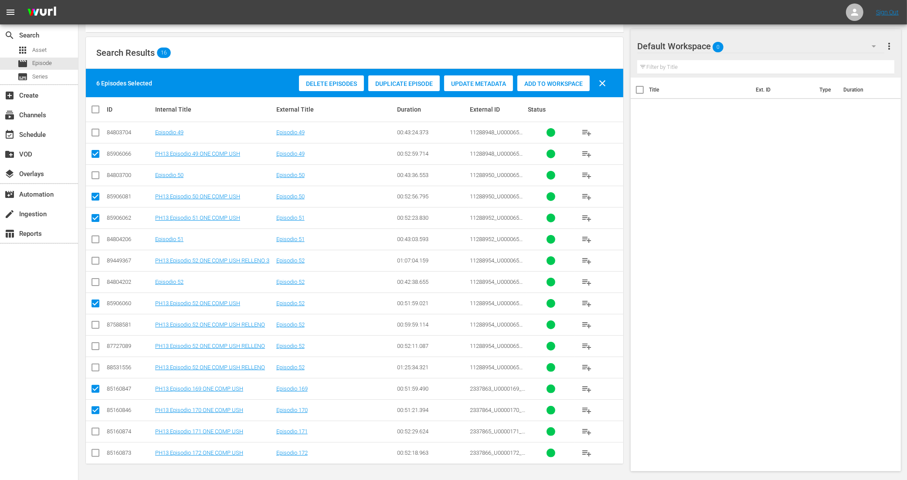
checkbox input "true"
click at [95, 451] on input "checkbox" at bounding box center [95, 454] width 10 height 10
checkbox input "true"
click at [556, 80] on span "Add to Workspace" at bounding box center [553, 83] width 72 height 7
click at [96, 260] on input "checkbox" at bounding box center [95, 262] width 10 height 10
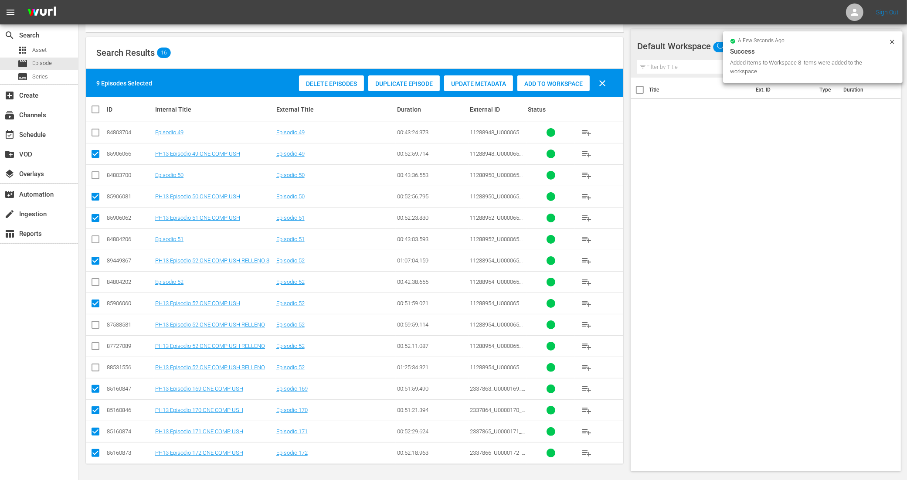
click at [96, 260] on input "checkbox" at bounding box center [95, 262] width 10 height 10
checkbox input "false"
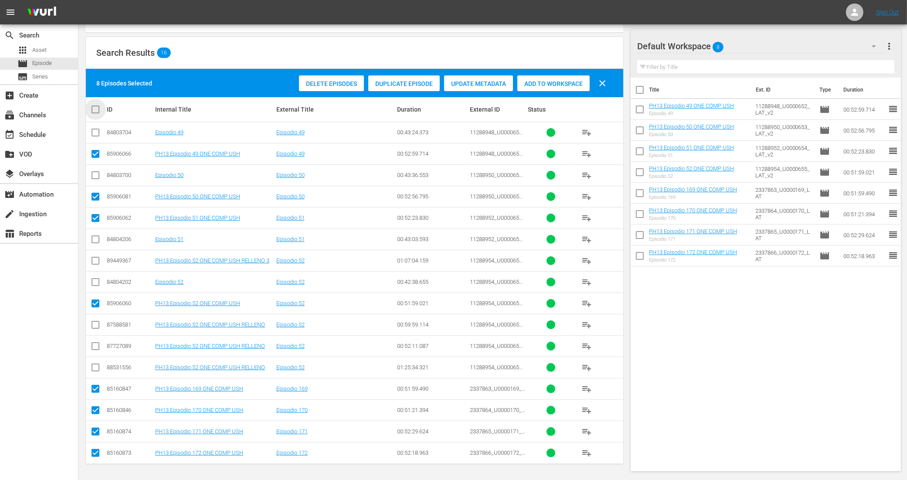
click at [97, 107] on input "checkbox" at bounding box center [98, 109] width 17 height 10
checkbox input "true"
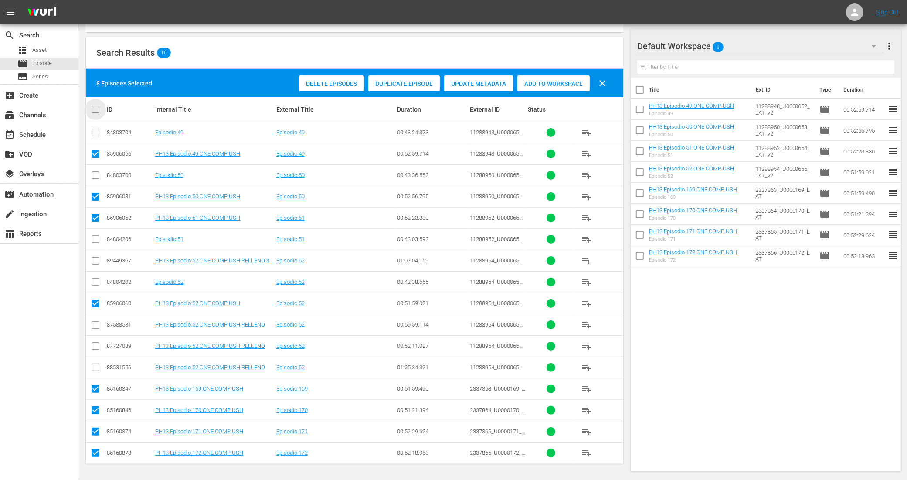
checkbox input "true"
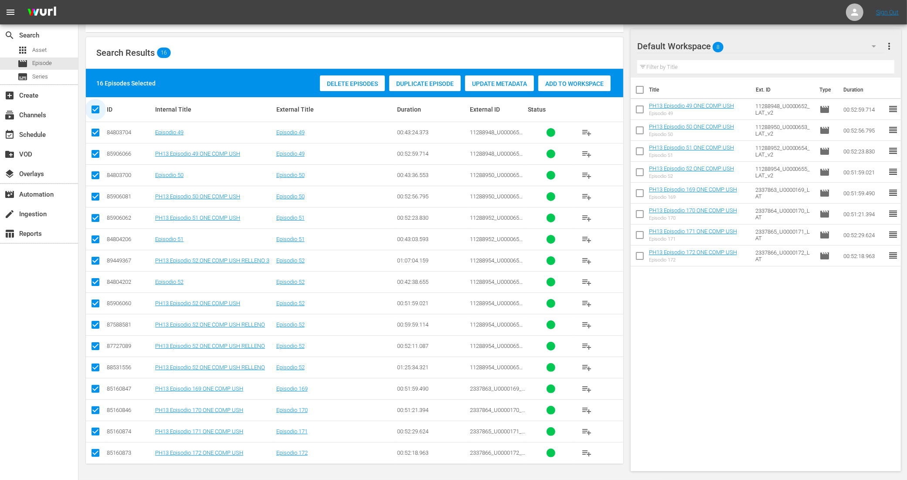
click at [97, 107] on input "checkbox" at bounding box center [98, 109] width 17 height 10
checkbox input "false"
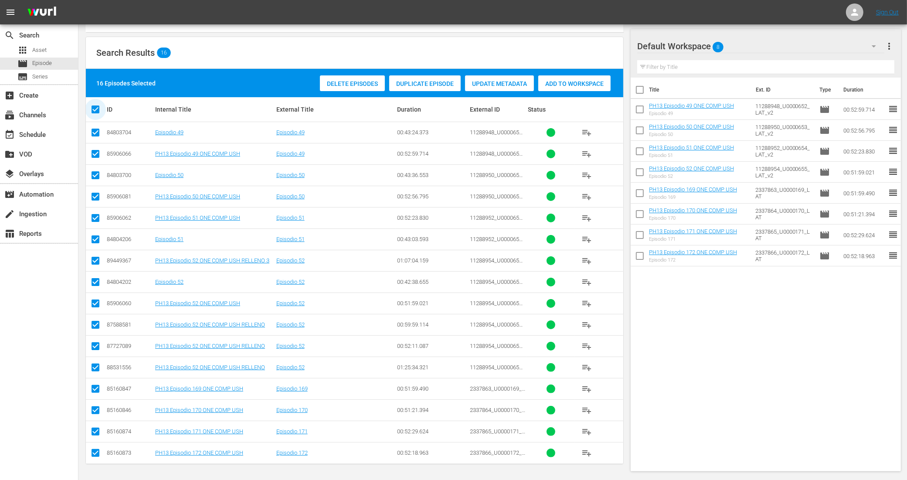
checkbox input "false"
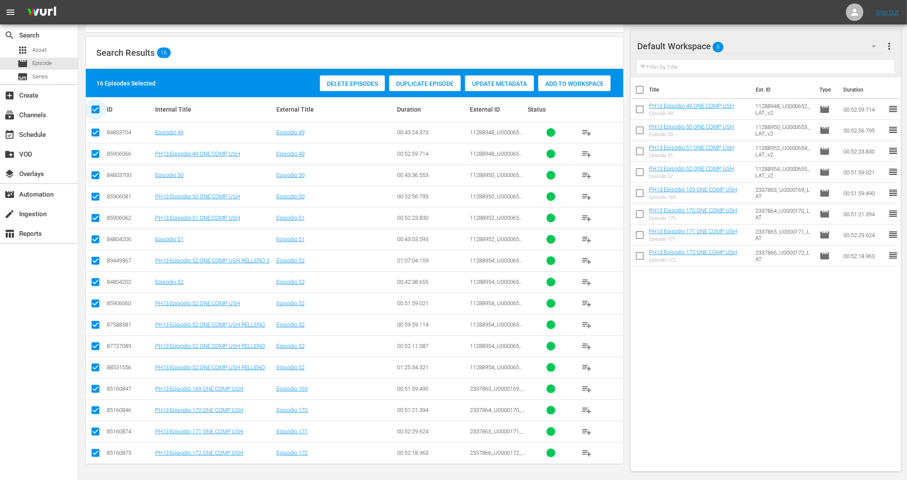
checkbox input "false"
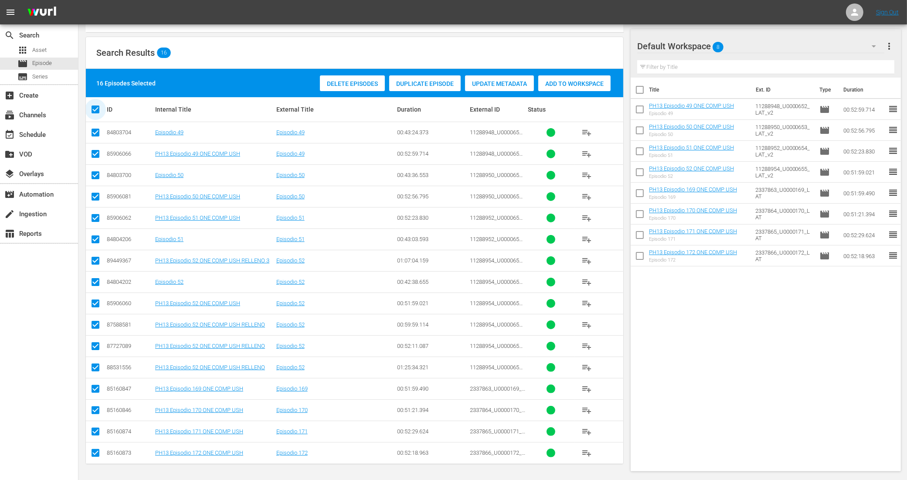
checkbox input "false"
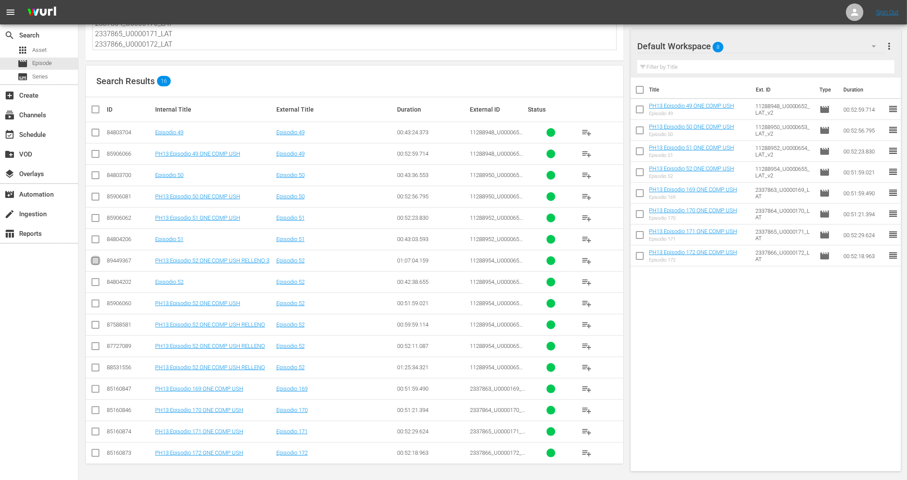
click at [92, 258] on input "checkbox" at bounding box center [95, 262] width 10 height 10
checkbox input "true"
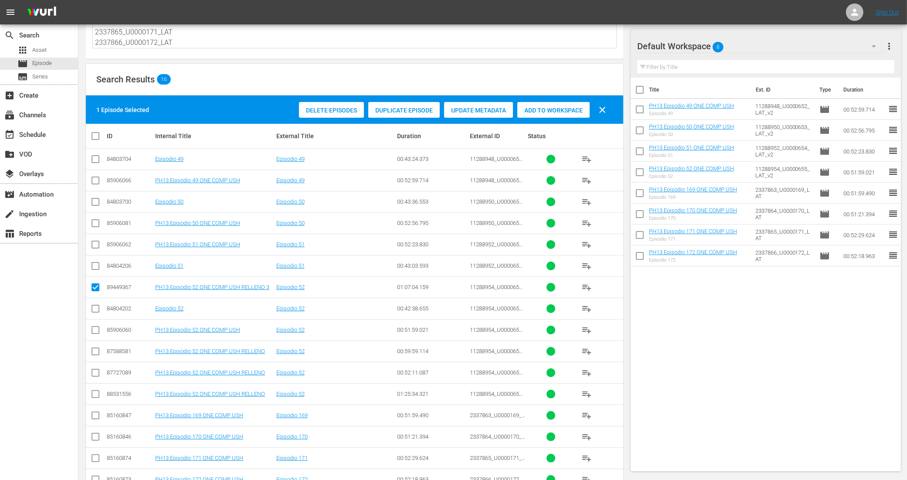
click at [97, 352] on input "checkbox" at bounding box center [95, 353] width 10 height 10
checkbox input "true"
click at [95, 372] on input "checkbox" at bounding box center [95, 374] width 10 height 10
checkbox input "true"
click at [96, 394] on input "checkbox" at bounding box center [95, 395] width 10 height 10
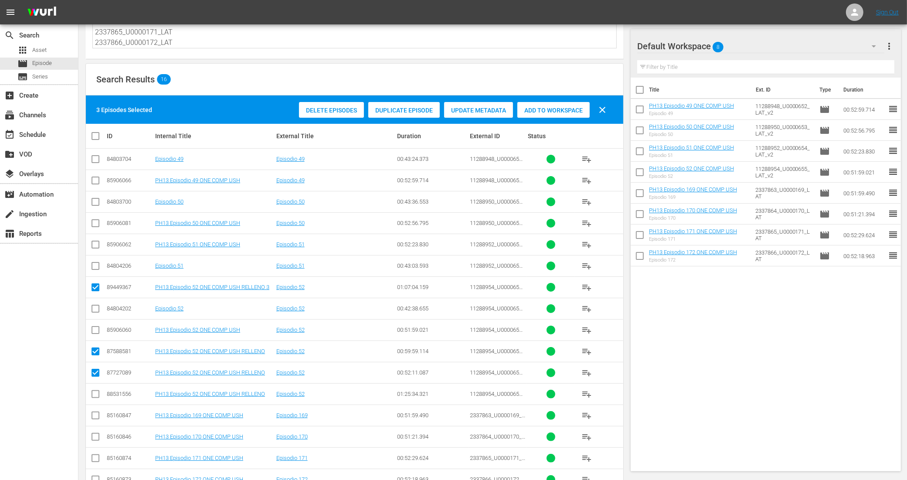
checkbox input "true"
click at [543, 114] on div "Add to Workspace" at bounding box center [553, 110] width 72 height 17
click at [39, 134] on div "event_available Schedule" at bounding box center [24, 133] width 49 height 8
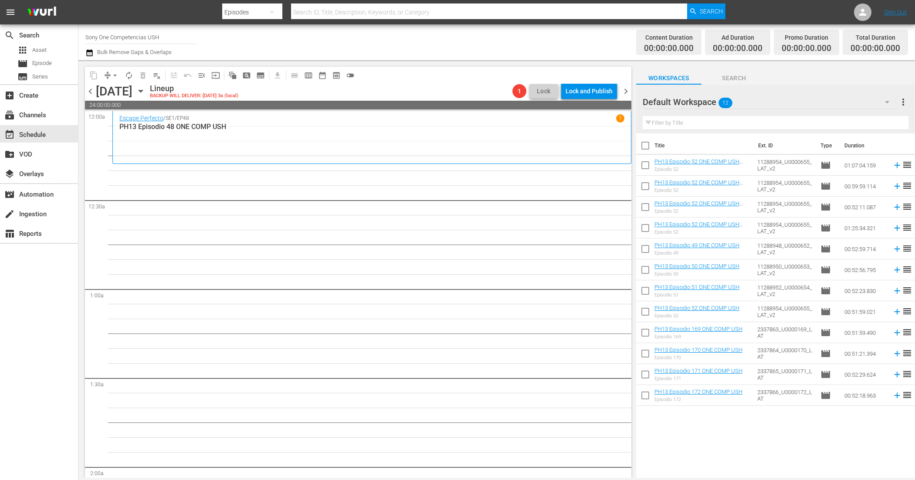
click at [646, 149] on input "checkbox" at bounding box center [645, 147] width 18 height 18
checkbox input "true"
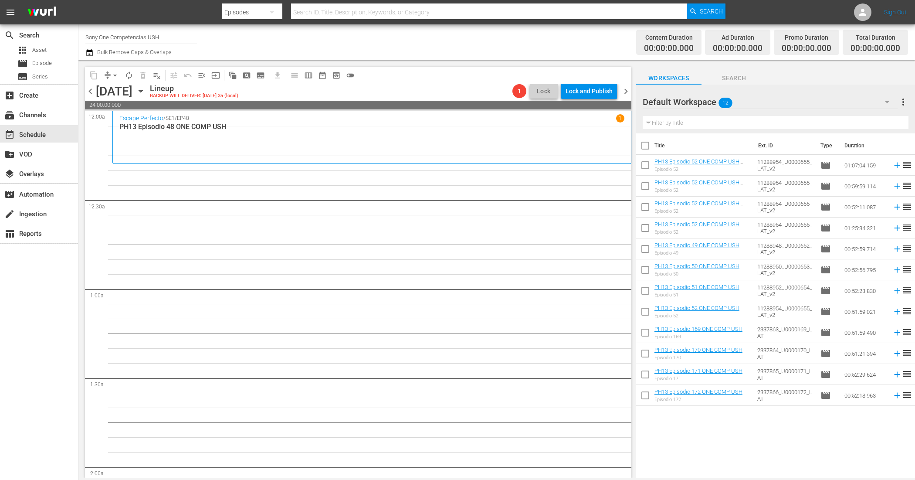
checkbox input "true"
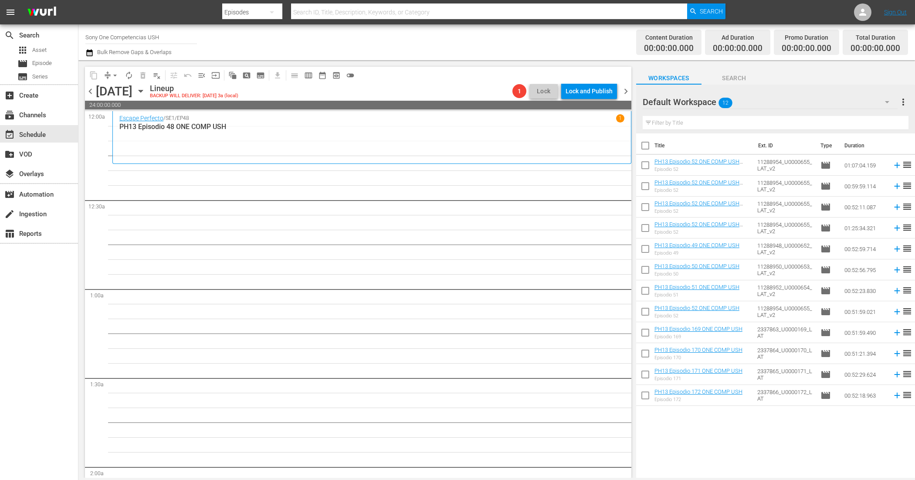
checkbox input "true"
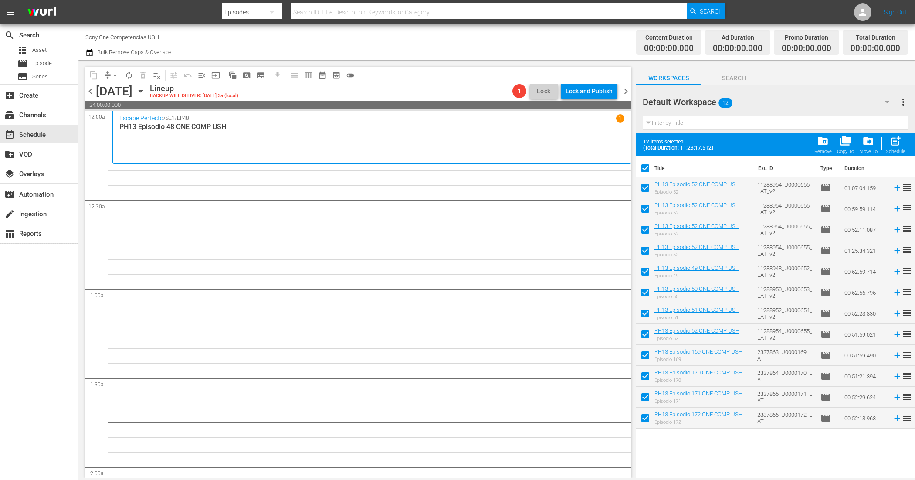
click at [646, 190] on input "checkbox" at bounding box center [645, 189] width 18 height 18
checkbox input "false"
click at [646, 213] on input "checkbox" at bounding box center [645, 210] width 18 height 18
checkbox input "false"
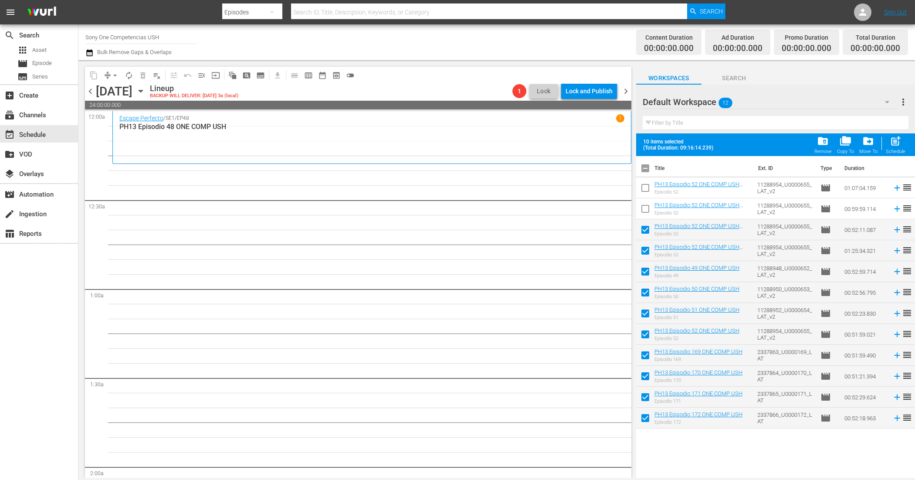
click at [646, 227] on input "checkbox" at bounding box center [645, 231] width 18 height 18
checkbox input "false"
click at [644, 248] on input "checkbox" at bounding box center [645, 252] width 18 height 18
checkbox input "false"
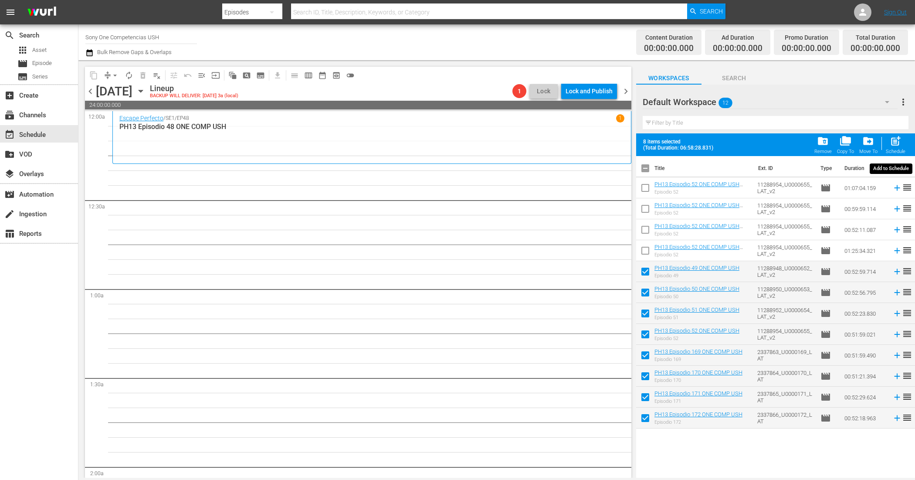
click at [893, 142] on span "post_add" at bounding box center [896, 141] width 12 height 12
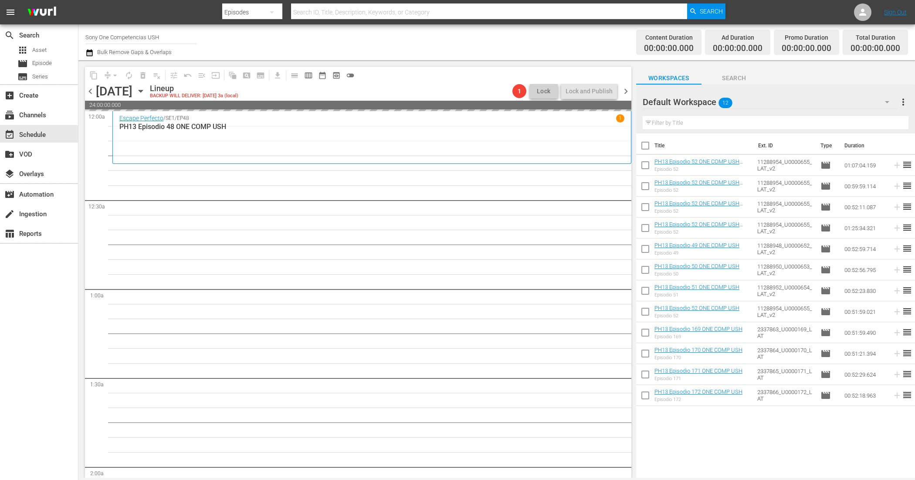
checkbox input "false"
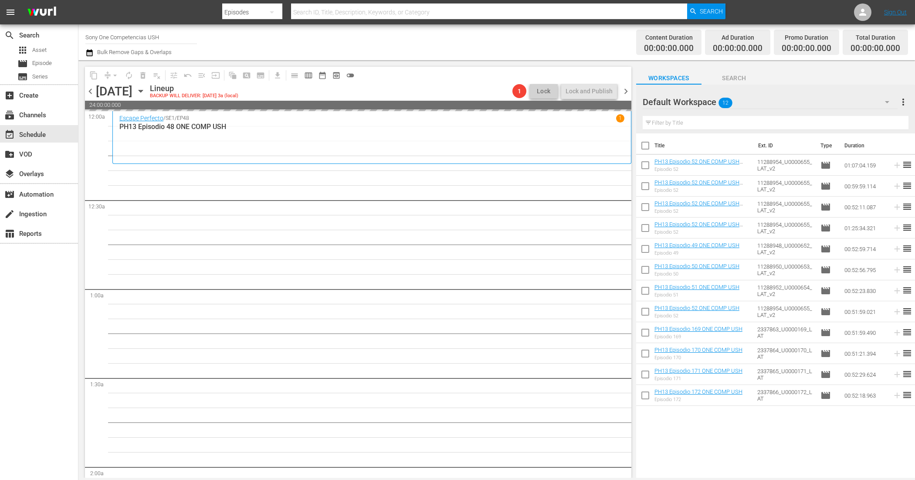
checkbox input "false"
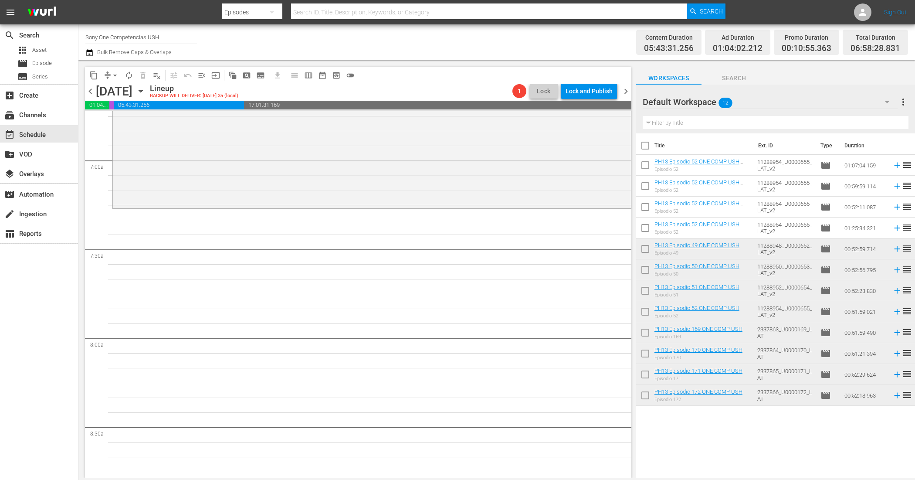
scroll to position [1198, 0]
click at [129, 73] on span "autorenew_outlined" at bounding box center [129, 75] width 9 height 9
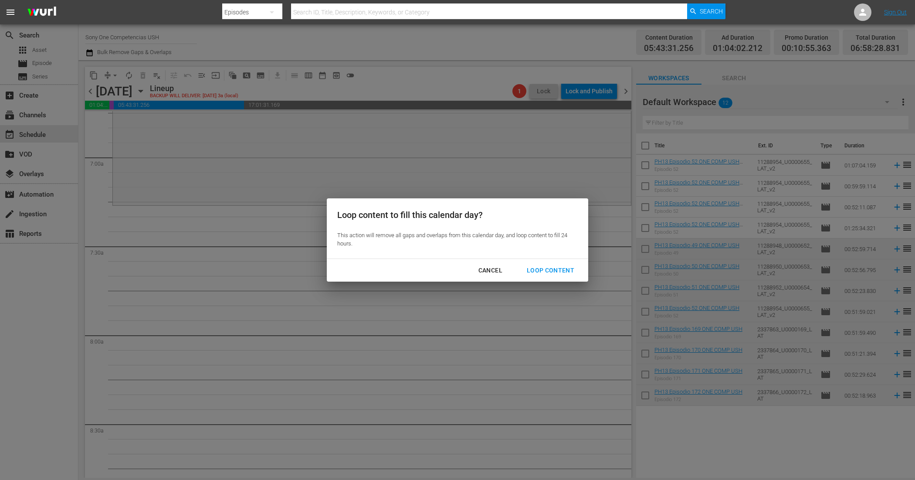
click at [531, 265] on div "Loop Content" at bounding box center [550, 270] width 61 height 11
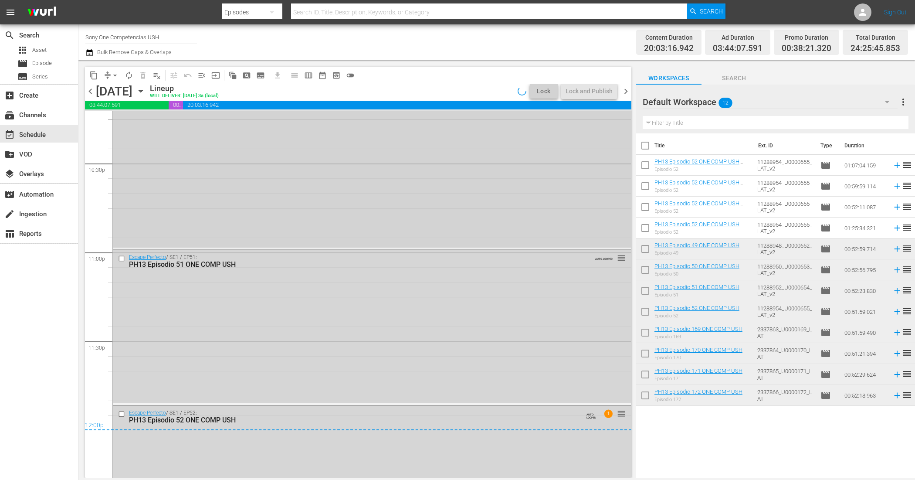
scroll to position [4030, 0]
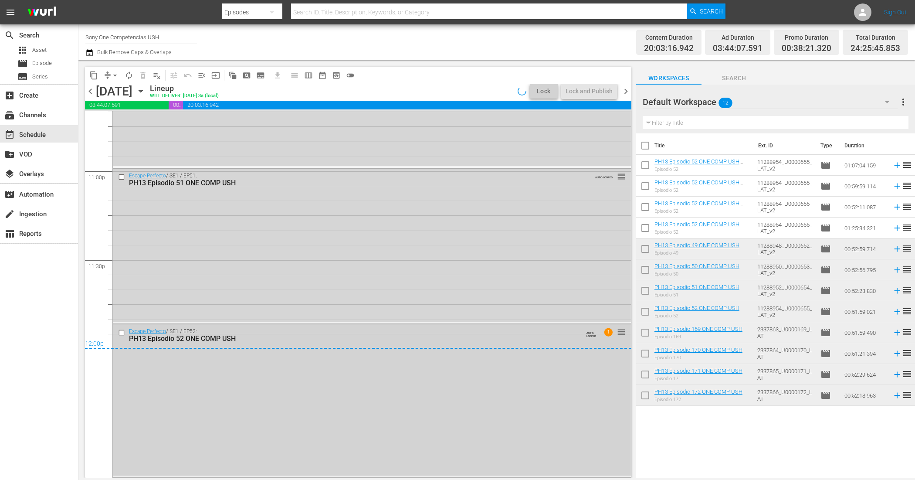
click at [332, 373] on div "Escape Perfecto / SE1 / EP52: PH13 Episodio 52 ONE COMP USH AUTO-LOOPED 1 reord…" at bounding box center [372, 399] width 518 height 151
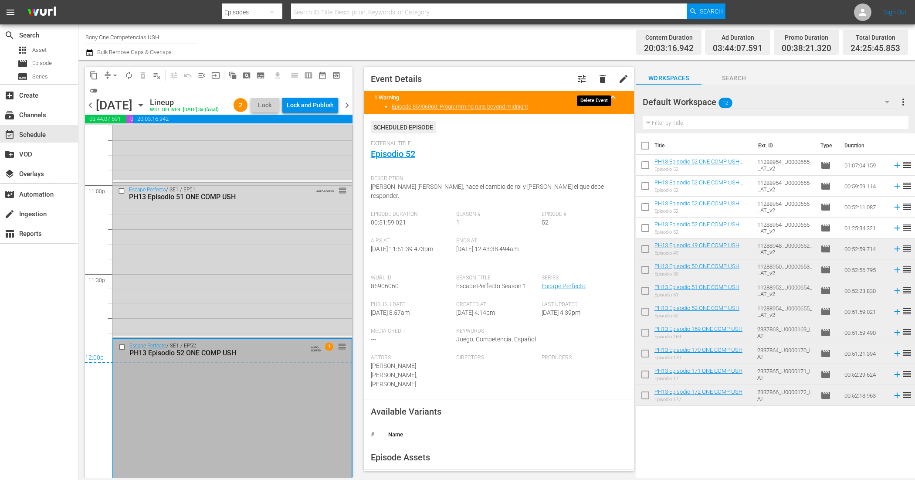
click at [597, 77] on span "delete" at bounding box center [602, 79] width 10 height 10
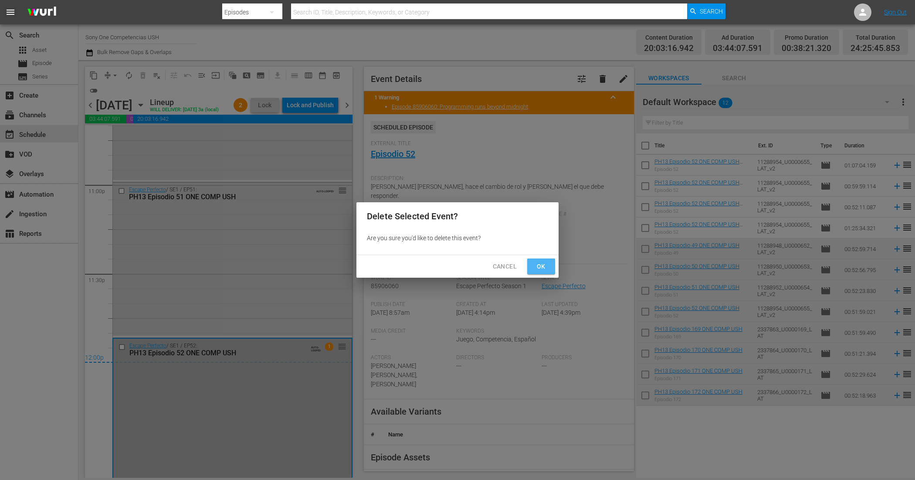
click at [547, 261] on span "Ok" at bounding box center [541, 266] width 14 height 11
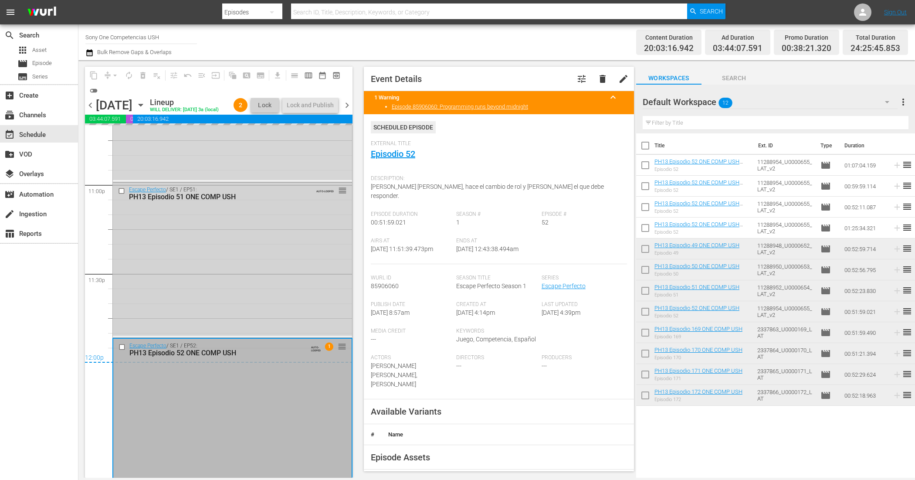
click at [282, 287] on div "Escape Perfecto / SE1 / EP51: PH13 Episodio 51 ONE COMP USH AUTO-LOOPED reorder" at bounding box center [232, 259] width 239 height 153
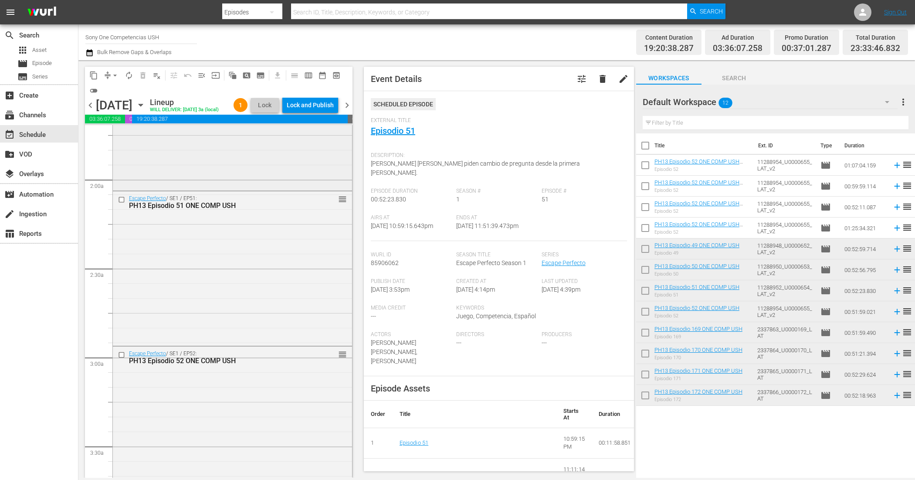
scroll to position [381, 0]
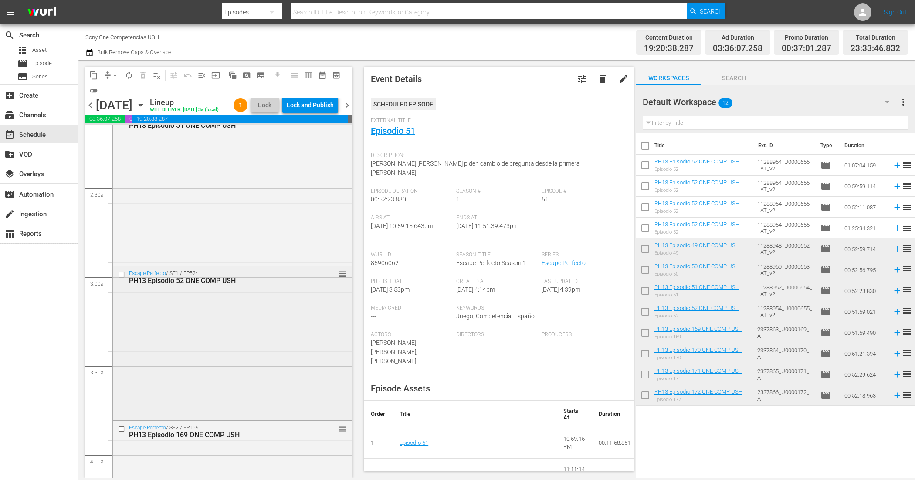
click at [230, 325] on div "Escape Perfecto / SE1 / EP52: PH13 Episodio 52 ONE COMP USH reorder" at bounding box center [232, 341] width 239 height 151
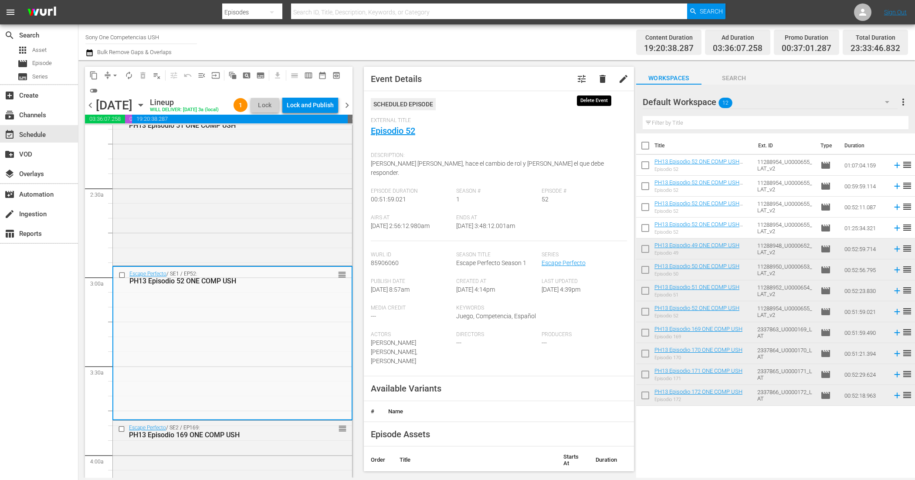
click at [596, 72] on button "delete" at bounding box center [602, 78] width 21 height 21
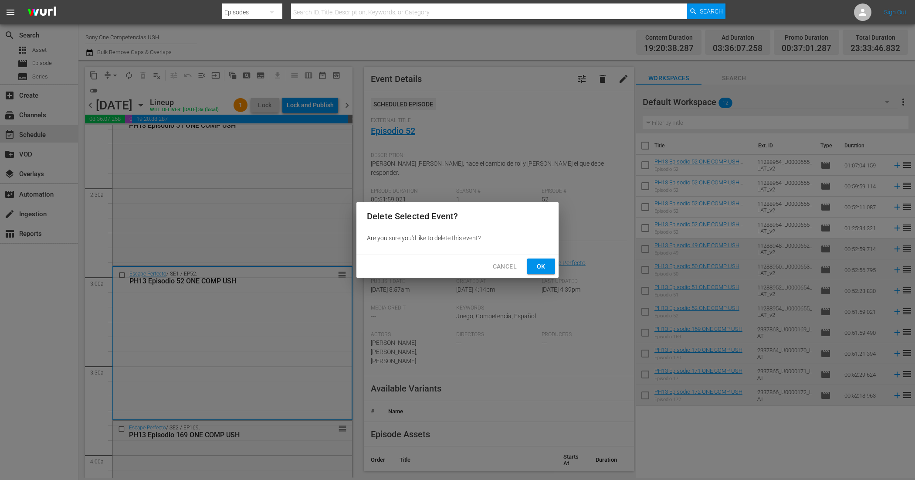
click at [533, 266] on button "Ok" at bounding box center [541, 266] width 28 height 16
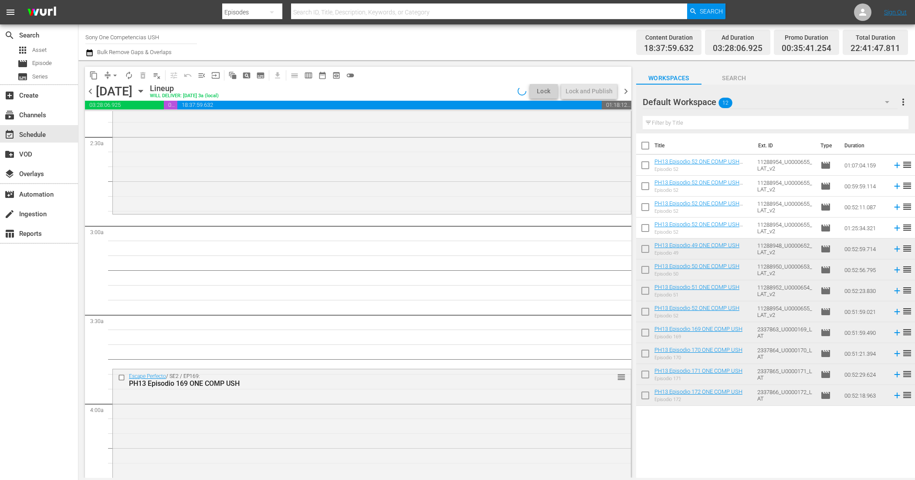
scroll to position [436, 0]
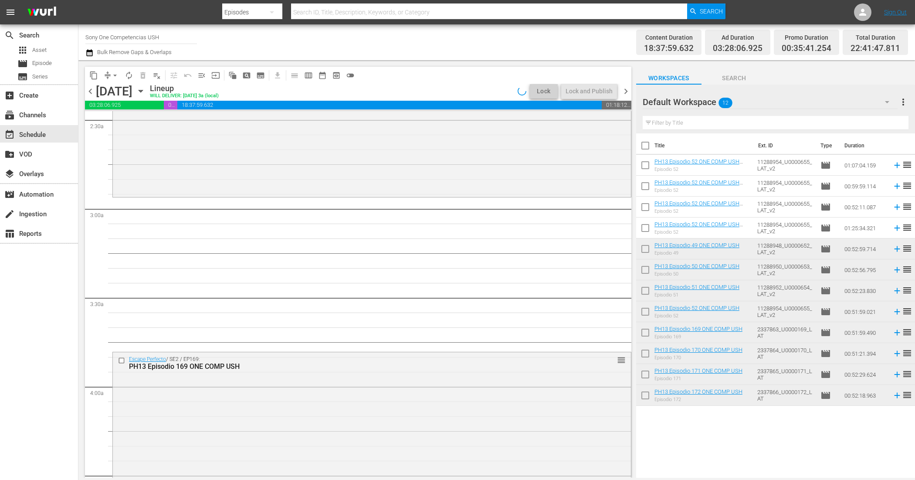
click at [859, 163] on td "01:07:04.159" at bounding box center [865, 165] width 48 height 21
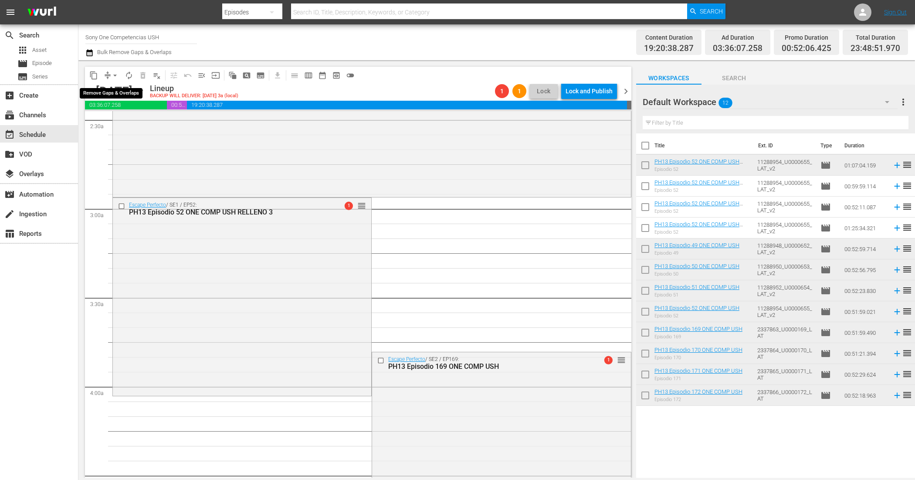
click at [112, 75] on span "arrow_drop_down" at bounding box center [115, 75] width 9 height 9
click at [134, 123] on li "Align to End of Previous Day" at bounding box center [116, 121] width 92 height 14
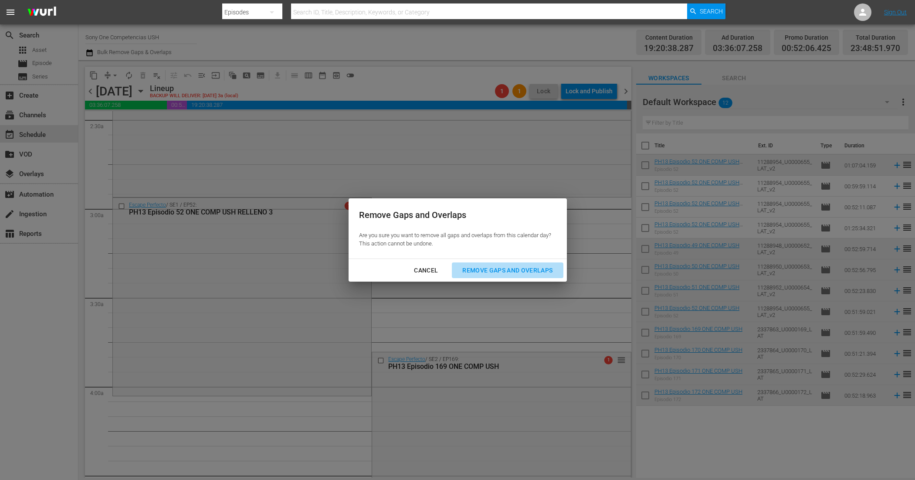
click at [534, 267] on div "Remove Gaps and Overlaps" at bounding box center [507, 270] width 104 height 11
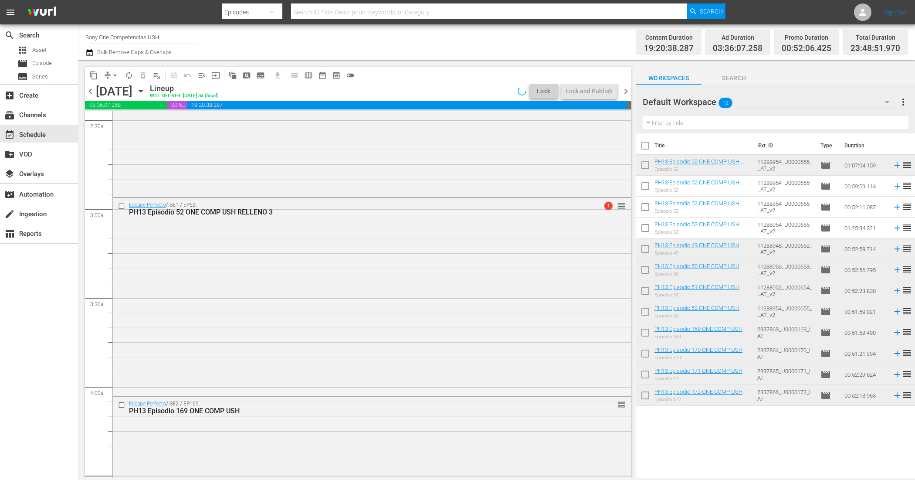
click at [648, 144] on input "checkbox" at bounding box center [645, 147] width 18 height 18
checkbox input "true"
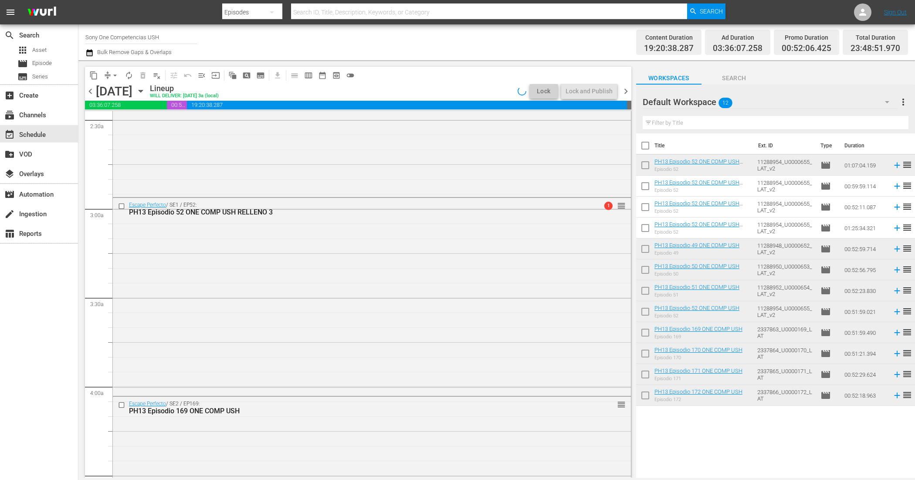
checkbox input "true"
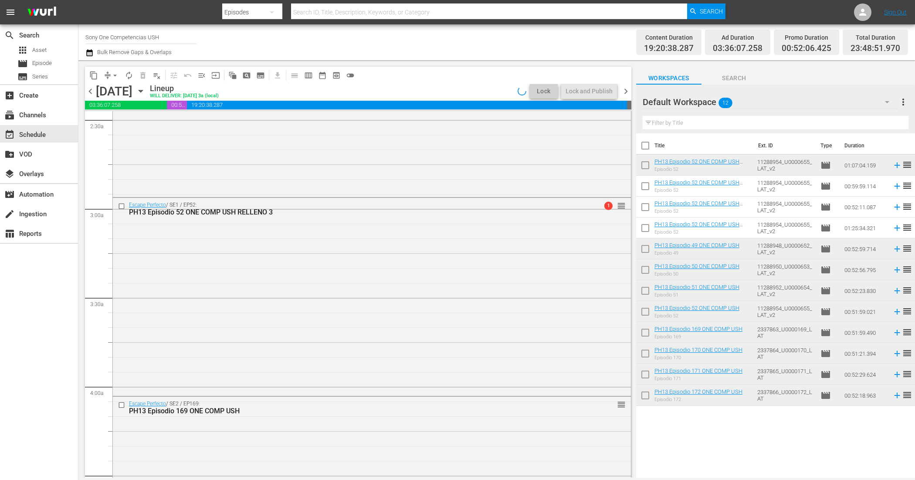
checkbox input "true"
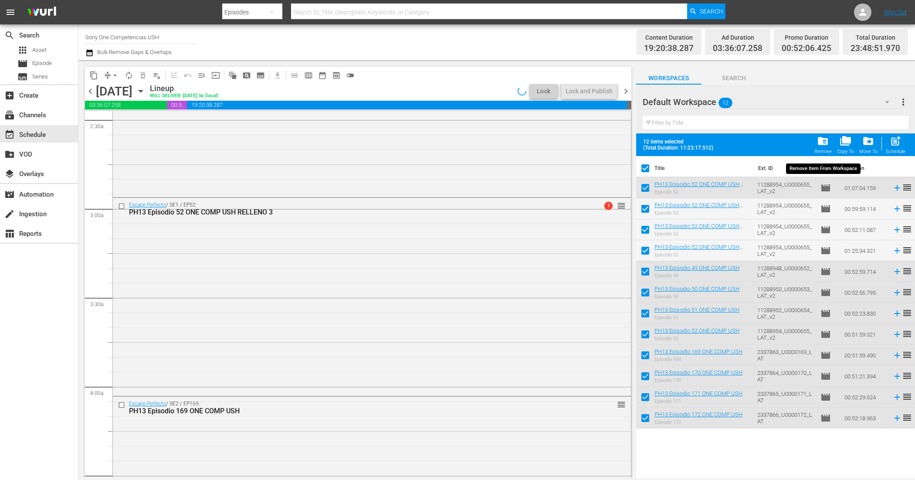
click at [828, 143] on span "folder_delete" at bounding box center [823, 141] width 12 height 12
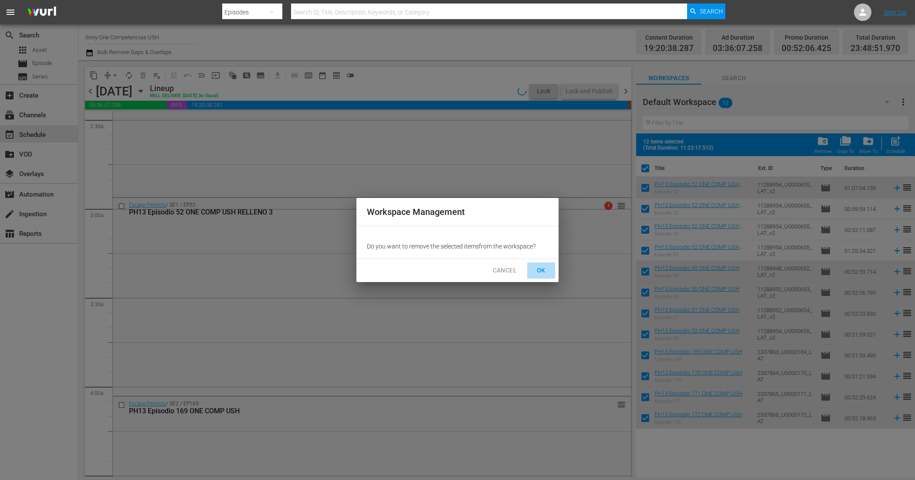
click at [539, 268] on span "OK" at bounding box center [541, 270] width 14 height 11
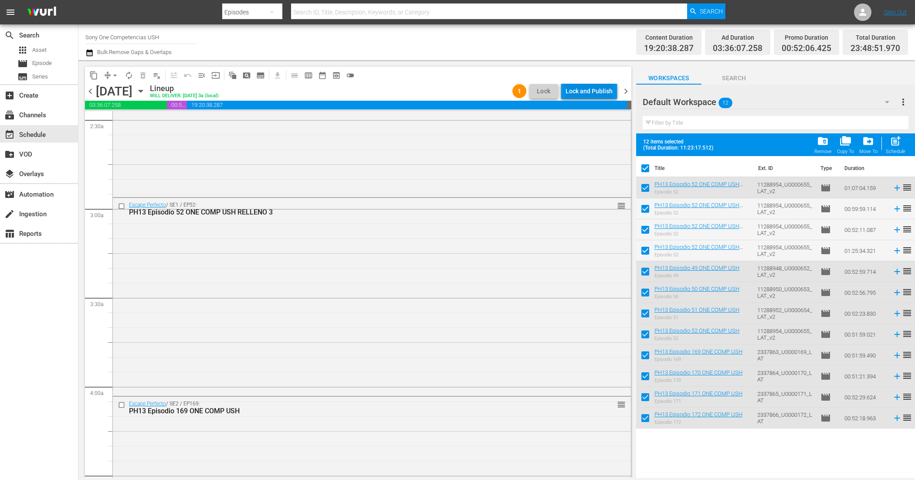
click at [598, 92] on div "Lock and Publish" at bounding box center [589, 91] width 47 height 16
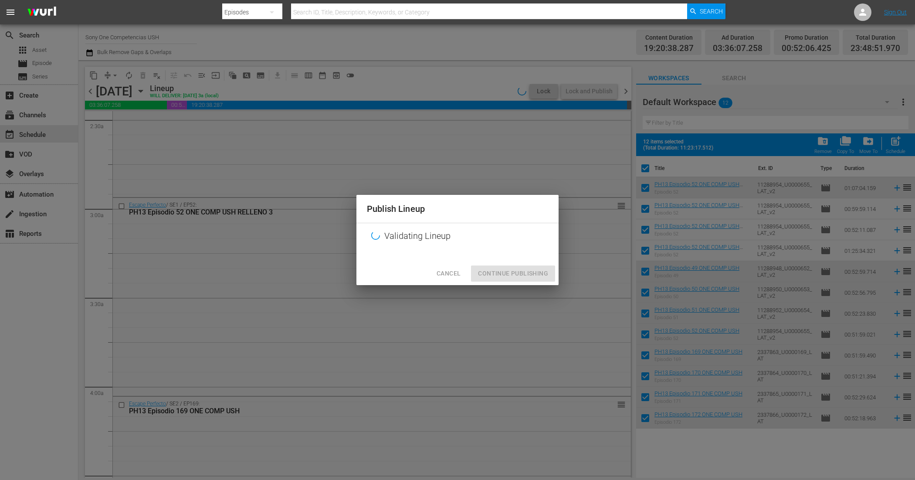
checkbox input "false"
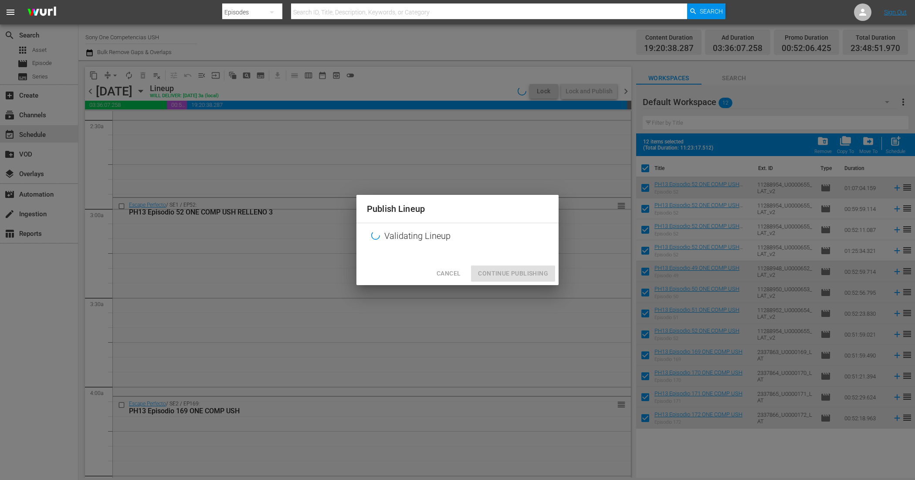
checkbox input "false"
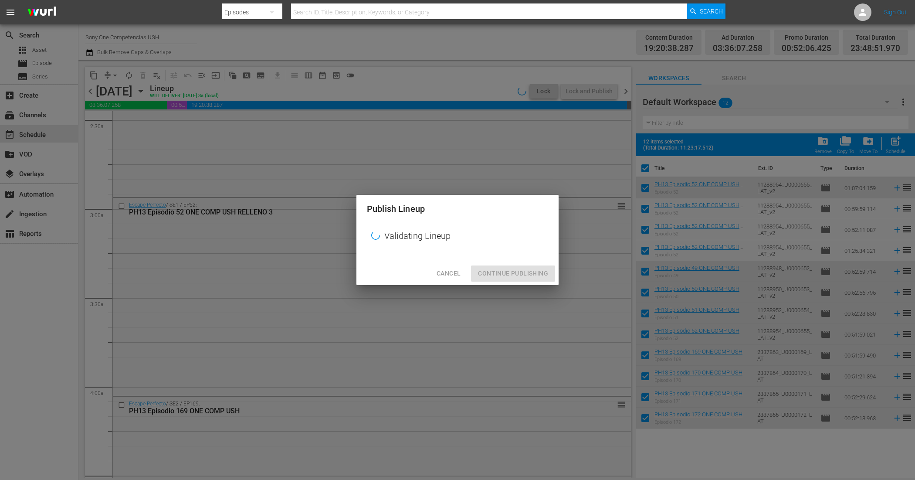
checkbox input "false"
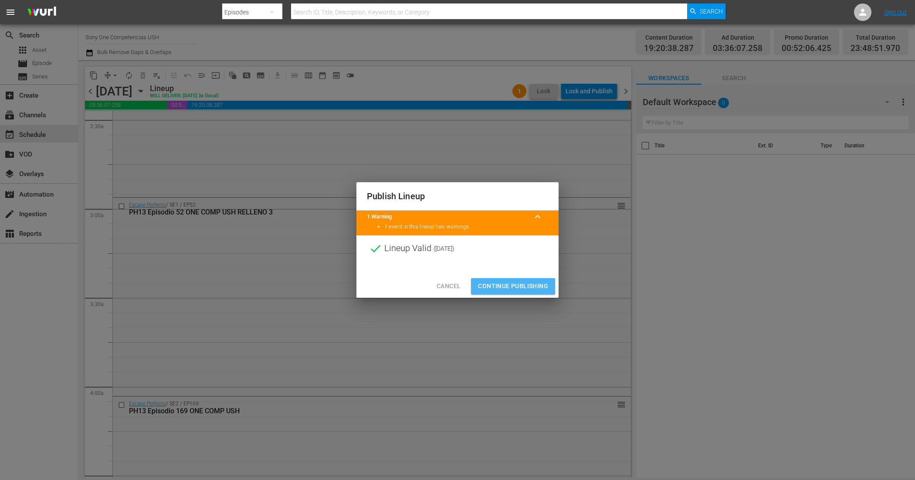
click at [499, 284] on span "Continue Publishing" at bounding box center [513, 286] width 70 height 11
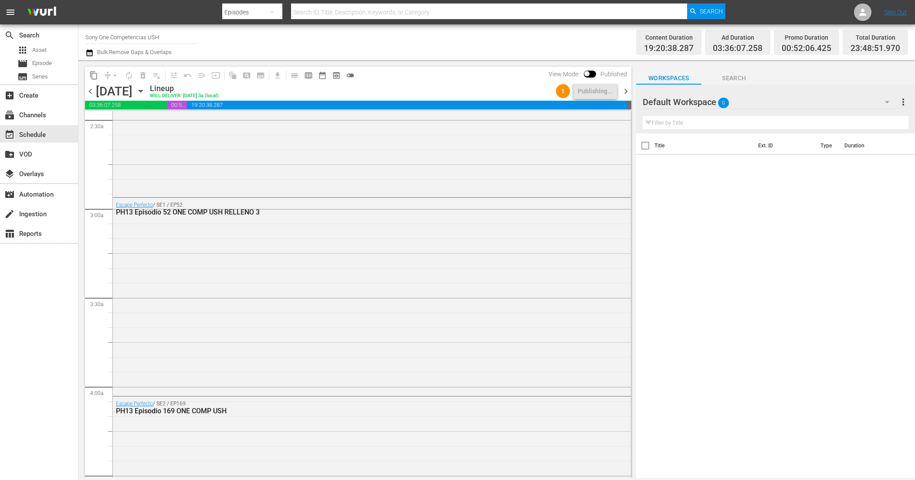
click at [630, 90] on span "chevron_right" at bounding box center [626, 91] width 11 height 11
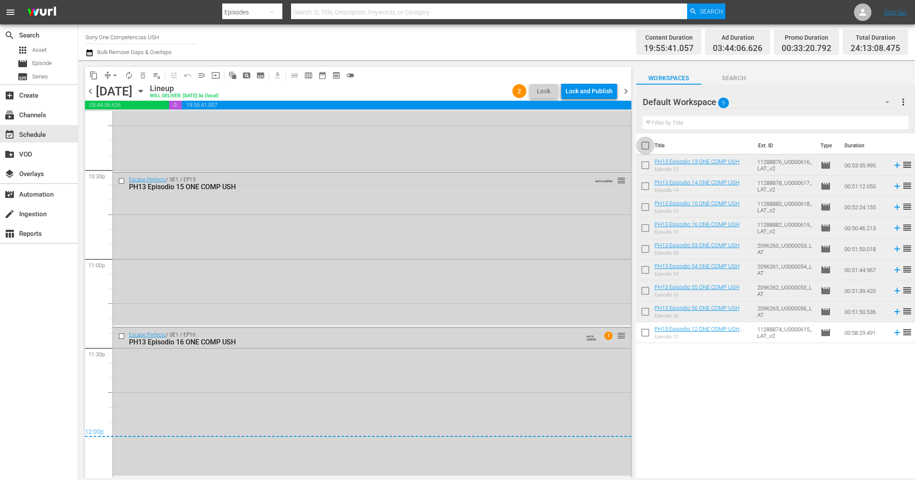
checkbox input "true"
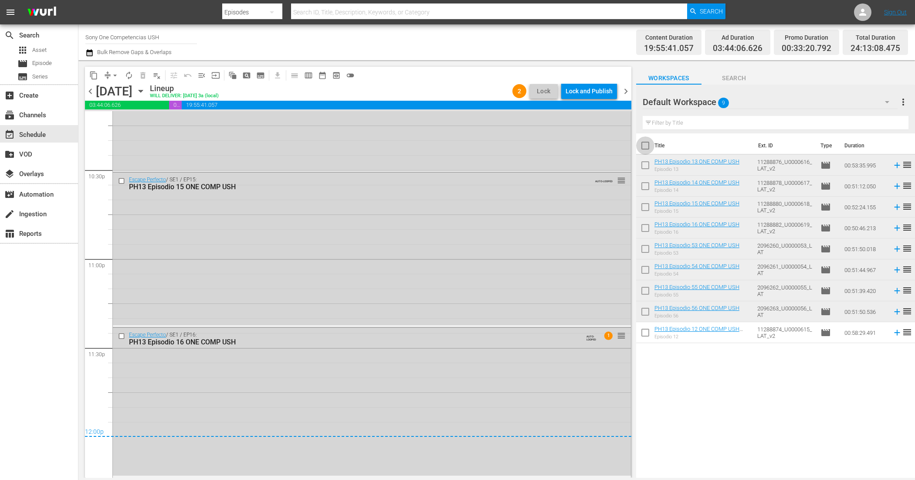
checkbox input "true"
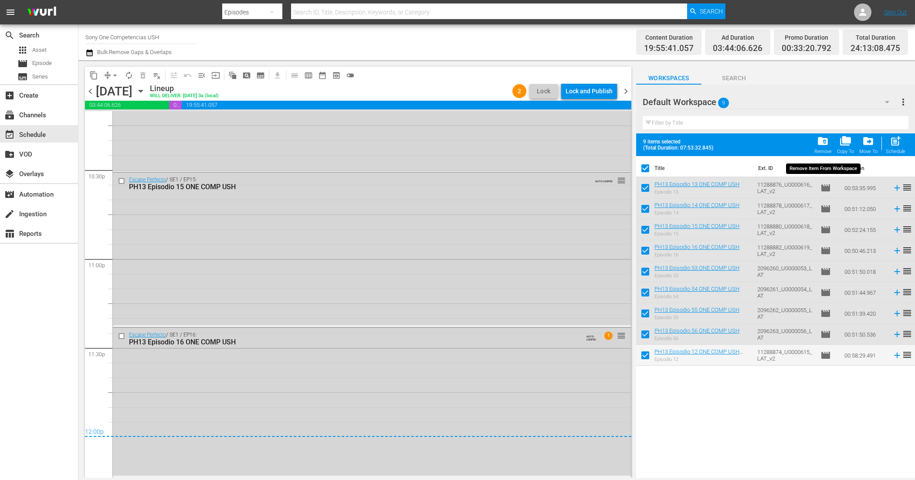
click at [829, 142] on span "folder_delete" at bounding box center [823, 141] width 12 height 12
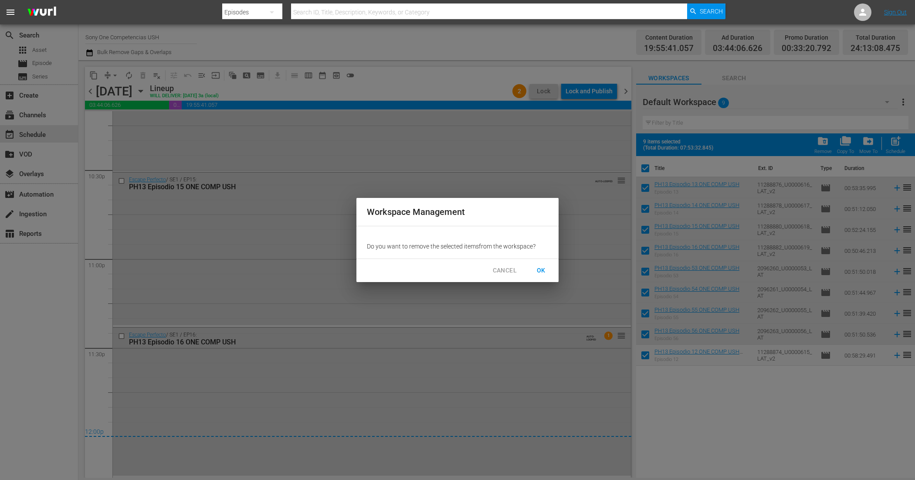
click at [550, 268] on button "OK" at bounding box center [541, 270] width 28 height 16
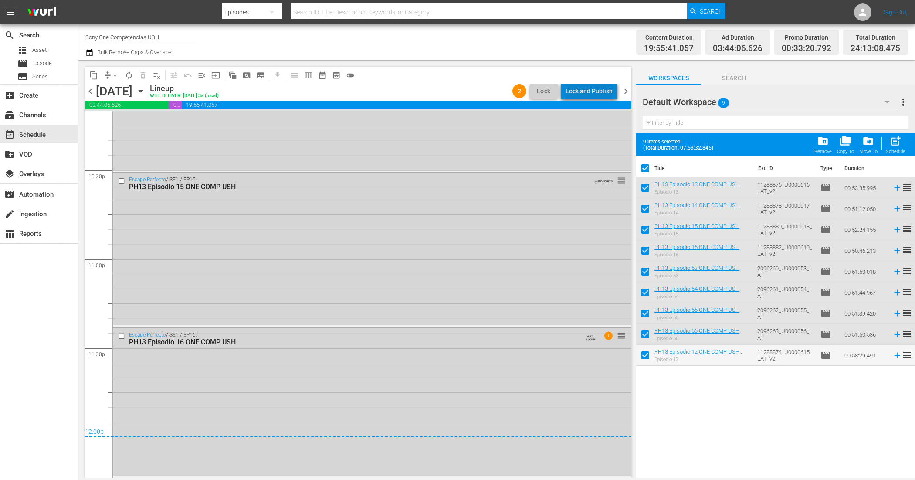
click at [600, 91] on div "Lock and Publish" at bounding box center [589, 91] width 47 height 16
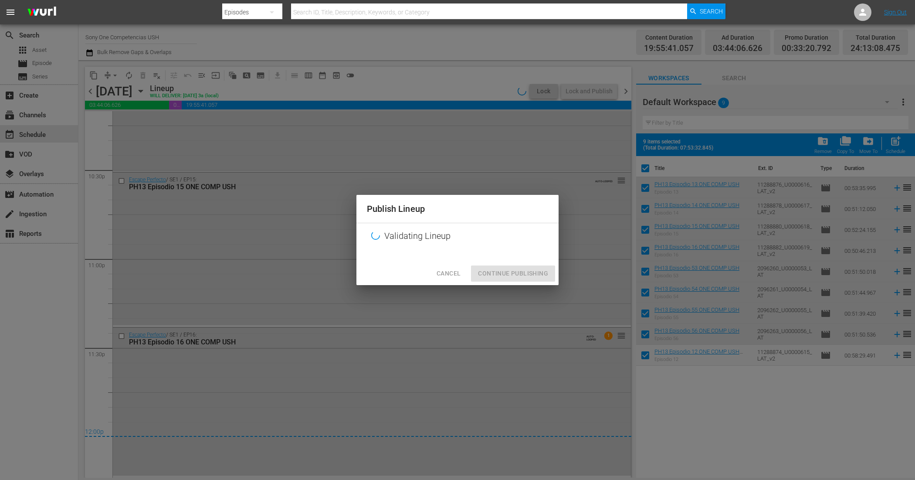
checkbox input "false"
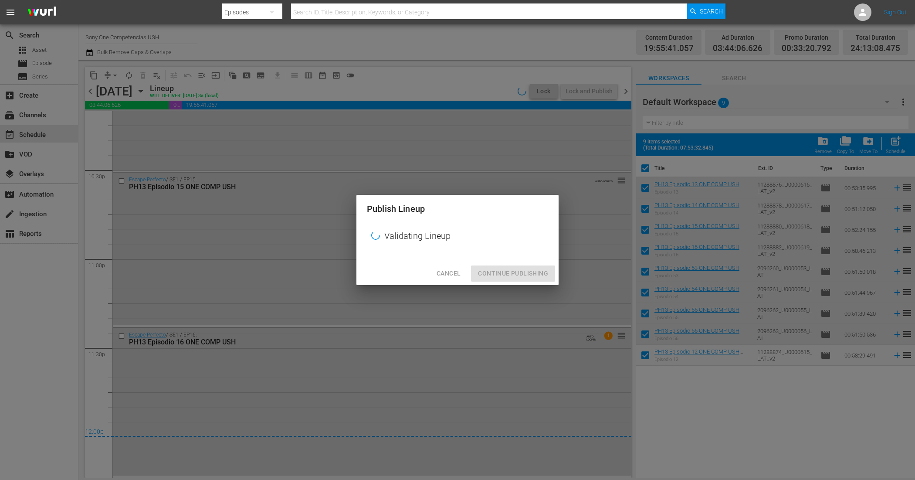
checkbox input "false"
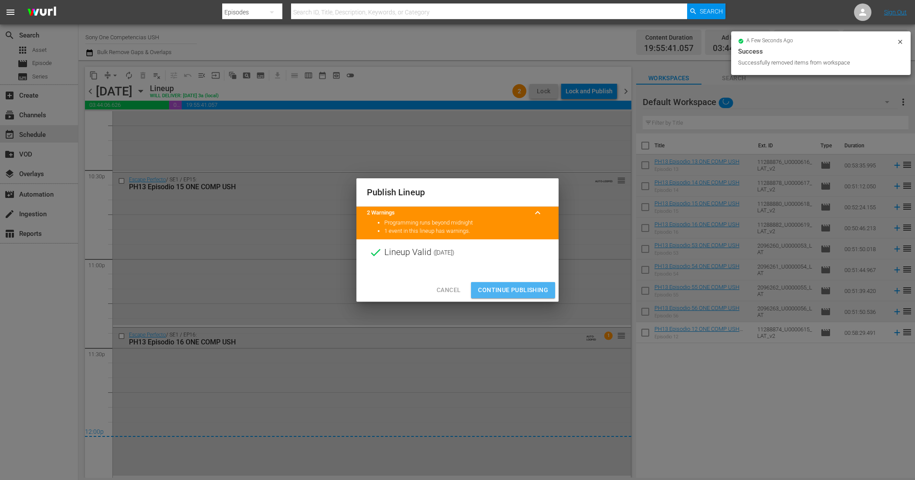
click at [519, 295] on span "Continue Publishing" at bounding box center [513, 290] width 70 height 11
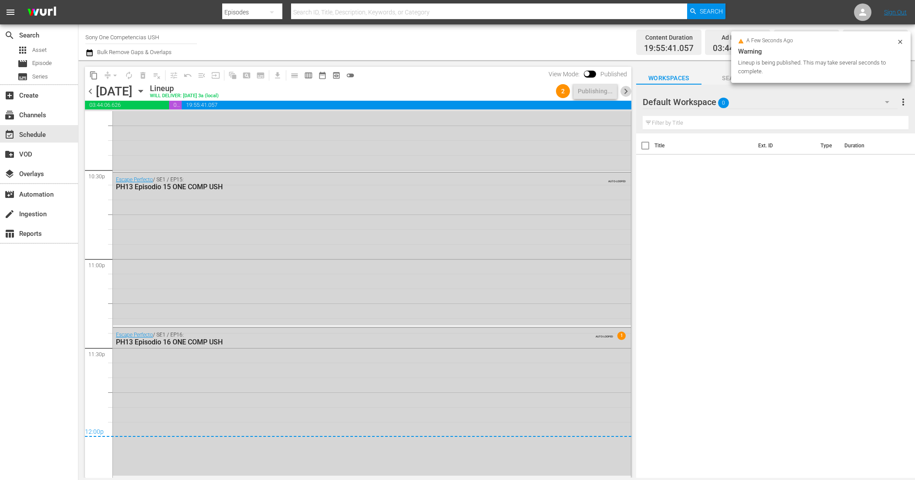
click at [630, 95] on span "chevron_right" at bounding box center [626, 91] width 11 height 11
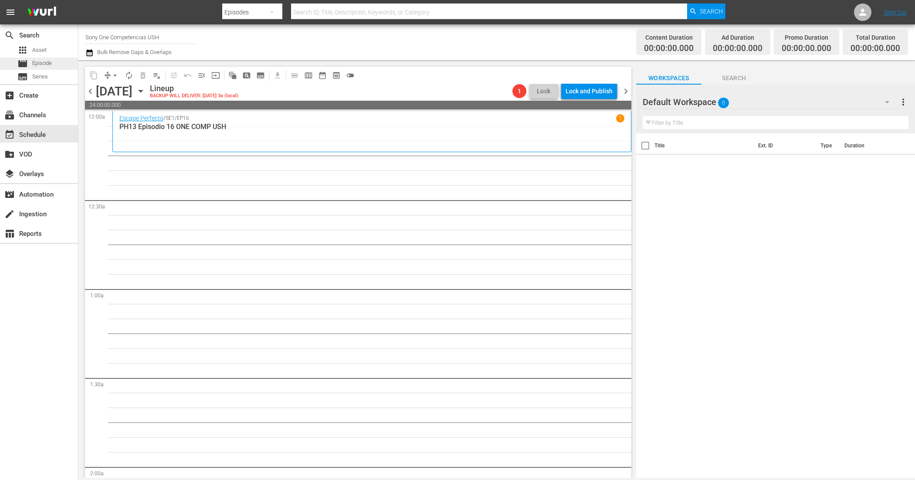
click at [51, 59] on span "Episode" at bounding box center [42, 63] width 20 height 9
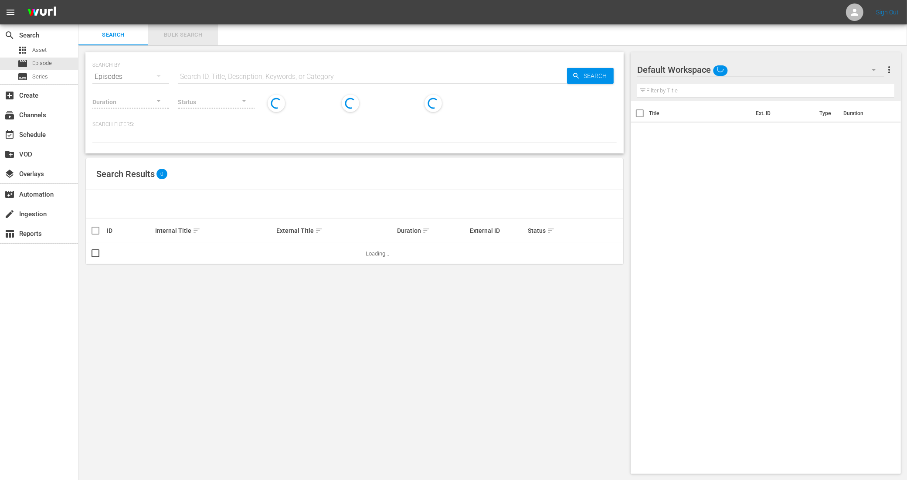
click at [196, 35] on span "Bulk Search" at bounding box center [182, 35] width 59 height 10
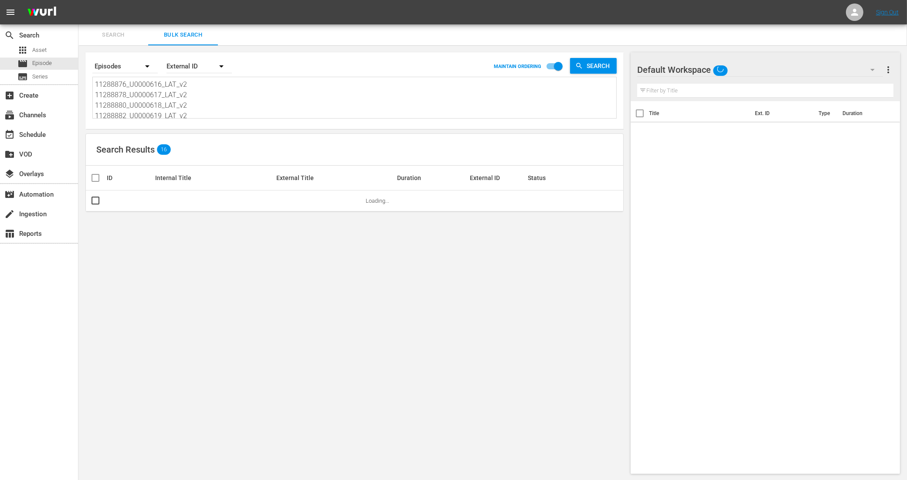
scroll to position [54, 0]
drag, startPoint x: 98, startPoint y: 83, endPoint x: 253, endPoint y: 164, distance: 175.0
click at [253, 164] on div "Search By Episodes Order By External ID MAINTAIN ORDERING Search 11288876_U0000…" at bounding box center [354, 262] width 552 height 435
type textarea "1"
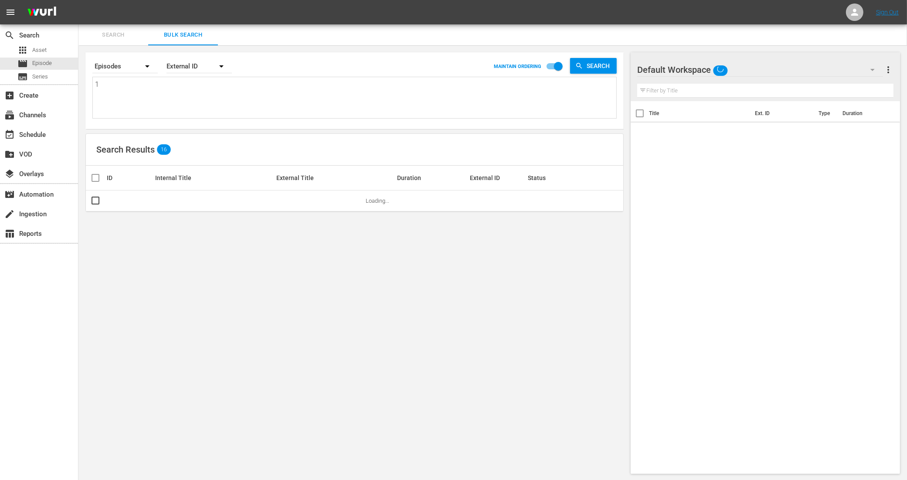
scroll to position [0, 0]
paste textarea "11288964_U0000660_LAT_v2 11288966_U0000661_LAT_v2 11288968_U0000662_LAT_v2 1128…"
type textarea "11288964_U0000660_LAT_v2 11288966_U0000661_LAT_v2 11288968_U0000662_LAT_v2 1128…"
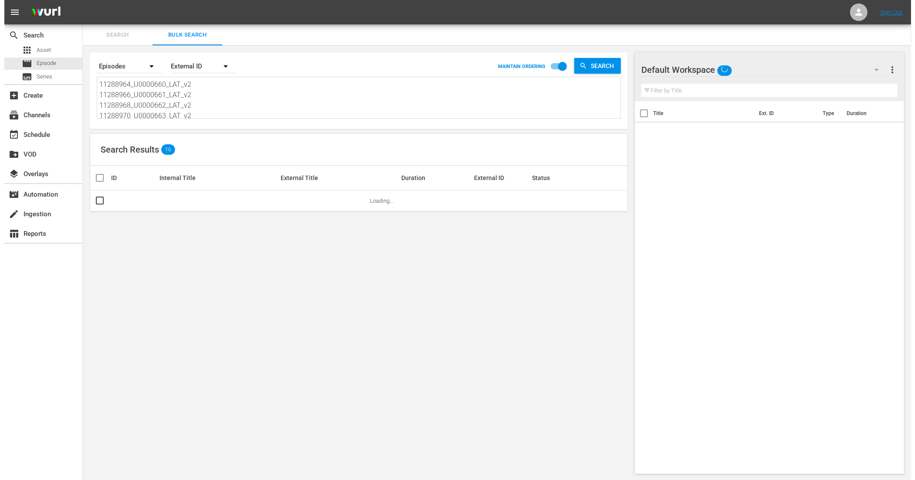
scroll to position [1, 0]
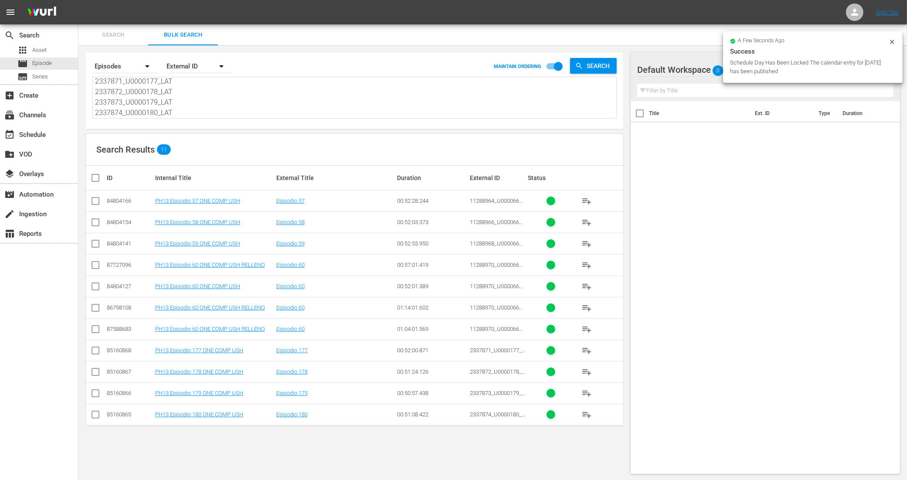
type textarea "11288964_U0000660_LAT_v2 11288966_U0000661_LAT_v2 11288968_U0000662_LAT_v2 1128…"
click at [94, 201] on input "checkbox" at bounding box center [95, 202] width 10 height 10
checkbox input "true"
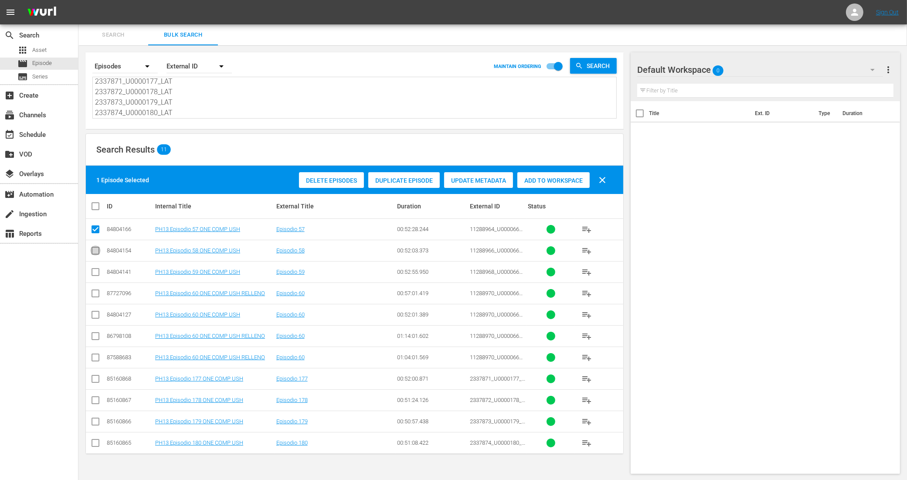
click at [94, 250] on input "checkbox" at bounding box center [95, 252] width 10 height 10
checkbox input "true"
click at [97, 271] on input "checkbox" at bounding box center [95, 273] width 10 height 10
checkbox input "true"
click at [97, 315] on input "checkbox" at bounding box center [95, 316] width 10 height 10
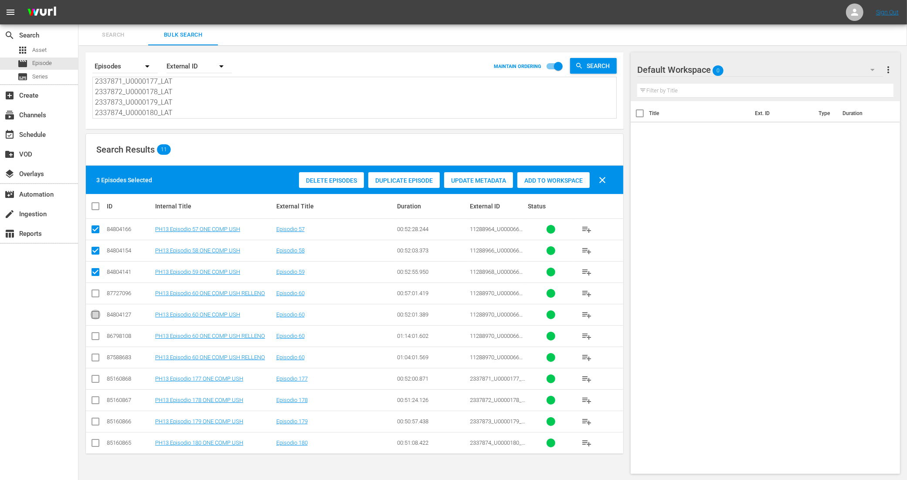
checkbox input "true"
click at [94, 382] on input "checkbox" at bounding box center [95, 380] width 10 height 10
checkbox input "true"
click at [93, 402] on input "checkbox" at bounding box center [95, 402] width 10 height 10
checkbox input "true"
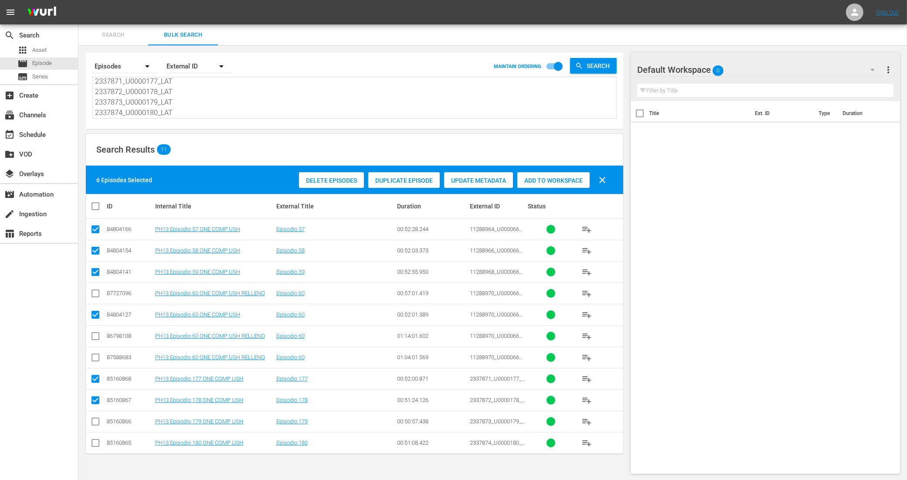
click at [94, 421] on input "checkbox" at bounding box center [95, 423] width 10 height 10
checkbox input "true"
click at [92, 445] on input "checkbox" at bounding box center [95, 444] width 10 height 10
checkbox input "true"
click at [536, 177] on span "Add to Workspace" at bounding box center [553, 180] width 72 height 7
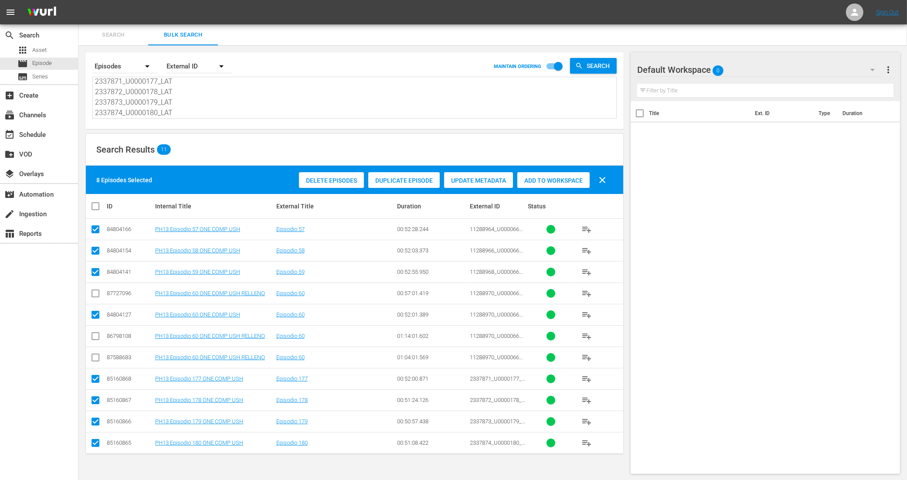
click at [95, 205] on input "checkbox" at bounding box center [98, 206] width 17 height 10
checkbox input "true"
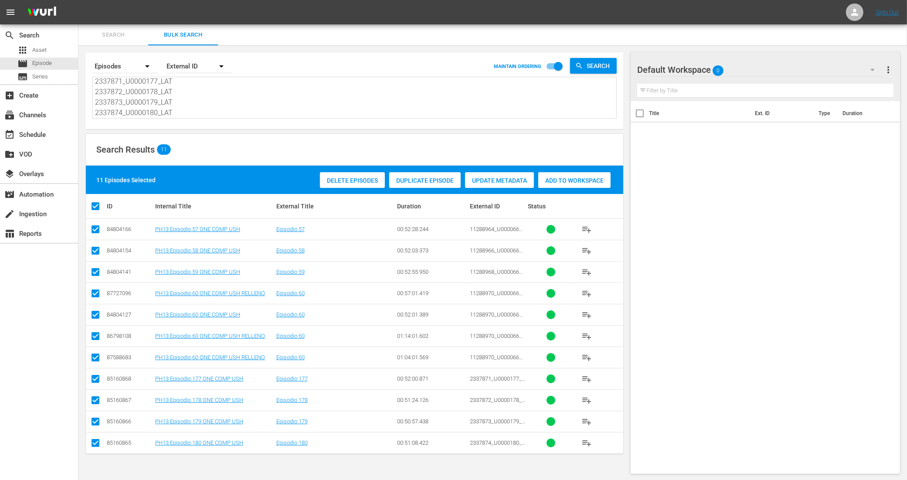
click at [97, 205] on input "checkbox" at bounding box center [98, 206] width 17 height 10
checkbox input "false"
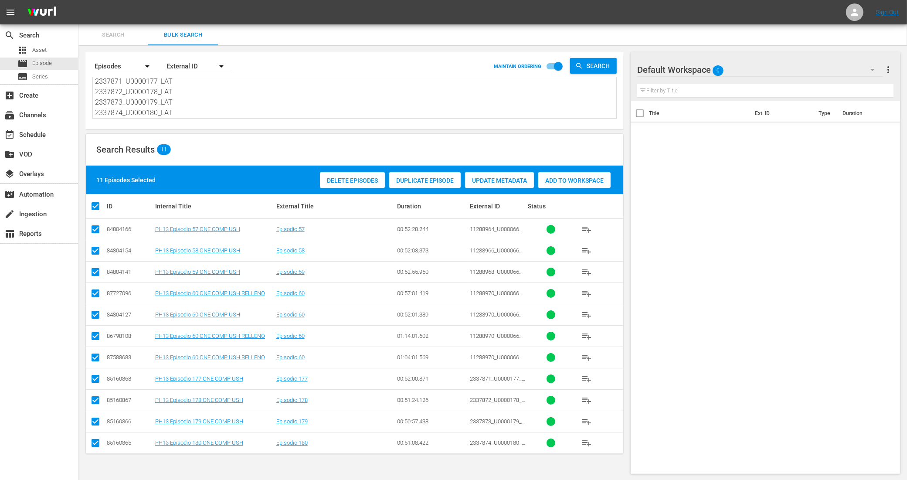
checkbox input "false"
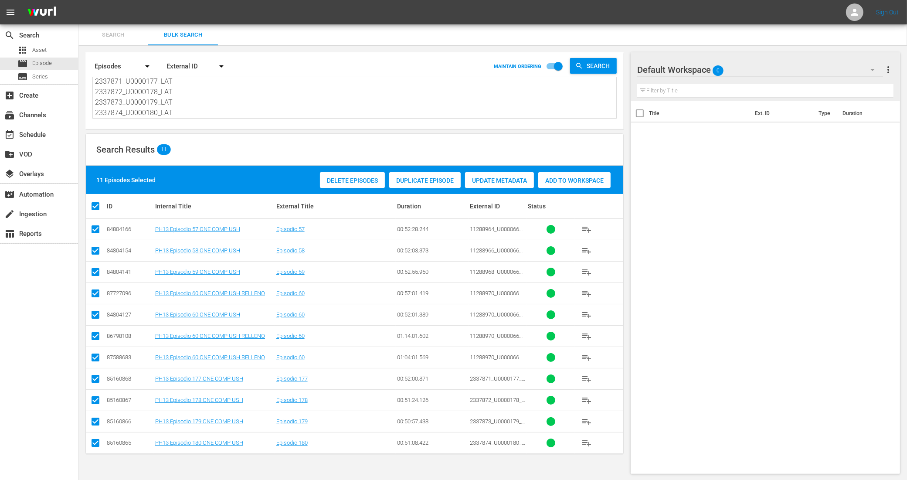
checkbox input "false"
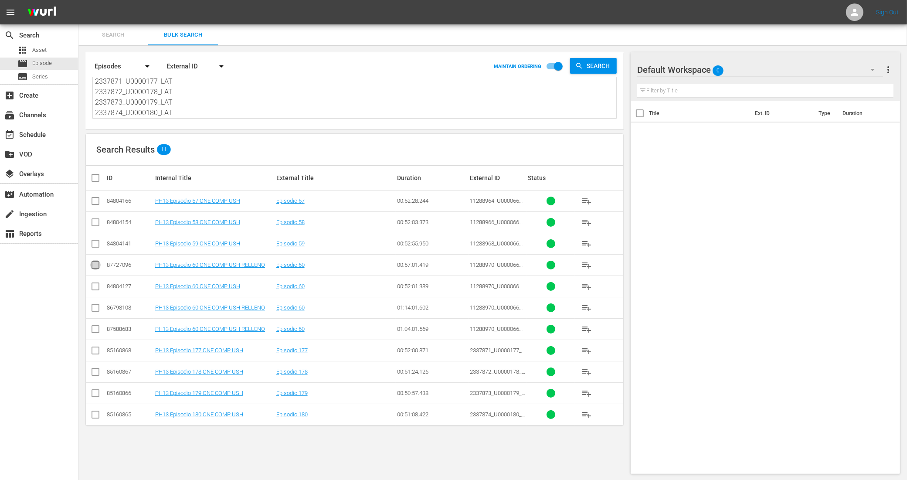
click at [95, 265] on input "checkbox" at bounding box center [95, 266] width 10 height 10
checkbox input "true"
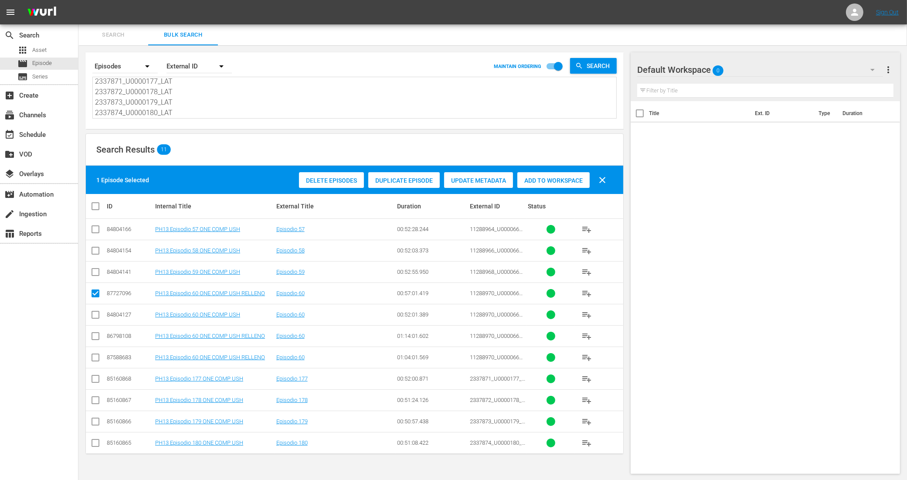
click at [94, 334] on input "checkbox" at bounding box center [95, 338] width 10 height 10
checkbox input "true"
click at [97, 356] on input "checkbox" at bounding box center [95, 359] width 10 height 10
checkbox input "true"
click at [555, 181] on span "Add to Workspace" at bounding box center [553, 180] width 72 height 7
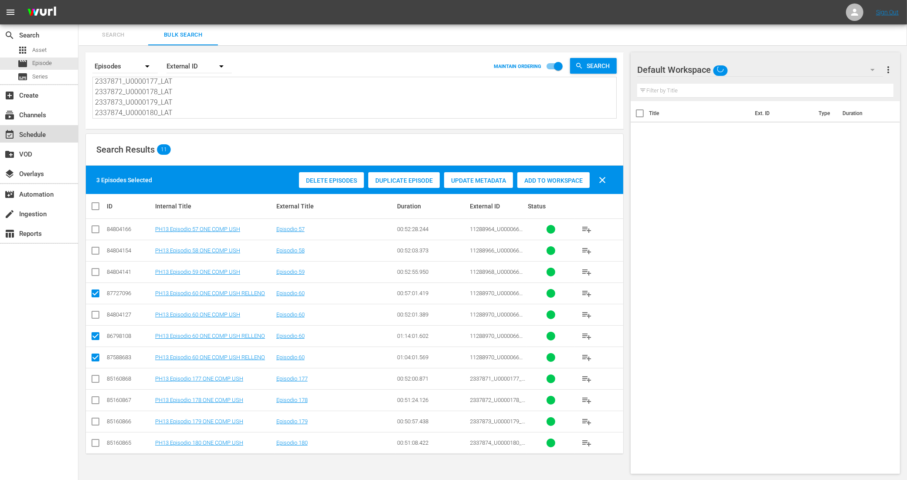
click at [35, 134] on div "event_available Schedule" at bounding box center [24, 133] width 49 height 8
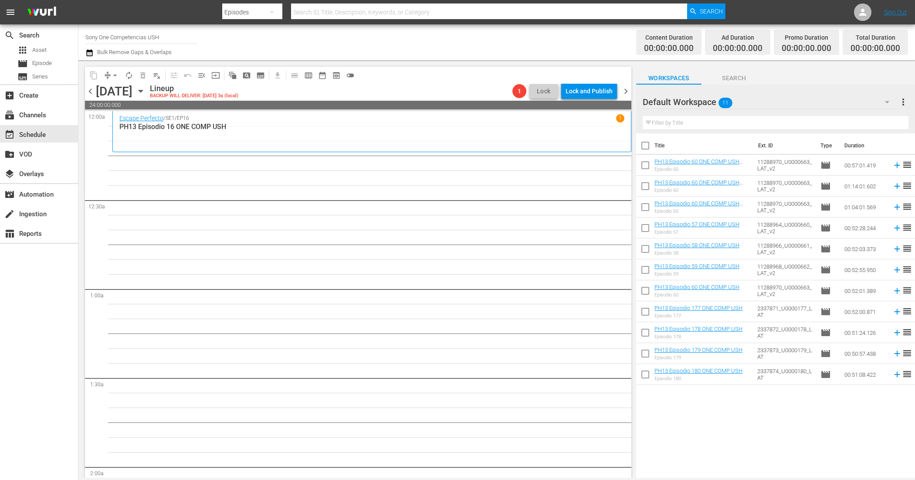
click at [643, 142] on input "checkbox" at bounding box center [645, 147] width 18 height 18
checkbox input "true"
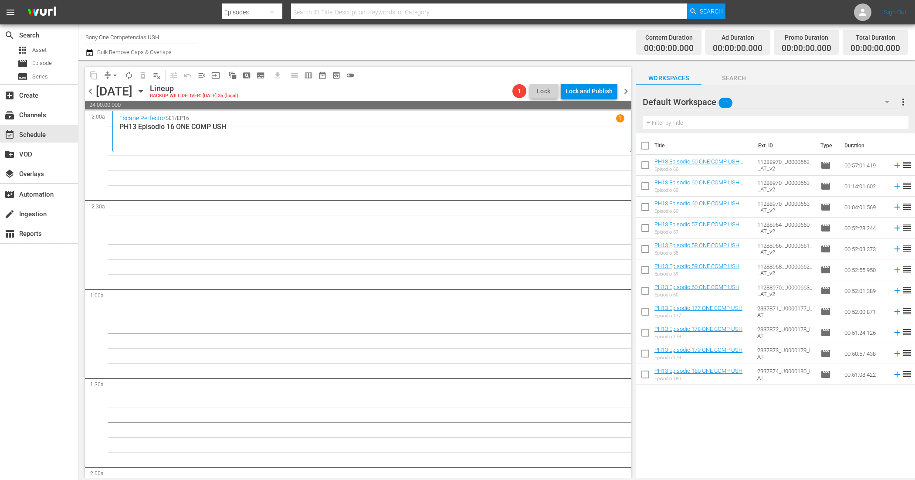
checkbox input "true"
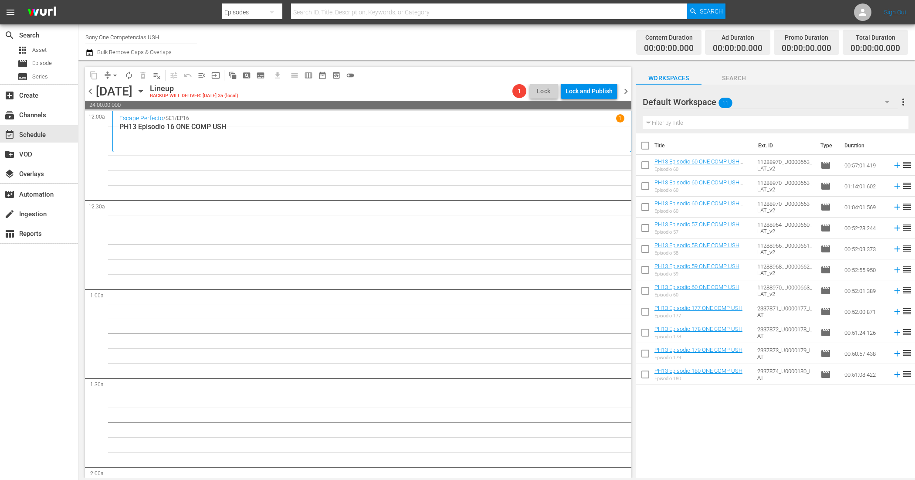
checkbox input "true"
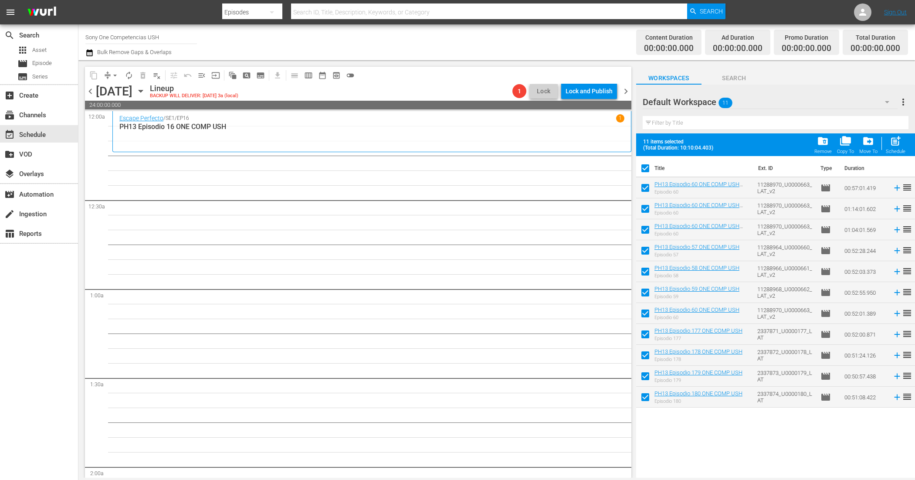
click at [646, 188] on input "checkbox" at bounding box center [645, 189] width 18 height 18
checkbox input "false"
click at [644, 205] on input "checkbox" at bounding box center [645, 210] width 18 height 18
checkbox input "false"
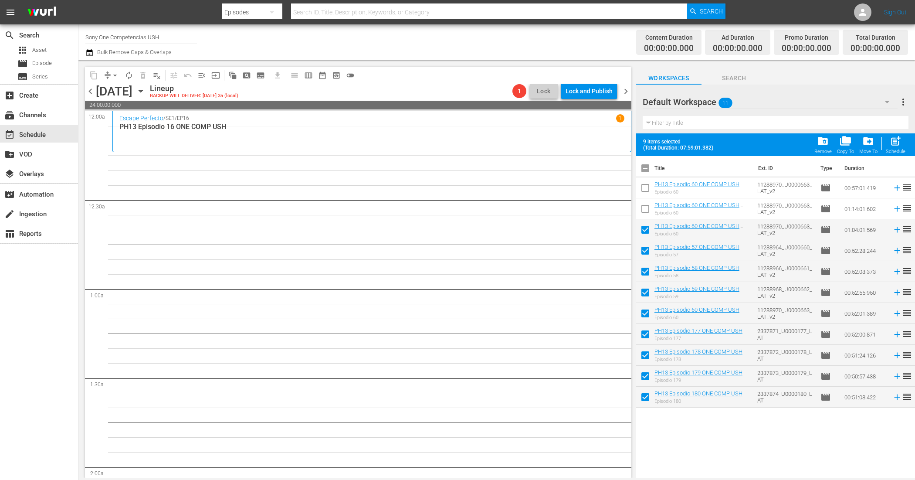
click at [648, 227] on input "checkbox" at bounding box center [645, 231] width 18 height 18
click at [899, 146] on span "post_add" at bounding box center [896, 141] width 12 height 12
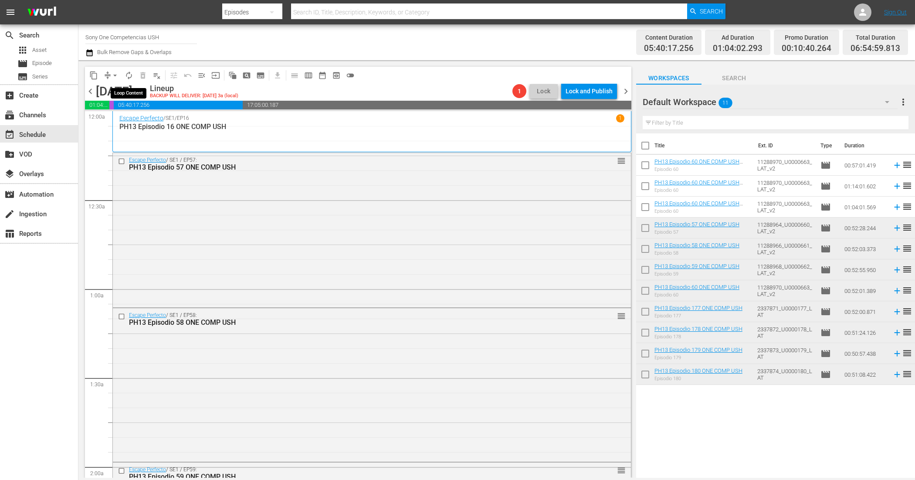
click at [129, 79] on span "autorenew_outlined" at bounding box center [129, 75] width 9 height 9
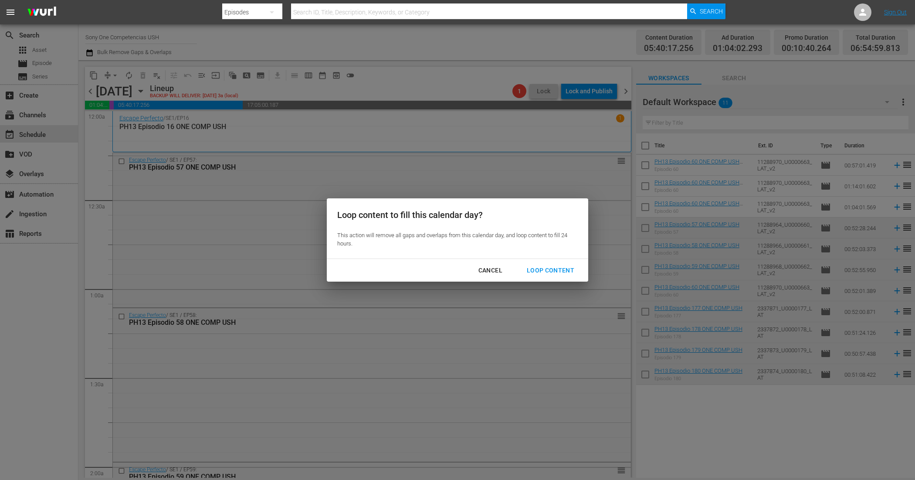
click at [533, 268] on div "Loop Content" at bounding box center [550, 270] width 61 height 11
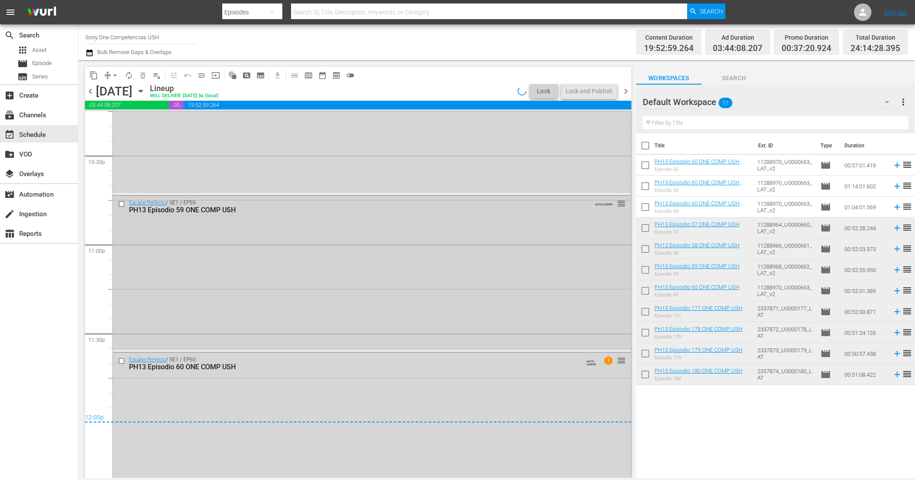
scroll to position [3985, 0]
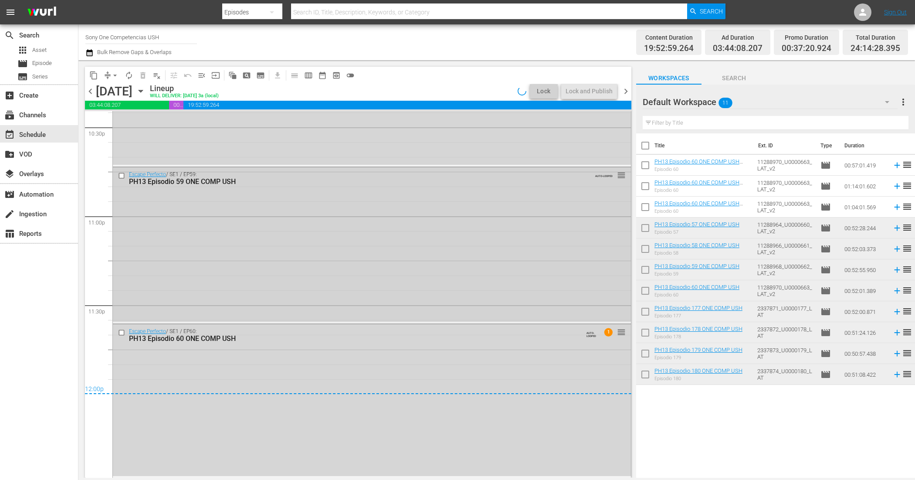
click at [310, 274] on div "Escape Perfecto / SE1 / EP59: PH13 Episodio 59 ONE COMP USH AUTO-LOOPED reorder" at bounding box center [372, 244] width 518 height 154
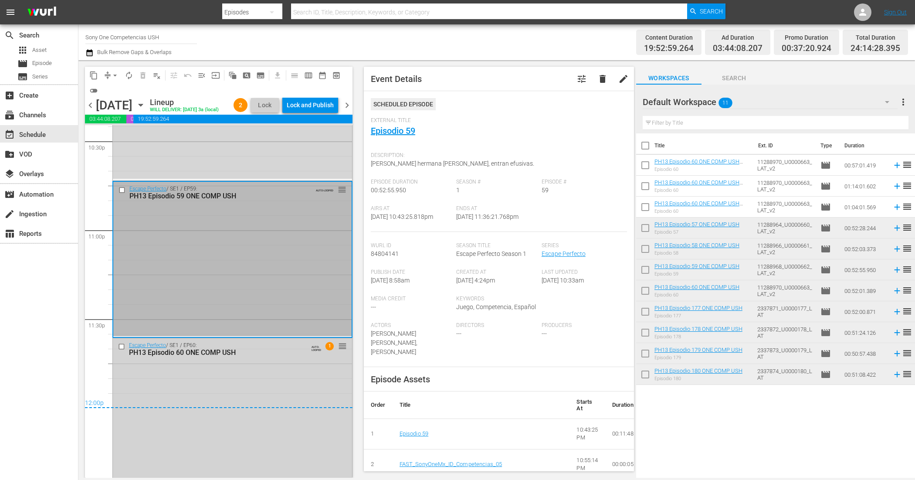
click at [286, 360] on div "Escape Perfecto / SE1 / EP60: PH13 Episodio 60 ONE COMP USH AUTO-LOOPED 1 reord…" at bounding box center [232, 414] width 239 height 152
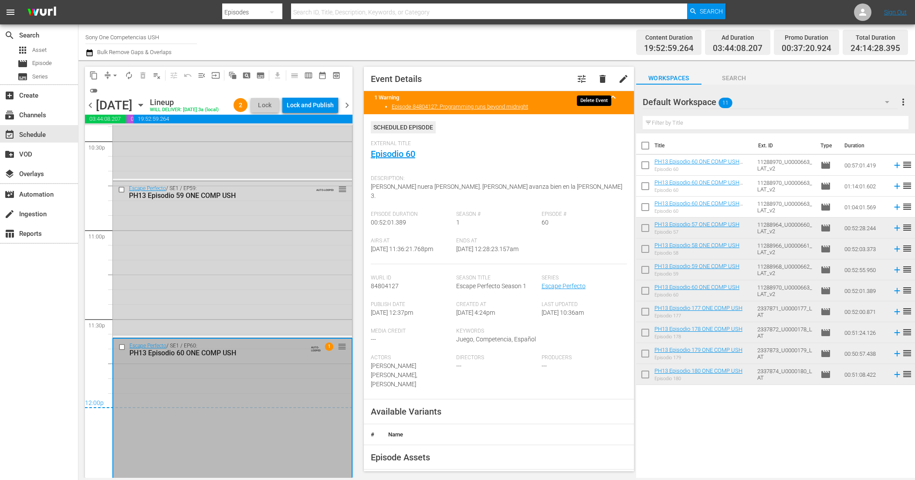
click at [595, 73] on button "delete" at bounding box center [602, 78] width 21 height 21
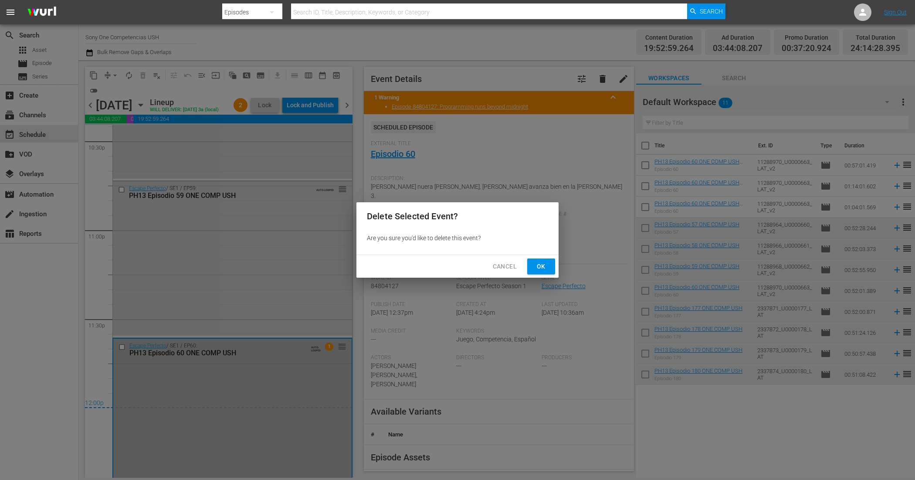
click at [538, 258] on button "Ok" at bounding box center [541, 266] width 28 height 16
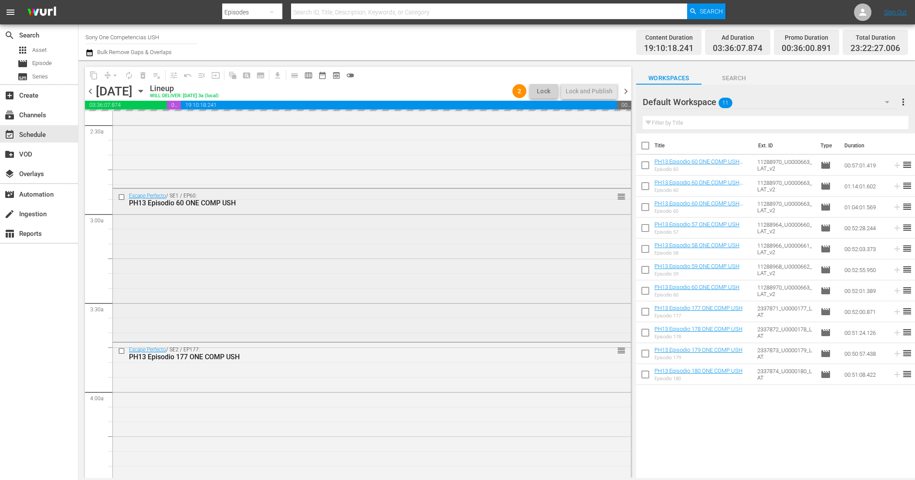
scroll to position [436, 0]
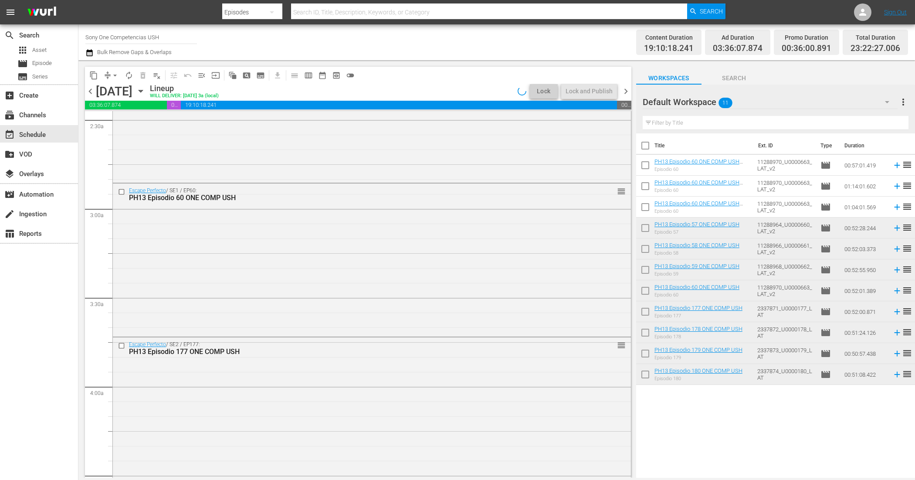
click at [351, 277] on div "Escape Perfecto / SE1 / EP60: PH13 Episodio 60 ONE COMP USH reorder" at bounding box center [372, 259] width 518 height 152
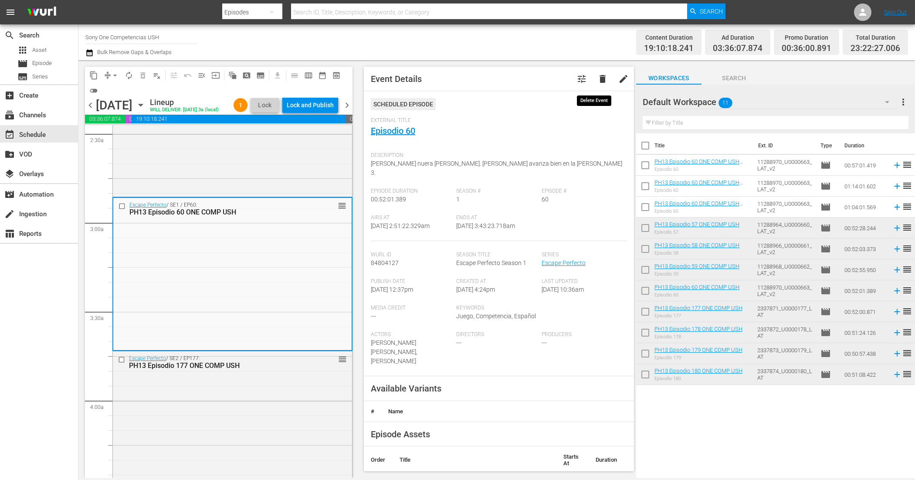
click at [597, 77] on span "delete" at bounding box center [602, 79] width 10 height 10
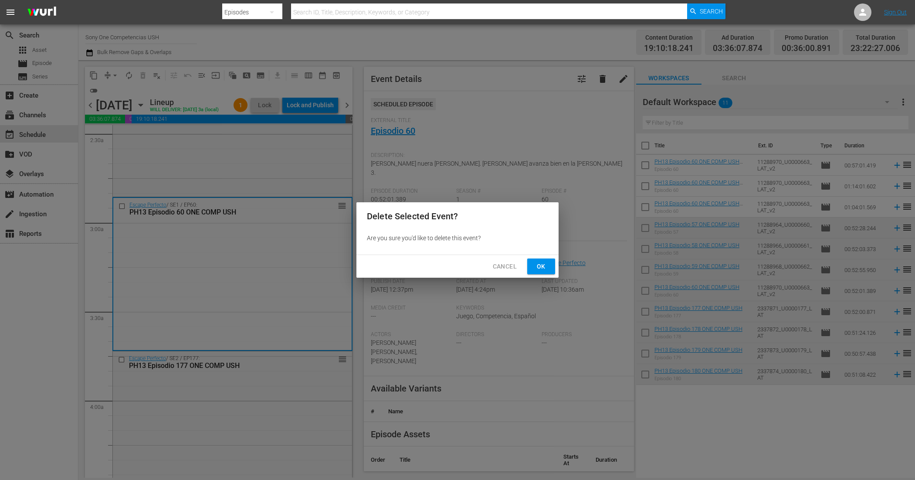
click at [535, 265] on span "Ok" at bounding box center [541, 266] width 14 height 11
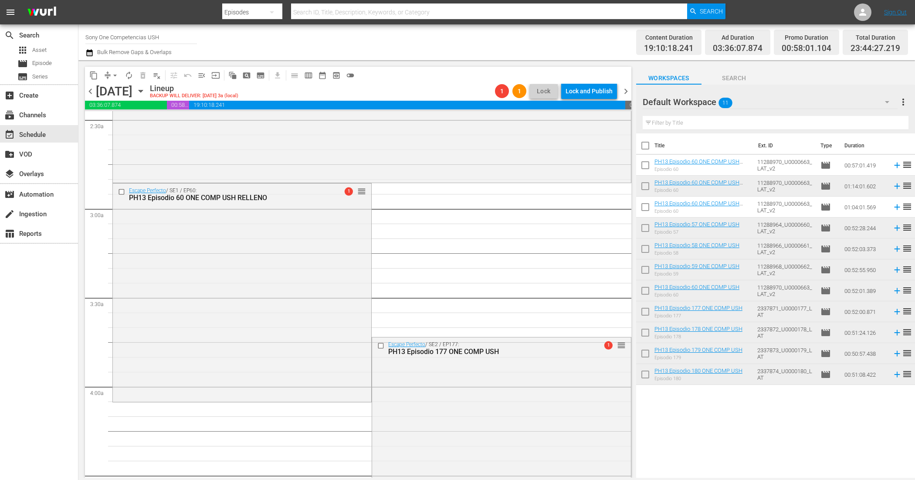
click at [107, 77] on span "compress" at bounding box center [107, 75] width 9 height 9
click at [112, 78] on span "arrow_drop_down" at bounding box center [115, 75] width 9 height 9
click at [153, 118] on li "Align to End of Previous Day" at bounding box center [116, 121] width 92 height 14
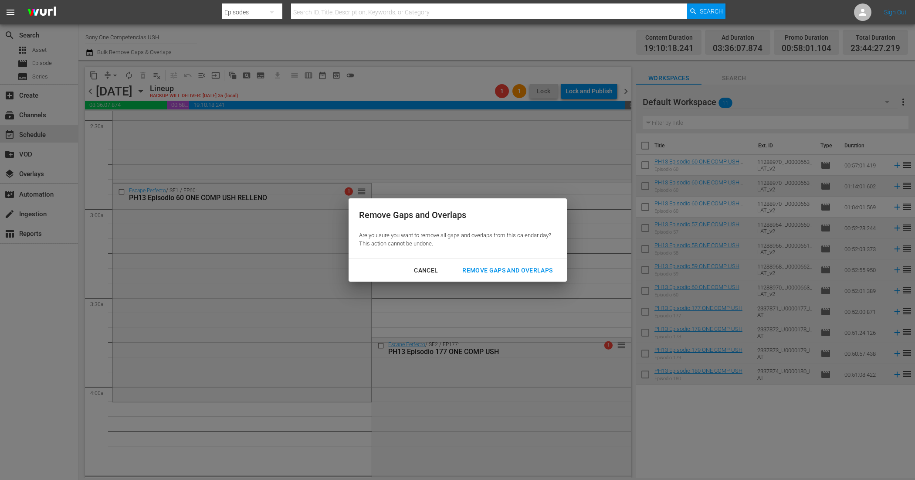
click at [483, 265] on div "Remove Gaps and Overlaps" at bounding box center [507, 270] width 104 height 11
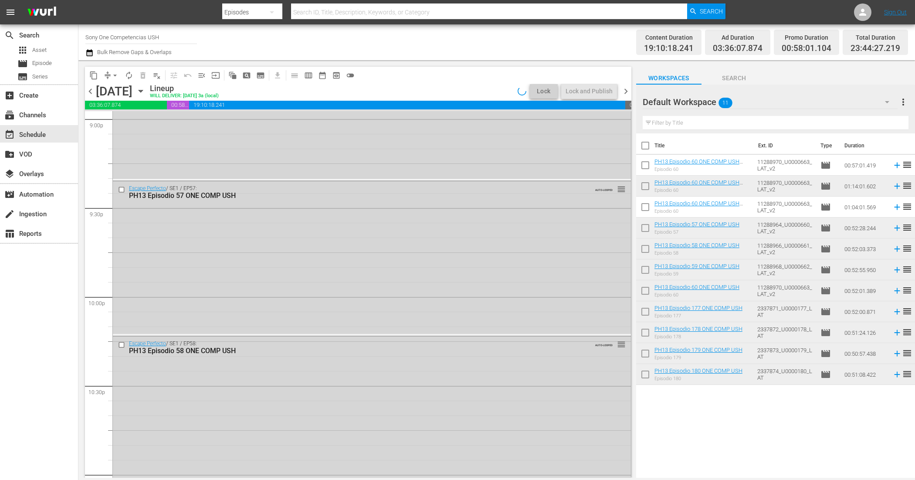
scroll to position [3900, 0]
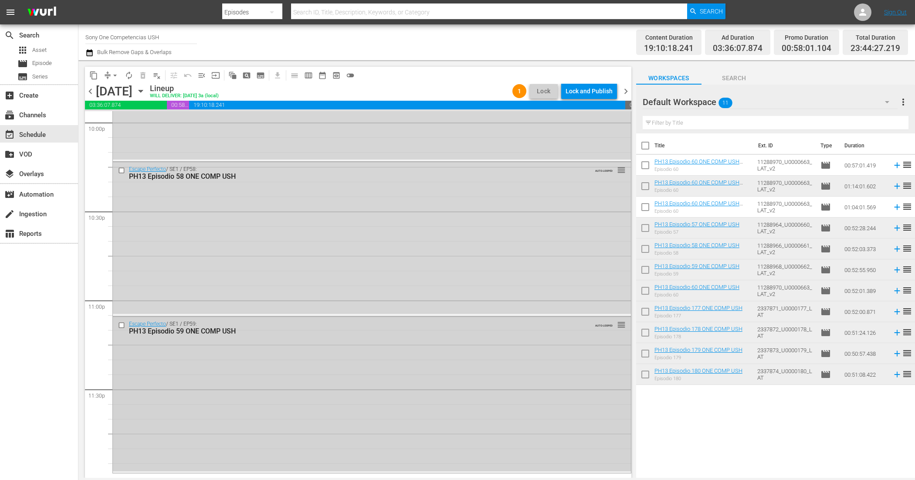
click at [576, 441] on div "Escape Perfecto / SE1 / EP59: PH13 Episodio 59 ONE COMP USH AUTO-LOOPED reorder" at bounding box center [372, 394] width 518 height 154
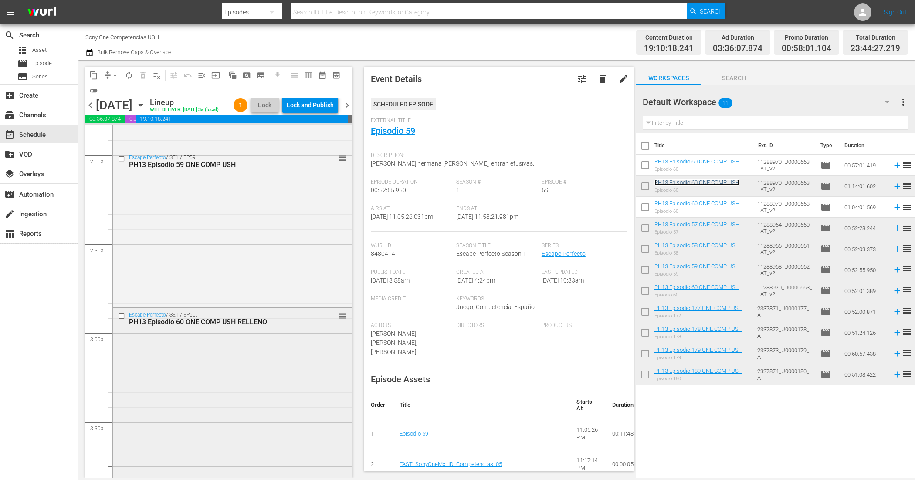
scroll to position [327, 0]
click at [234, 345] on div "Escape Perfecto / SE1 / EP60: PH13 Episodio 60 ONE COMP USH RELLENO reorder" at bounding box center [232, 414] width 239 height 217
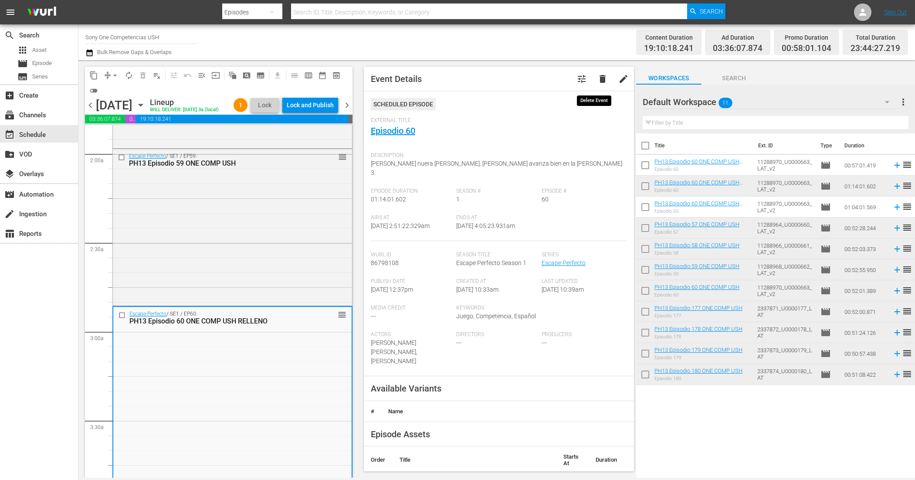
click at [597, 74] on span "delete" at bounding box center [602, 79] width 10 height 10
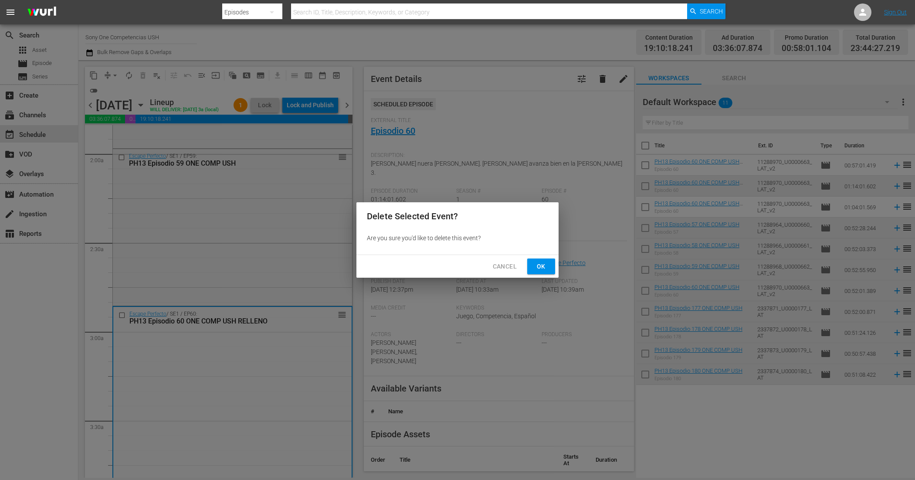
click at [543, 262] on span "Ok" at bounding box center [541, 266] width 14 height 11
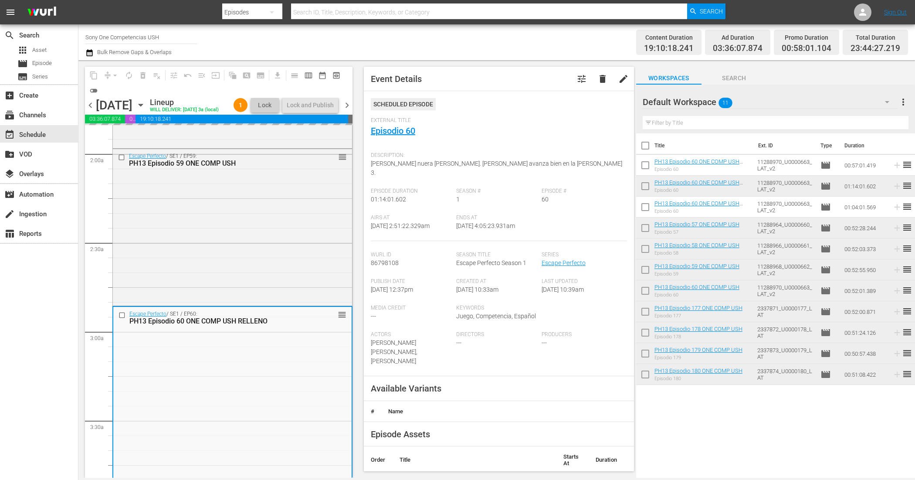
click at [646, 209] on input "checkbox" at bounding box center [645, 209] width 18 height 18
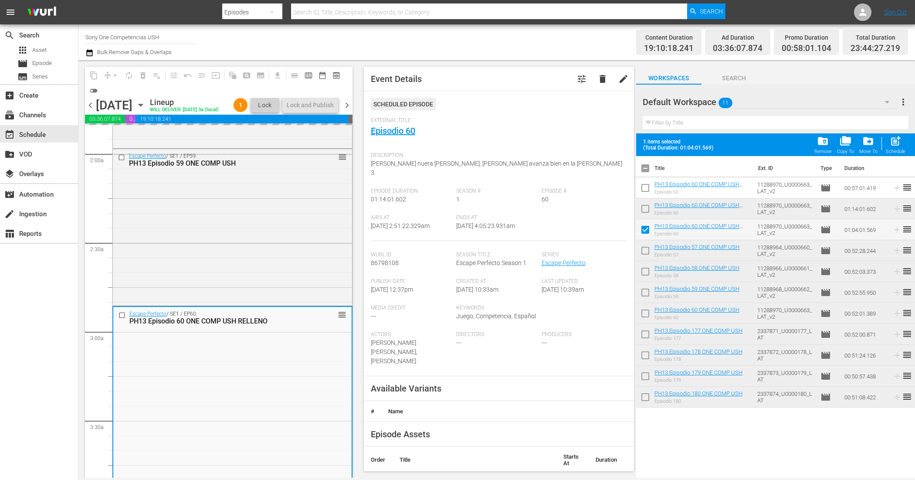
click at [643, 208] on input "checkbox" at bounding box center [645, 210] width 18 height 18
click at [644, 184] on input "checkbox" at bounding box center [645, 189] width 18 height 18
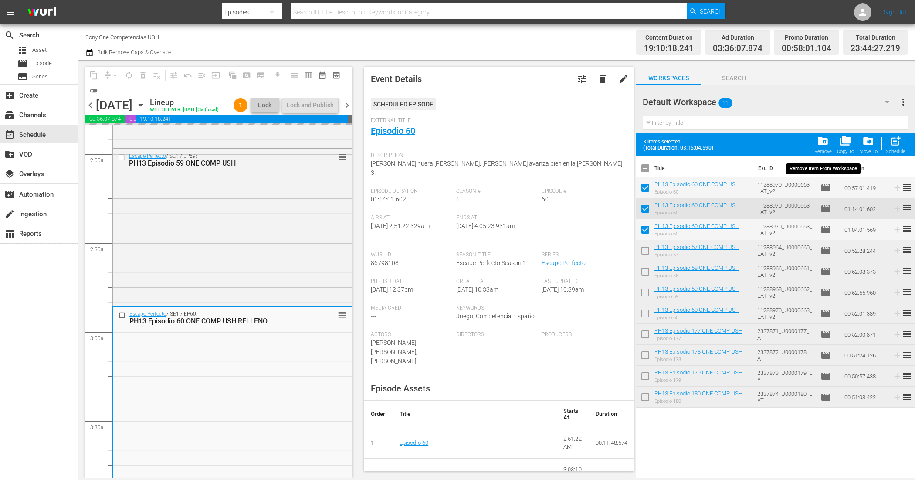
click at [831, 141] on div "folder_delete Remove" at bounding box center [823, 144] width 17 height 19
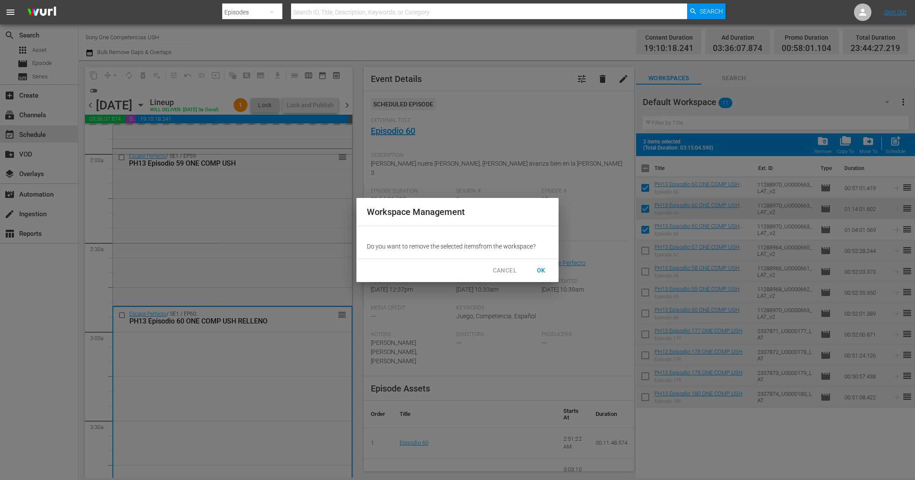
click at [548, 271] on button "OK" at bounding box center [541, 270] width 28 height 16
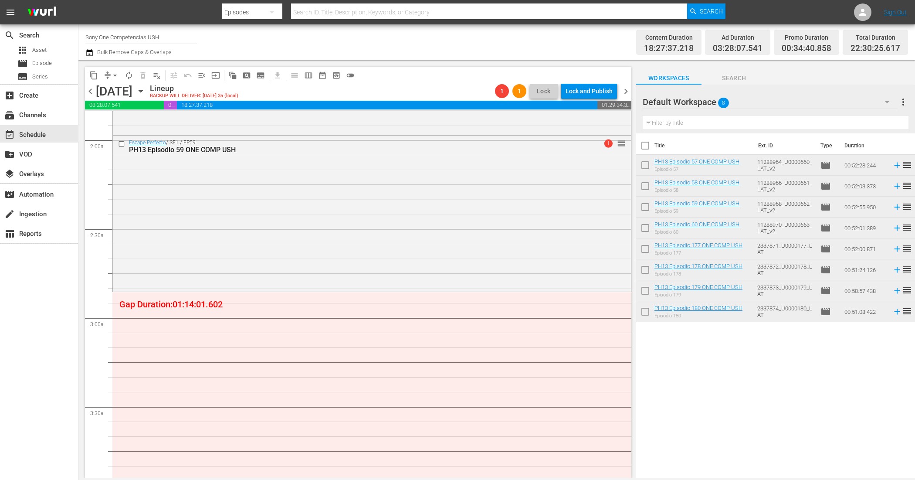
click at [774, 102] on div "Default Workspace 8" at bounding box center [770, 102] width 255 height 24
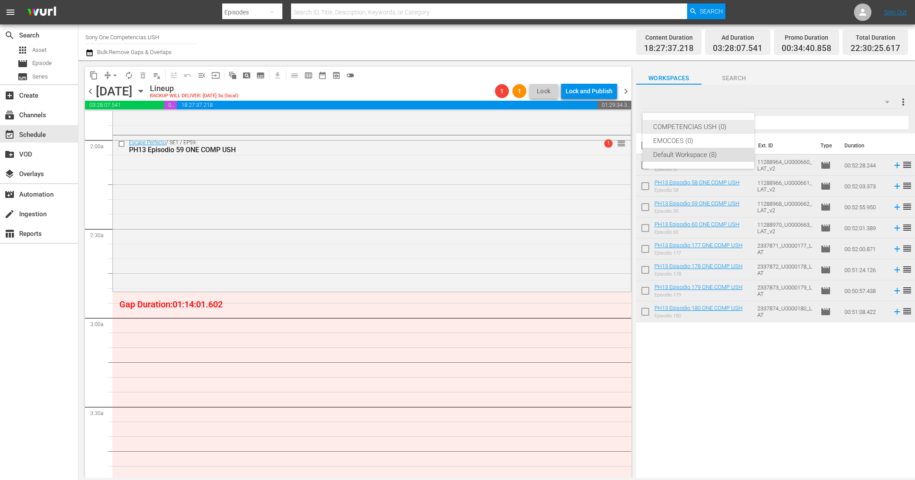
click at [731, 123] on div "COMPETENCIAS USH (0)" at bounding box center [698, 127] width 91 height 14
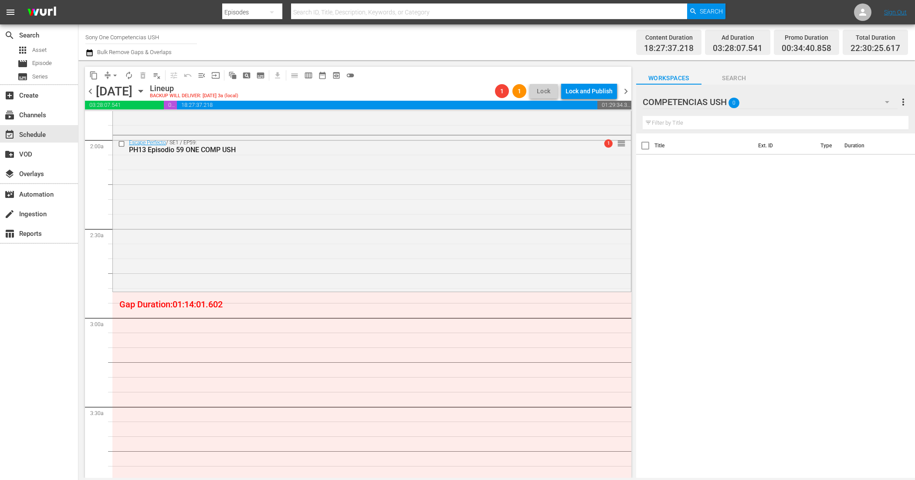
click at [776, 102] on div "COMPETENCIAS USH 0" at bounding box center [770, 102] width 255 height 24
click at [712, 153] on div "Default Workspace (8)" at bounding box center [698, 155] width 91 height 14
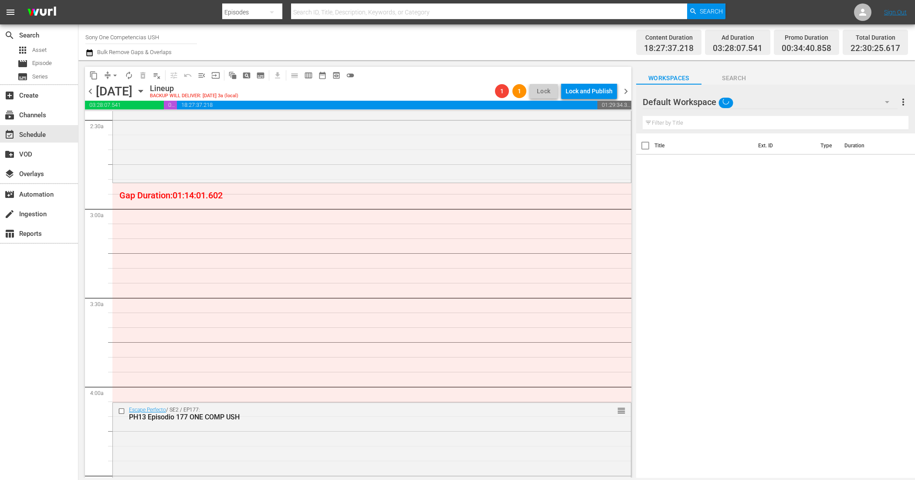
scroll to position [381, 0]
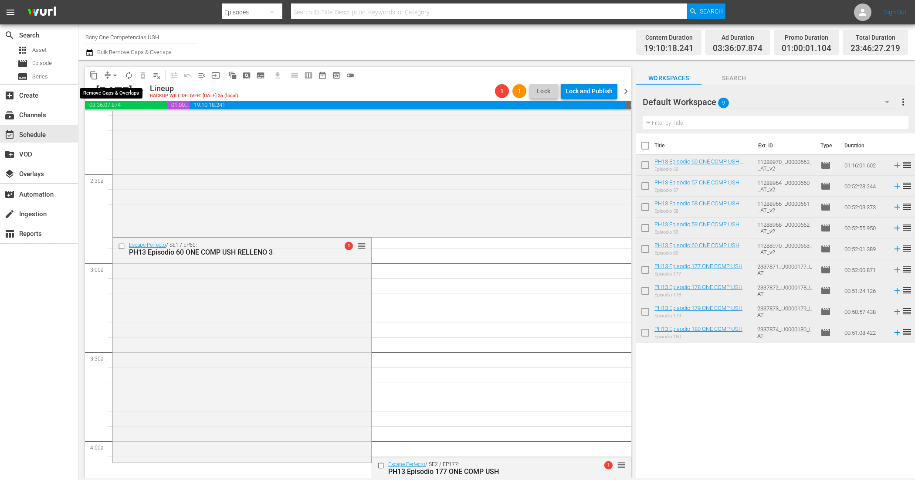
click at [112, 72] on span "arrow_drop_down" at bounding box center [115, 75] width 9 height 9
click at [131, 119] on li "Align to End of Previous Day" at bounding box center [116, 121] width 92 height 14
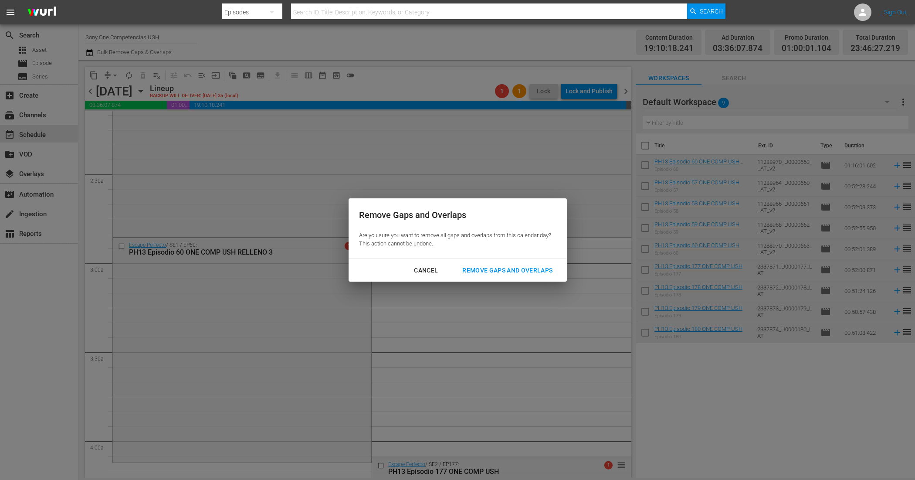
click at [497, 266] on div "Remove Gaps and Overlaps" at bounding box center [507, 270] width 104 height 11
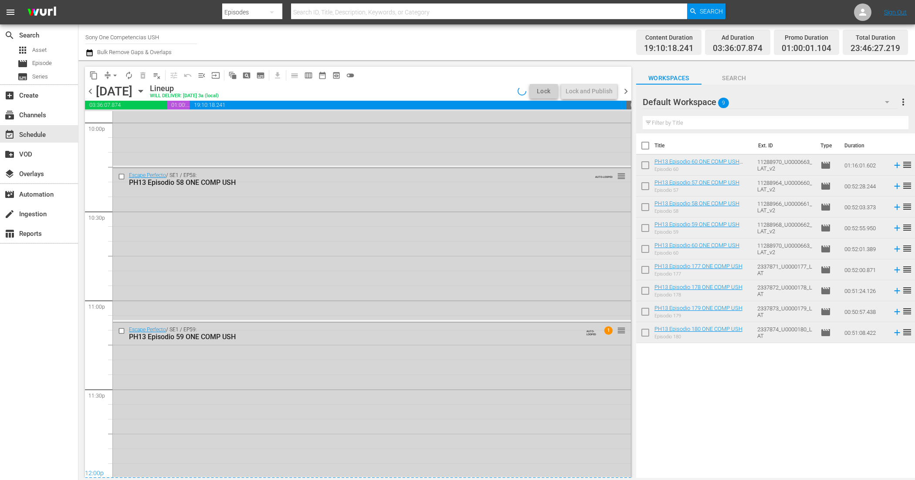
scroll to position [3901, 0]
click at [642, 145] on input "checkbox" at bounding box center [645, 147] width 18 height 18
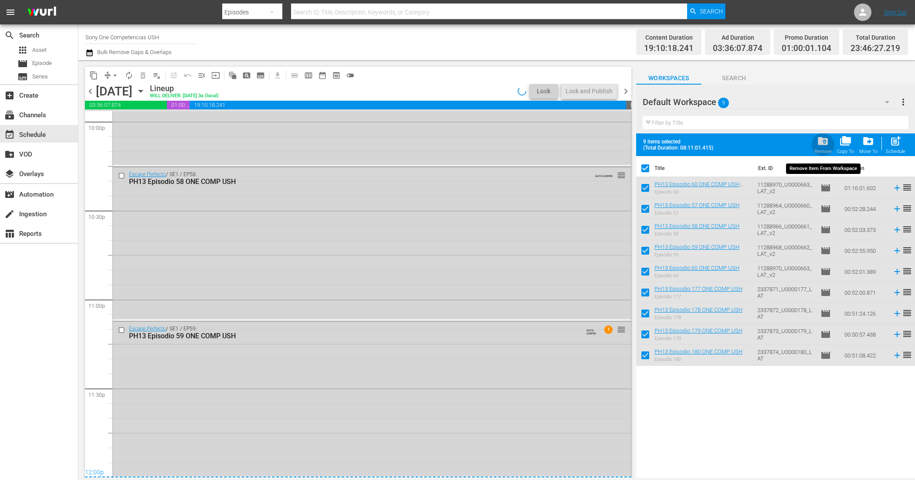
click at [822, 147] on div "folder_delete Remove" at bounding box center [823, 144] width 17 height 19
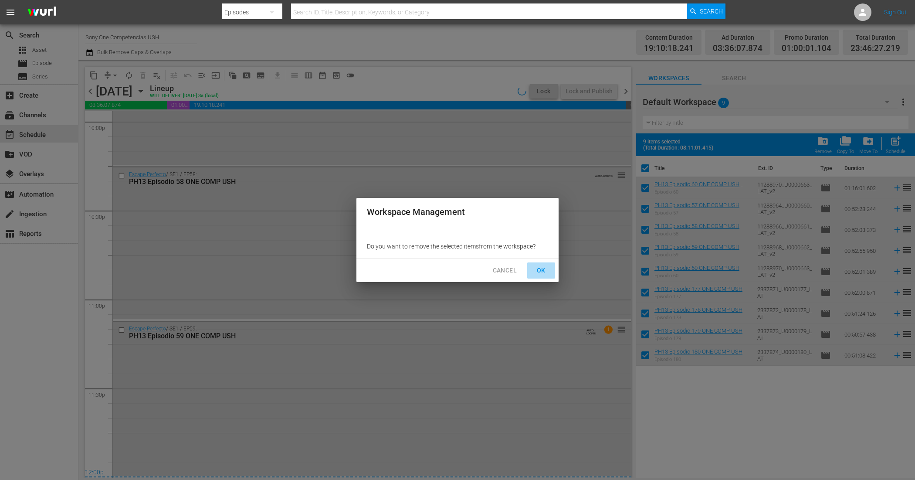
click at [543, 271] on span "OK" at bounding box center [541, 270] width 14 height 11
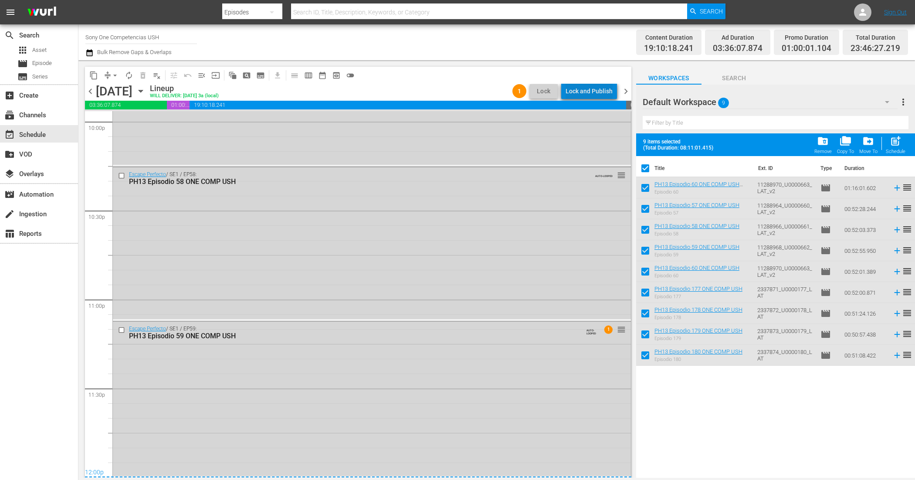
click at [596, 94] on div "Lock and Publish" at bounding box center [589, 91] width 47 height 16
